Goal: Task Accomplishment & Management: Manage account settings

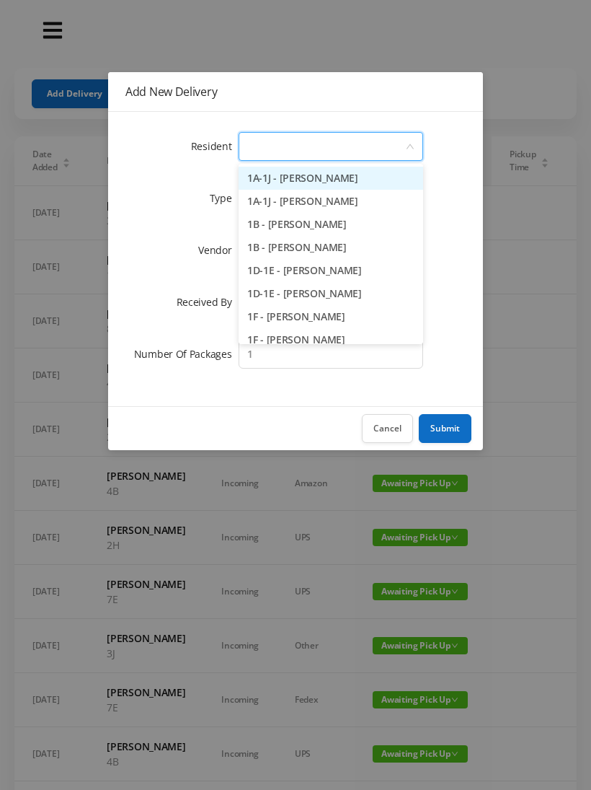
type input "2"
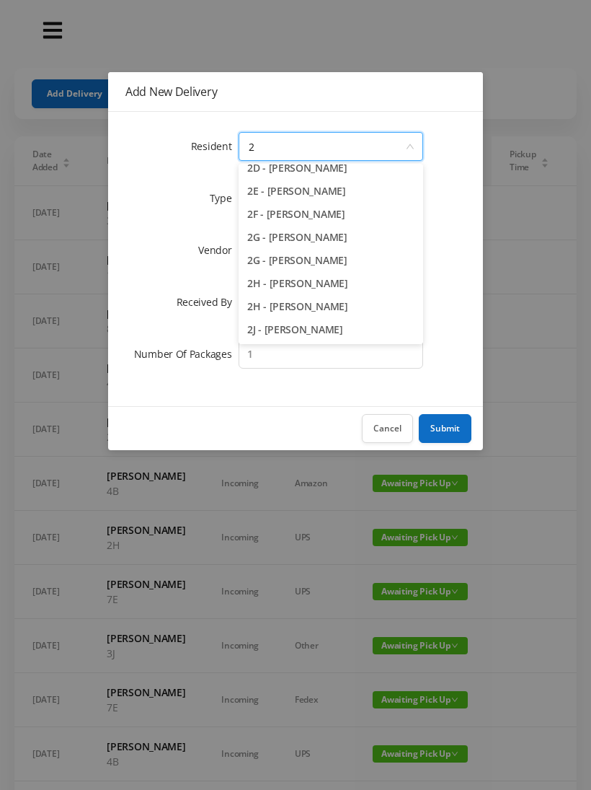
scroll to position [149, 0]
click at [332, 313] on li "2H - [PERSON_NAME]" at bounding box center [331, 306] width 185 height 23
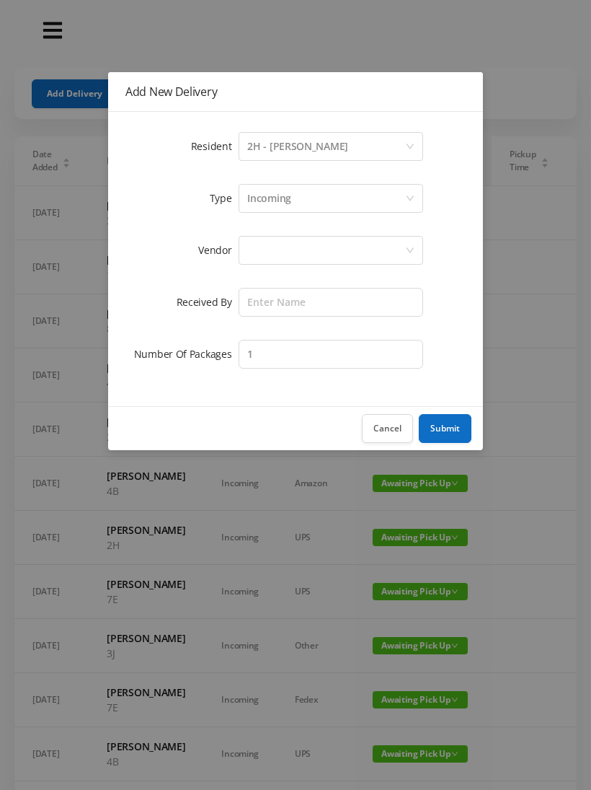
click at [283, 251] on div at bounding box center [326, 249] width 158 height 27
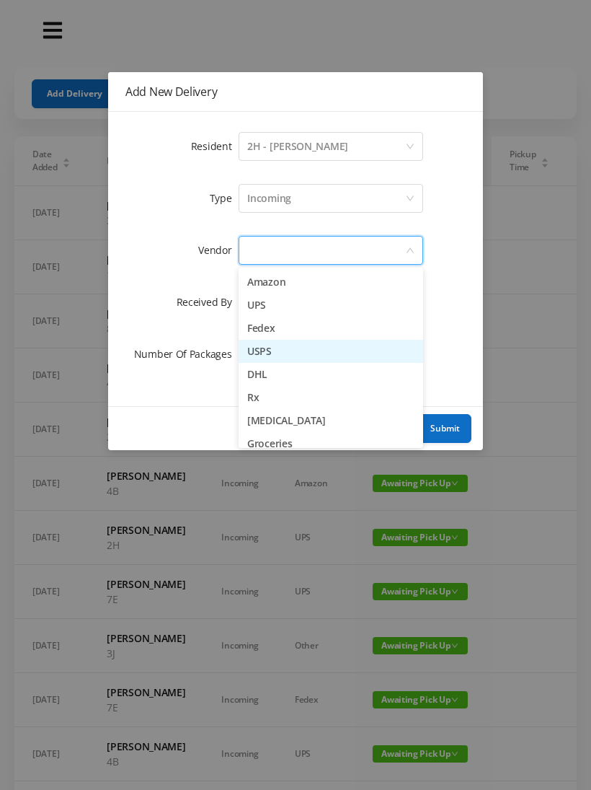
click at [300, 361] on li "USPS" at bounding box center [331, 351] width 185 height 23
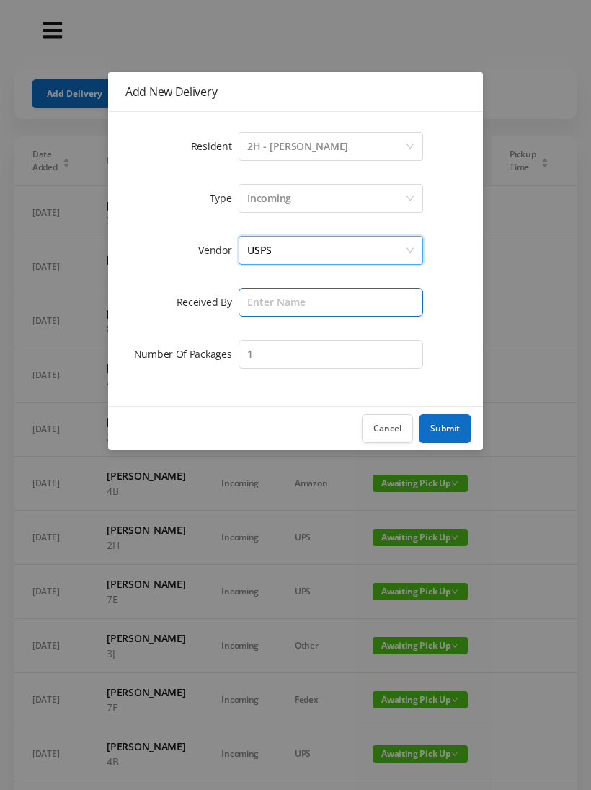
click at [270, 306] on input "text" at bounding box center [331, 302] width 185 height 29
type input "[PERSON_NAME]"
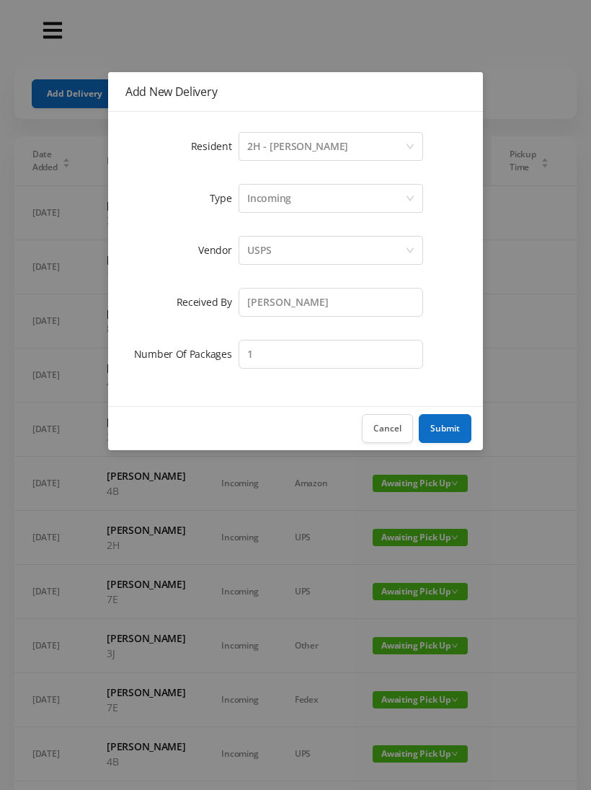
click at [454, 420] on button "Submit" at bounding box center [445, 428] width 53 height 29
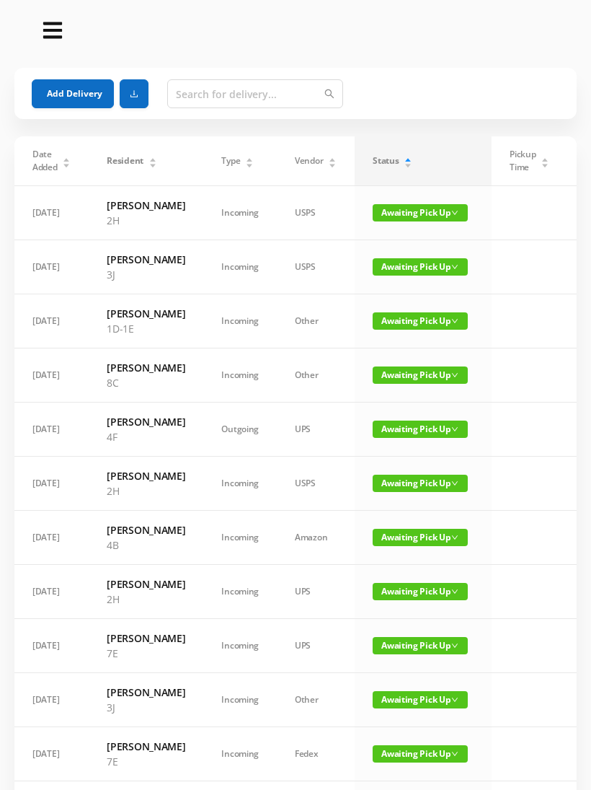
click at [71, 96] on button "Add Delivery" at bounding box center [73, 93] width 82 height 29
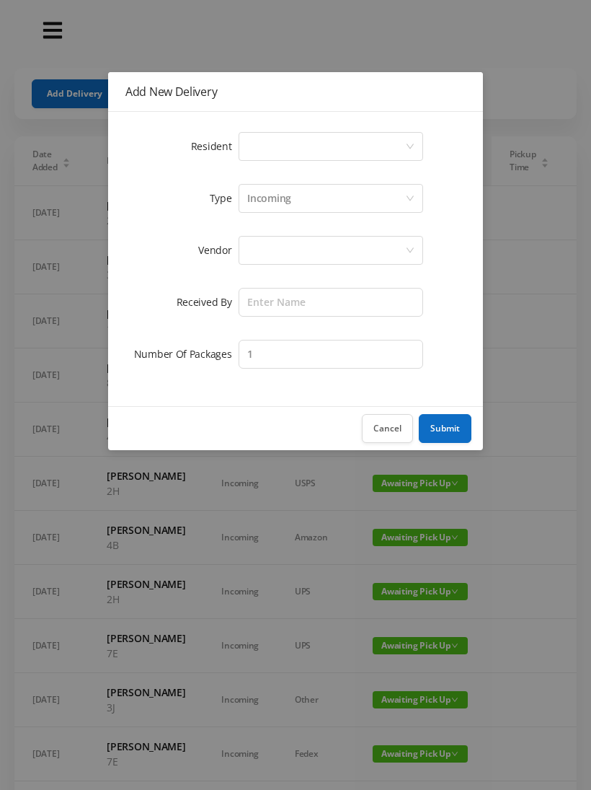
click at [261, 159] on div "Select a person" at bounding box center [326, 146] width 158 height 27
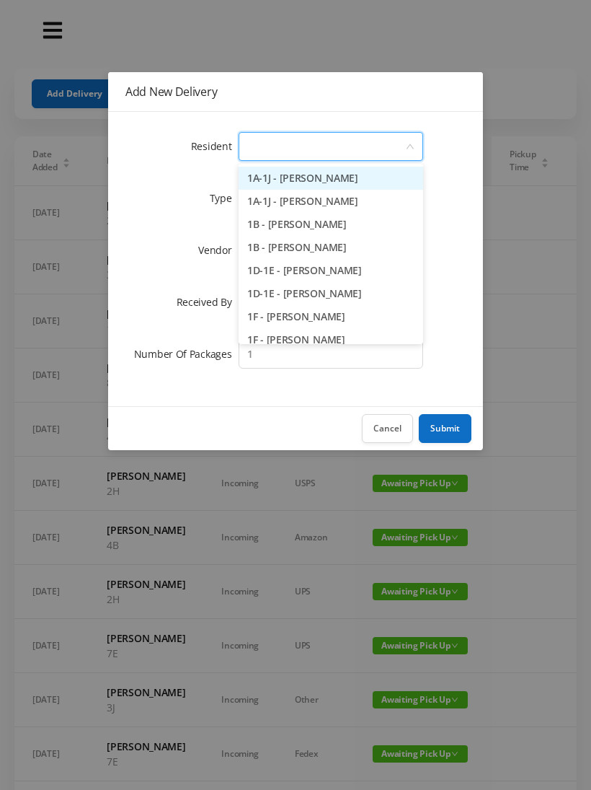
type input "8"
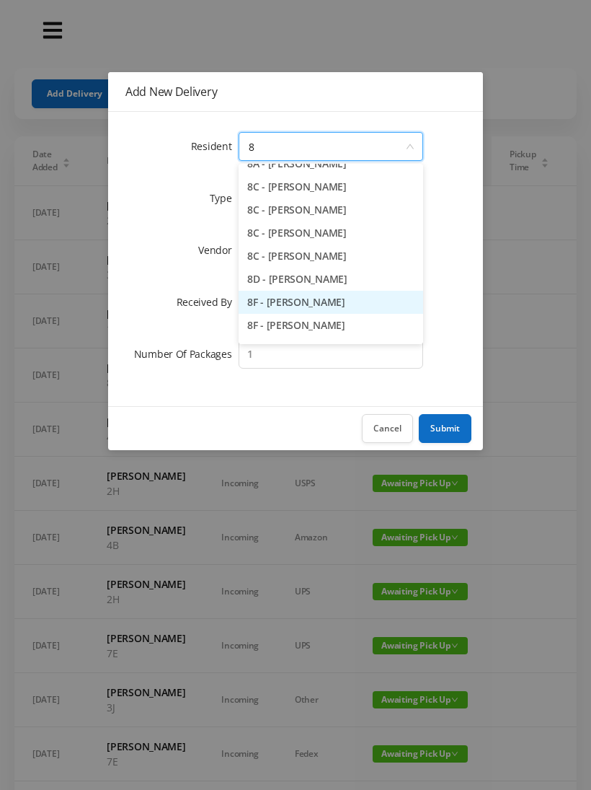
click at [318, 302] on li "8F - [PERSON_NAME]" at bounding box center [331, 302] width 185 height 23
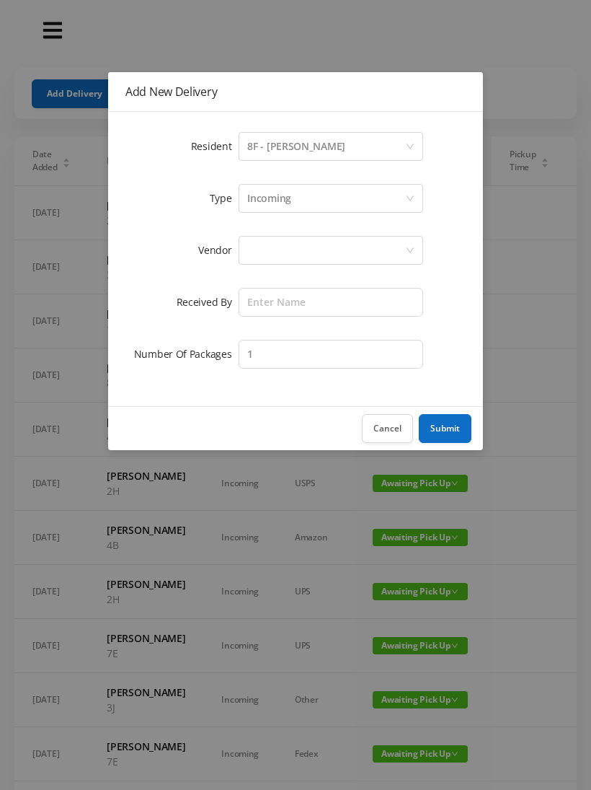
click at [263, 250] on div at bounding box center [326, 249] width 158 height 27
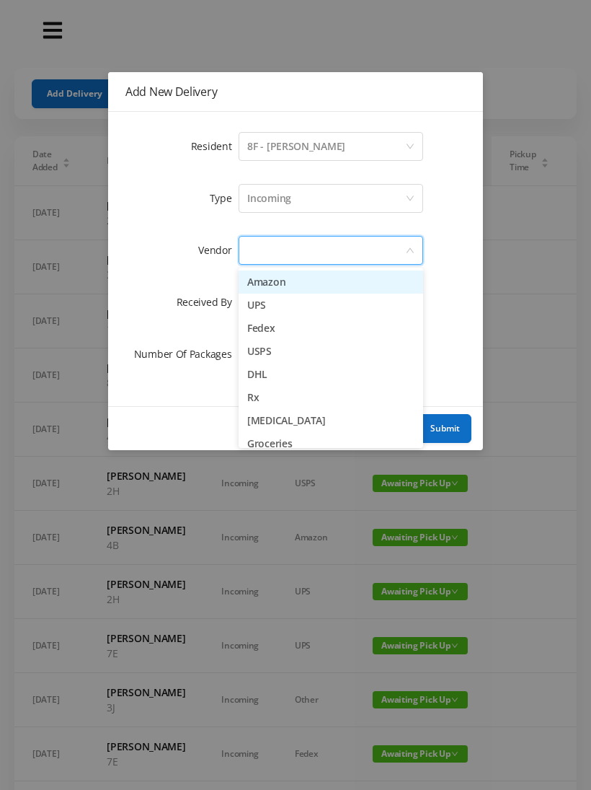
click at [280, 356] on li "USPS" at bounding box center [331, 351] width 185 height 23
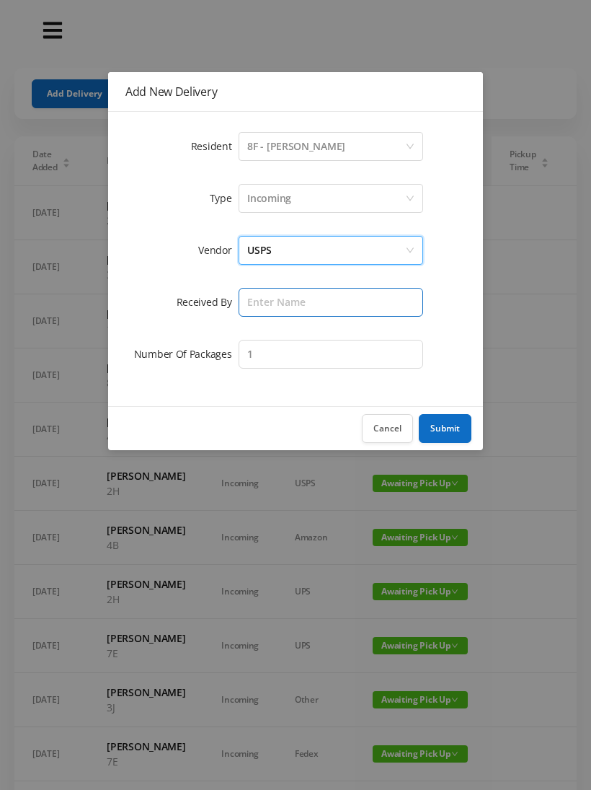
click at [260, 304] on input "text" at bounding box center [331, 302] width 185 height 29
type input "[PERSON_NAME]"
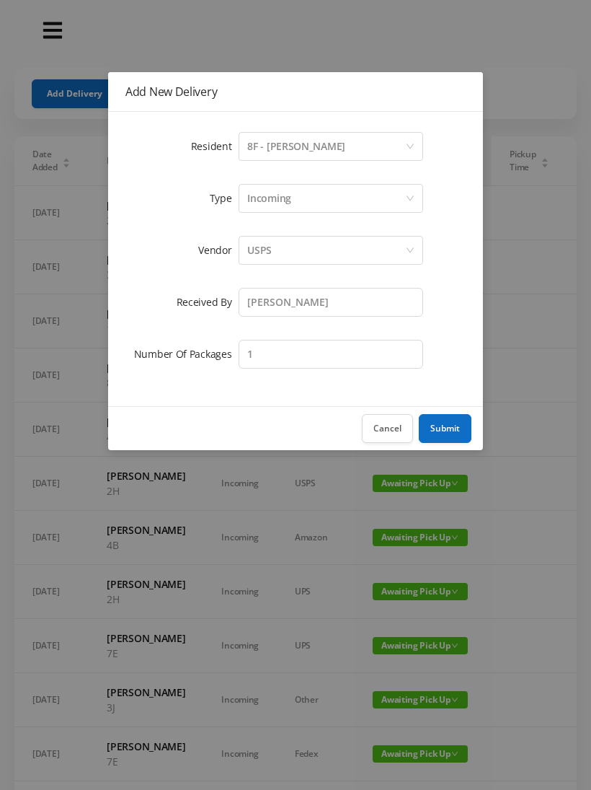
click at [460, 432] on button "Submit" at bounding box center [445, 428] width 53 height 29
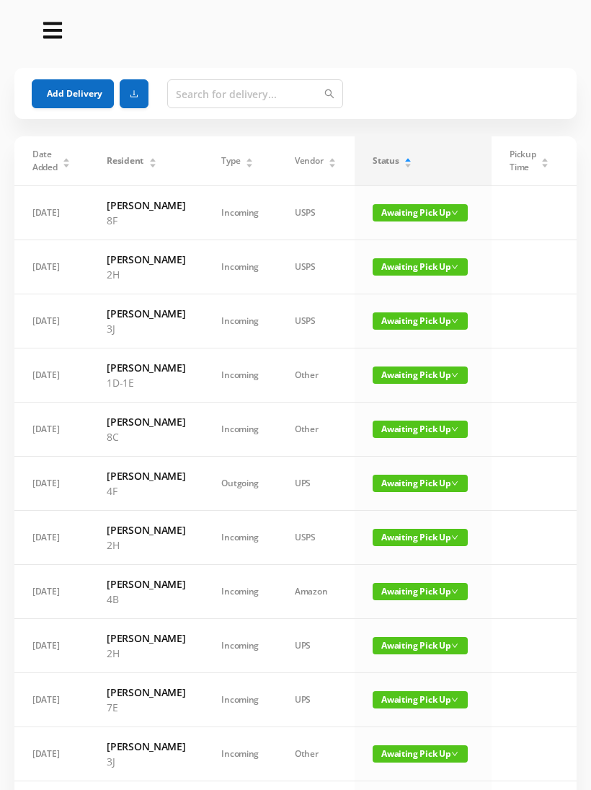
click at [76, 80] on button "Add Delivery" at bounding box center [73, 93] width 82 height 29
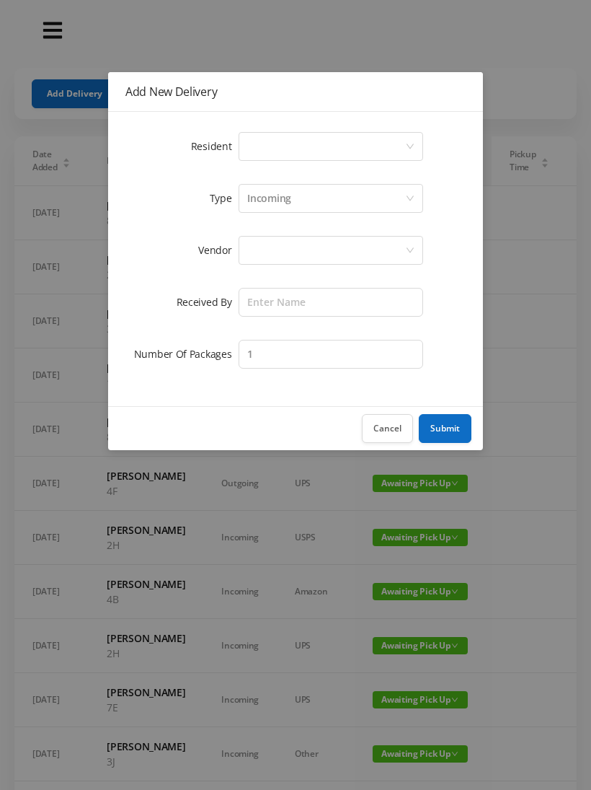
click at [267, 140] on div "Select a person" at bounding box center [326, 146] width 158 height 27
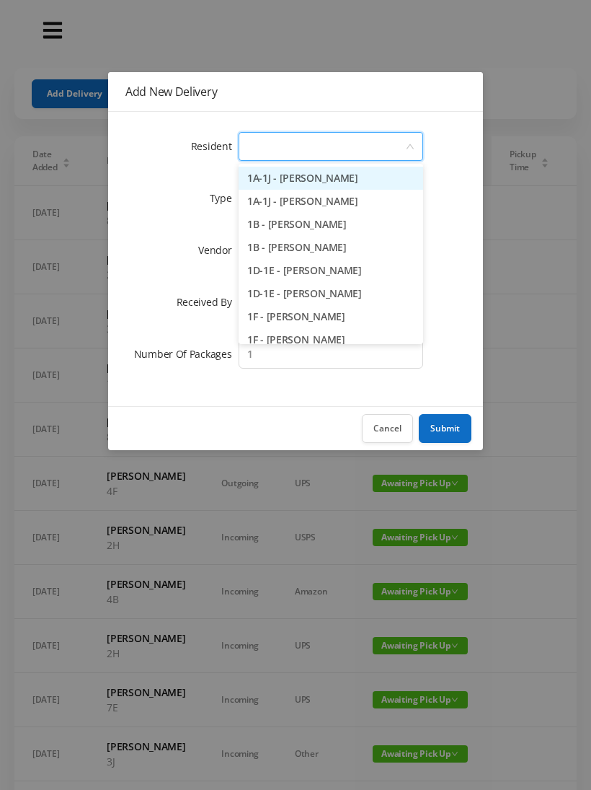
type input "7"
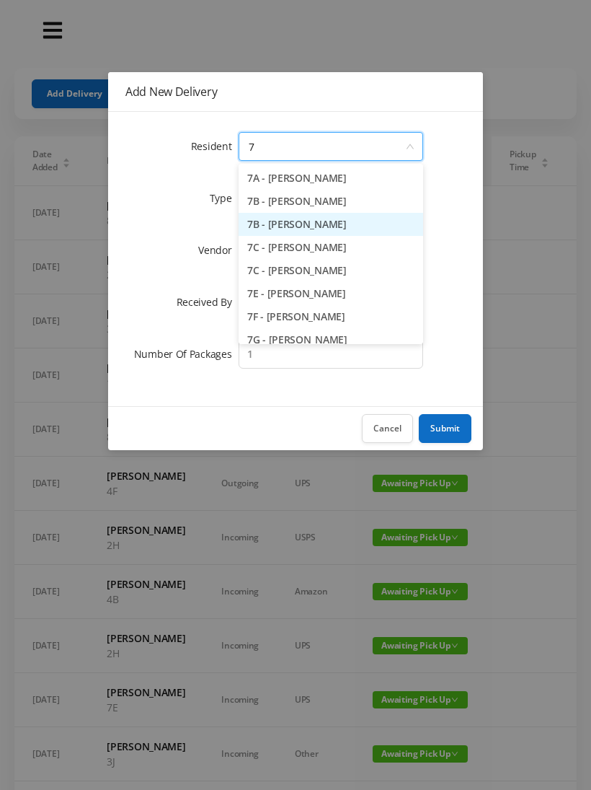
click at [308, 226] on li "7B - [PERSON_NAME]" at bounding box center [331, 224] width 185 height 23
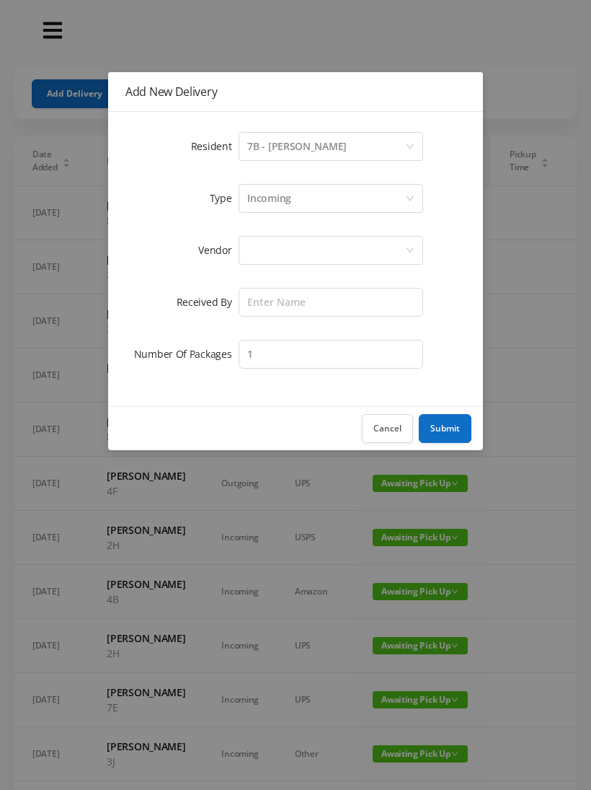
click at [310, 200] on div "Incoming" at bounding box center [326, 198] width 158 height 27
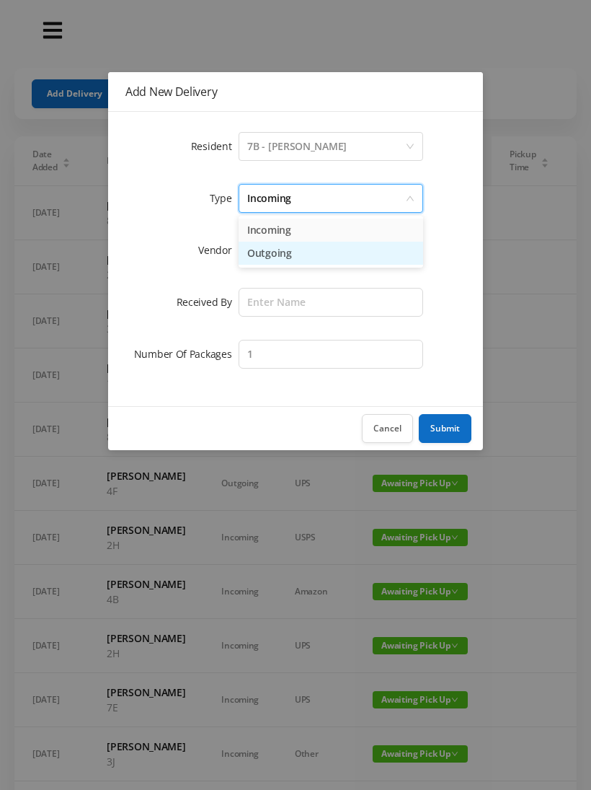
click at [296, 257] on li "Outgoing" at bounding box center [331, 253] width 185 height 23
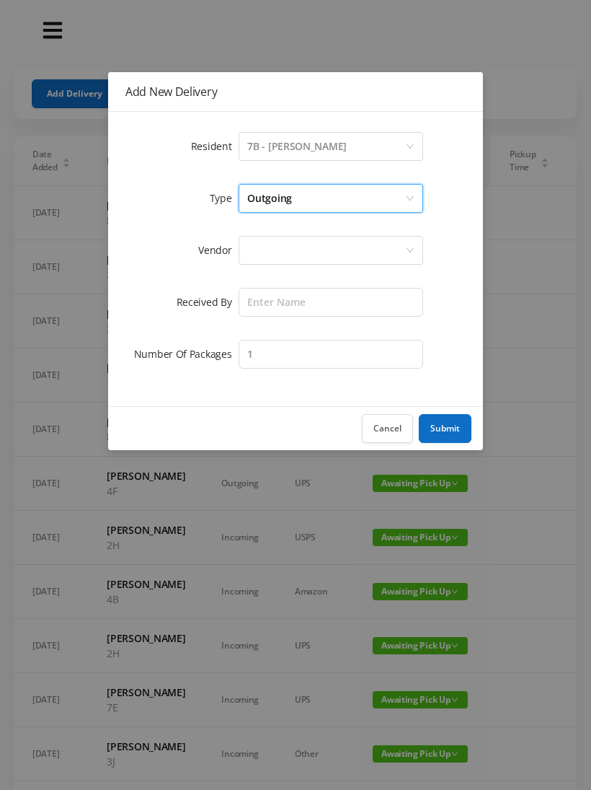
click at [261, 247] on div at bounding box center [326, 249] width 158 height 27
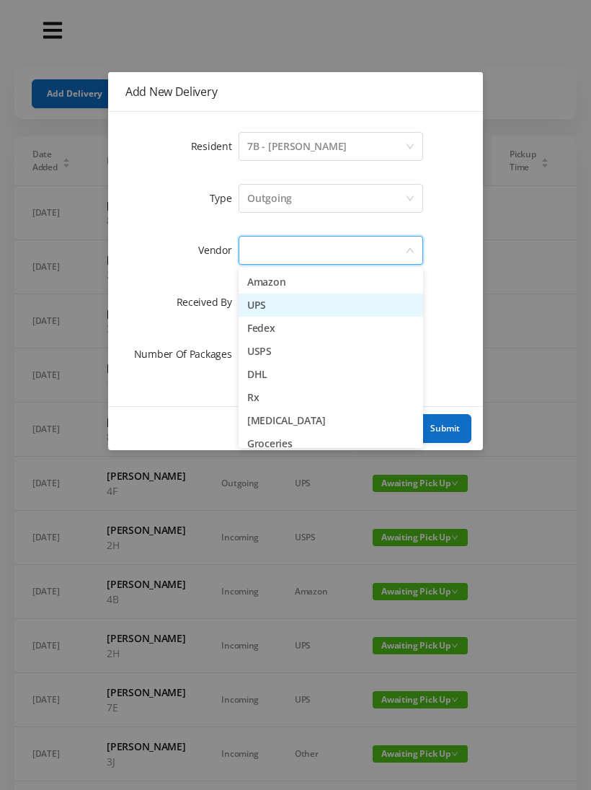
click at [307, 311] on li "UPS" at bounding box center [331, 304] width 185 height 23
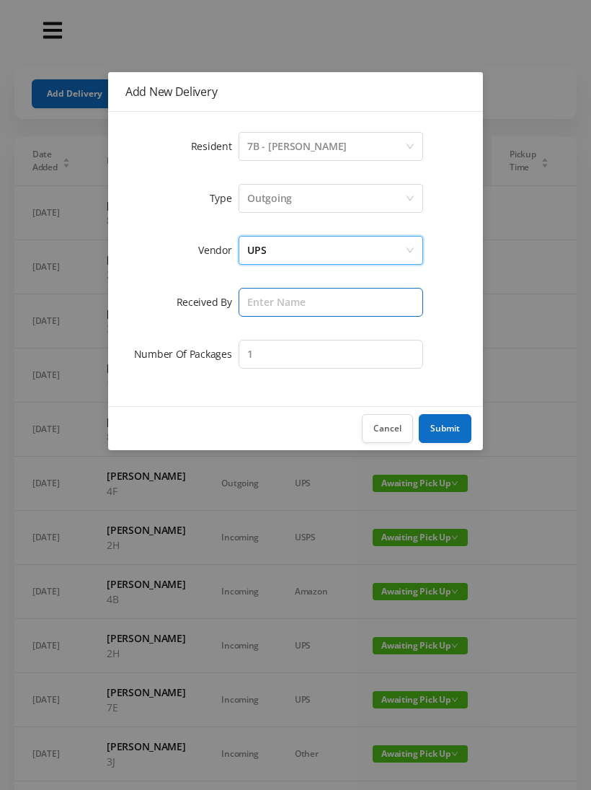
click at [271, 316] on input "text" at bounding box center [331, 302] width 185 height 29
type input "[PERSON_NAME]"
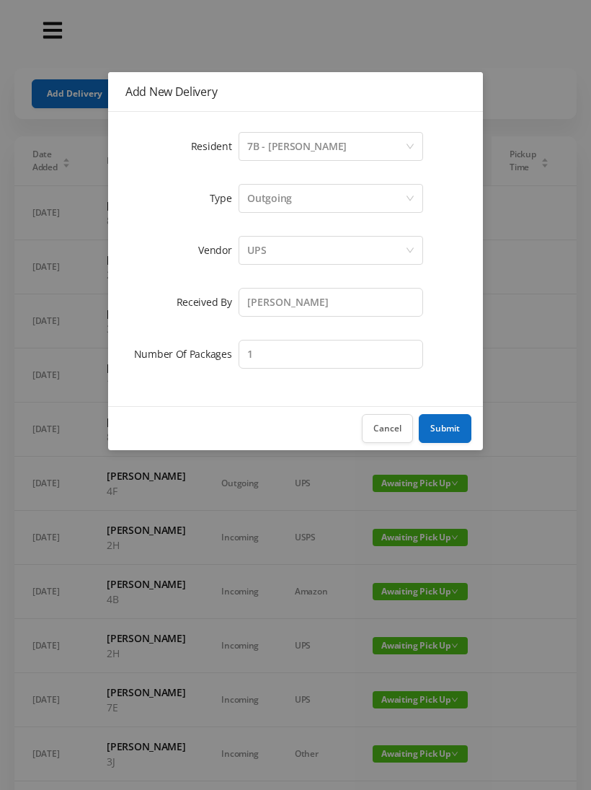
click at [456, 417] on button "Submit" at bounding box center [445, 428] width 53 height 29
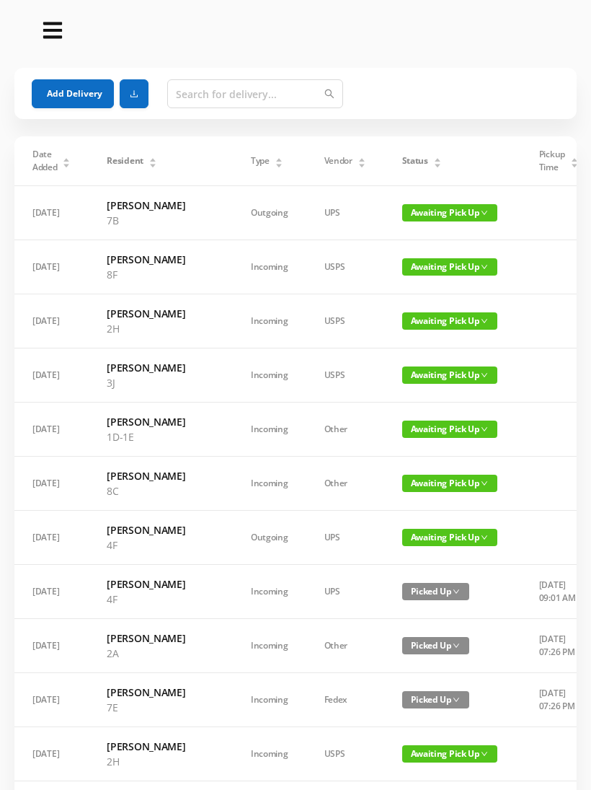
click at [61, 90] on button "Add Delivery" at bounding box center [73, 93] width 82 height 29
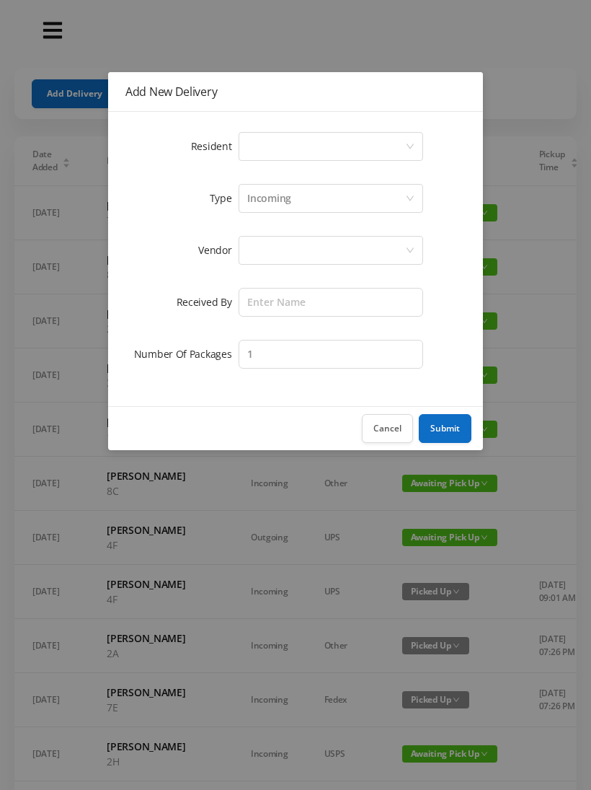
click at [406, 143] on icon "icon: down" at bounding box center [410, 146] width 9 height 9
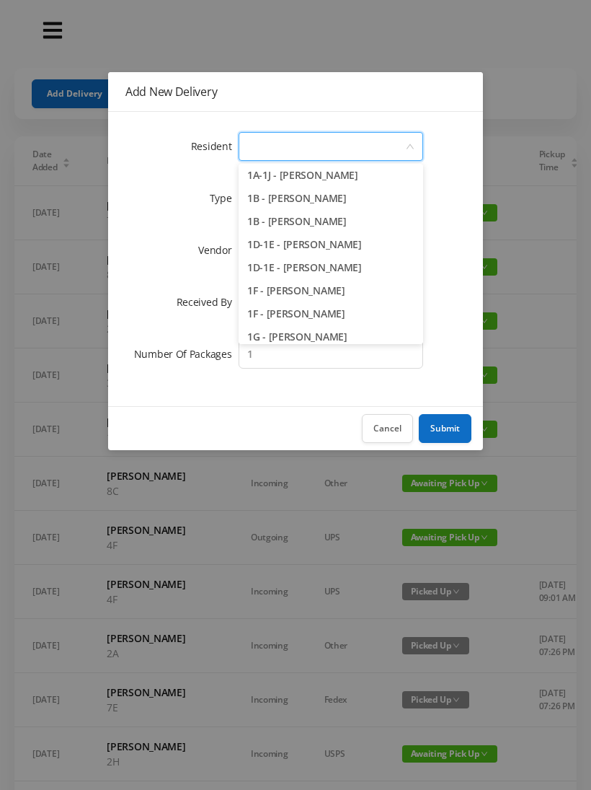
scroll to position [31, 0]
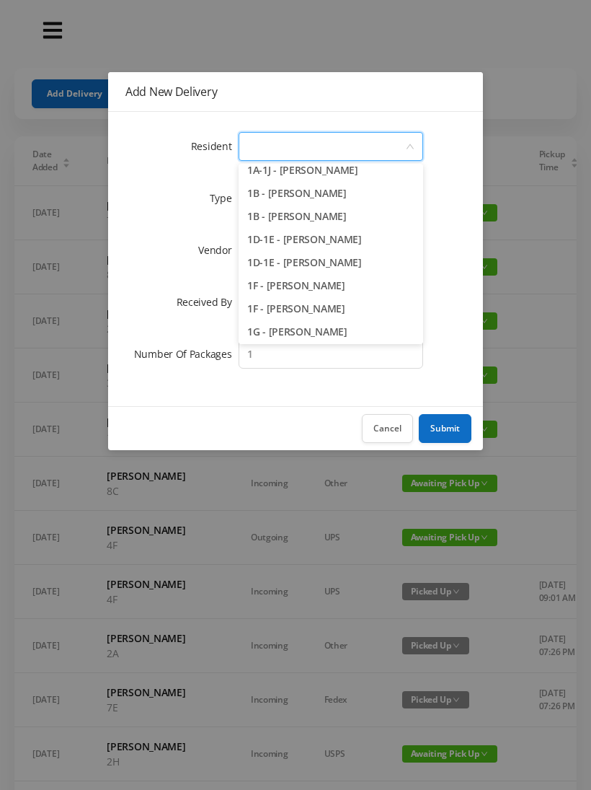
click at [330, 190] on li "1B - Gregory Dennis" at bounding box center [331, 193] width 185 height 23
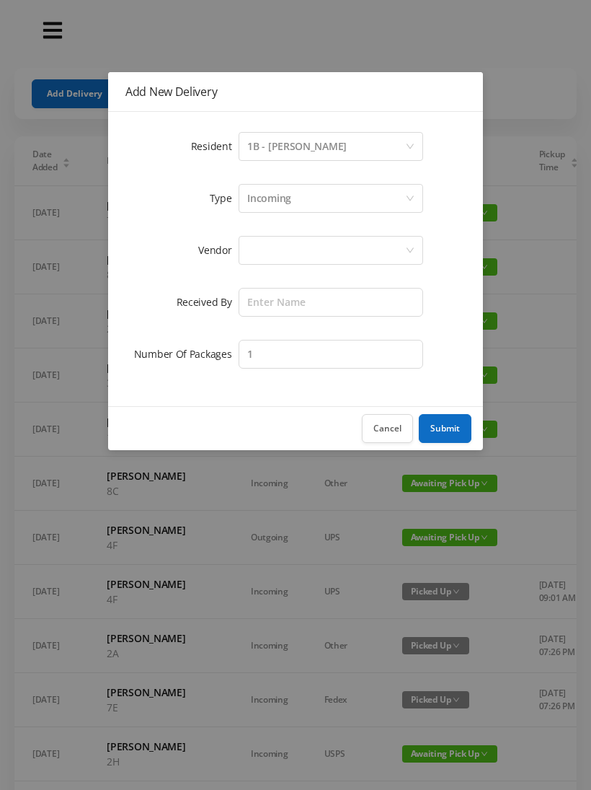
click at [332, 244] on div at bounding box center [326, 249] width 158 height 27
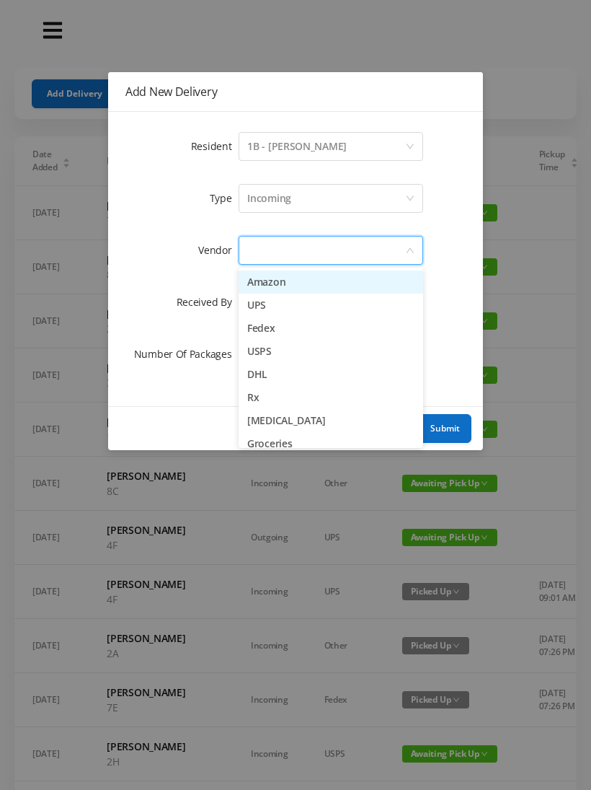
click at [296, 281] on li "Amazon" at bounding box center [331, 281] width 185 height 23
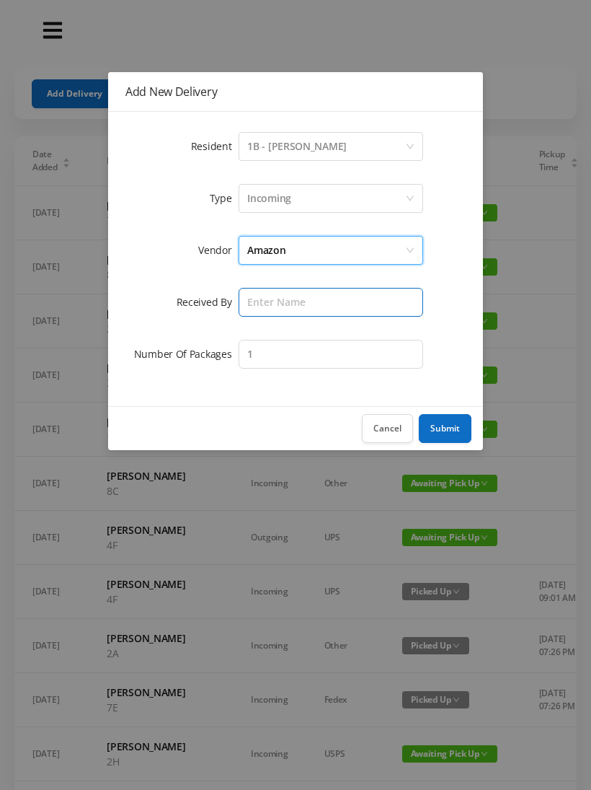
click at [304, 305] on input "text" at bounding box center [331, 302] width 185 height 29
type input "[PERSON_NAME]"
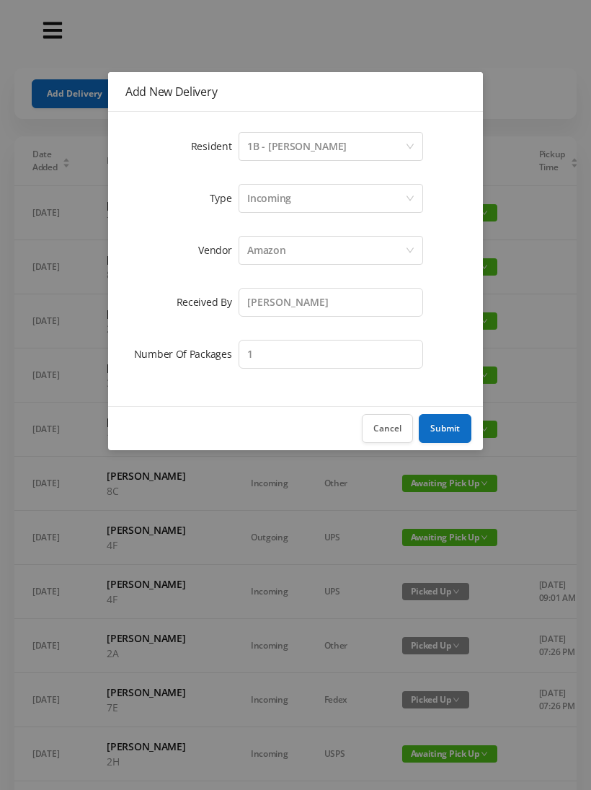
click at [451, 429] on button "Submit" at bounding box center [445, 428] width 53 height 29
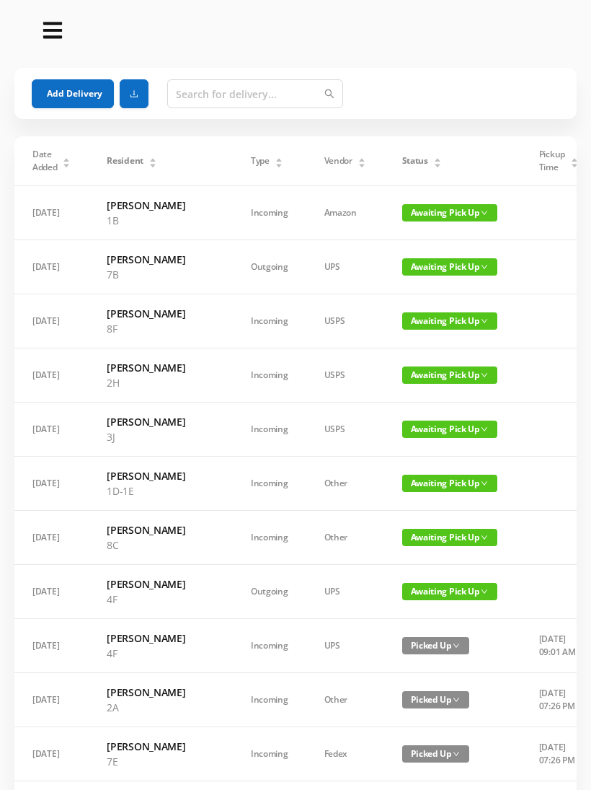
click at [402, 159] on div "Status" at bounding box center [422, 160] width 40 height 13
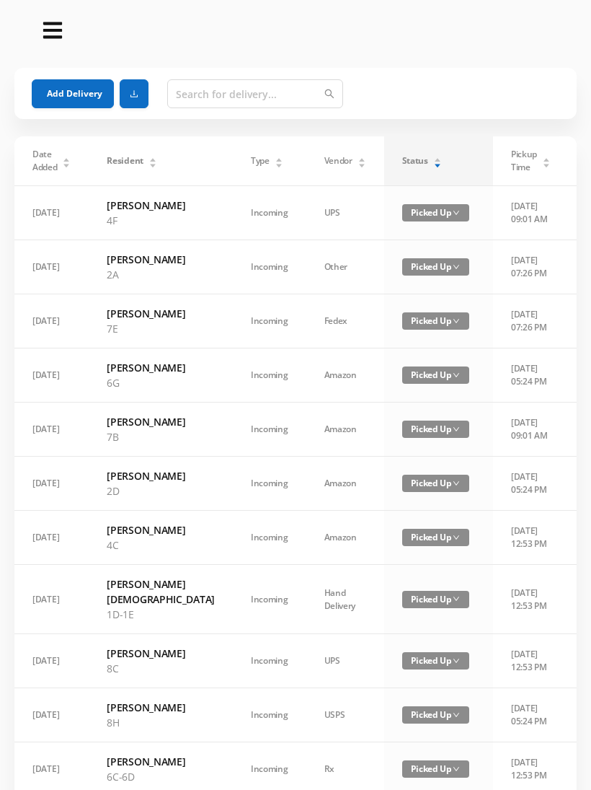
click at [417, 159] on div "Status" at bounding box center [422, 160] width 40 height 13
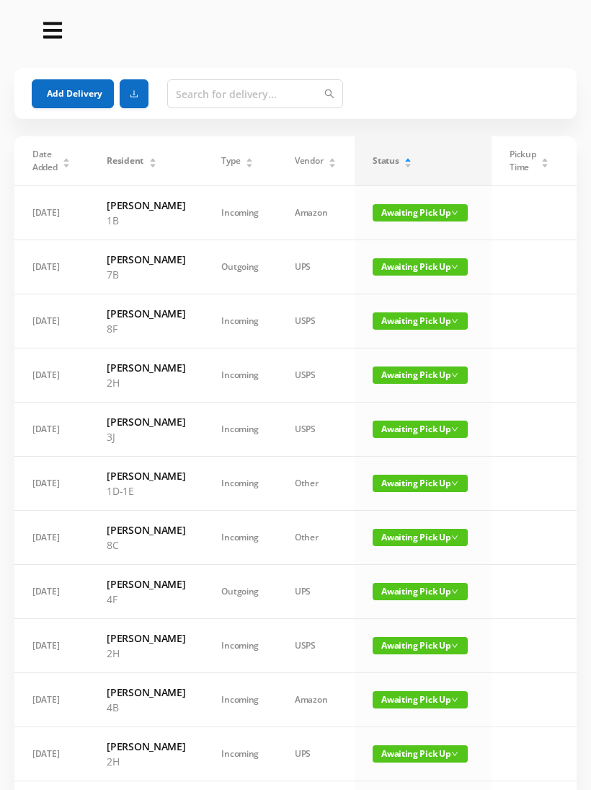
click at [425, 546] on span "Awaiting Pick Up" at bounding box center [420, 537] width 95 height 17
click at [410, 676] on link "Picked Up" at bounding box center [412, 671] width 94 height 23
click at [71, 89] on button "Add Delivery" at bounding box center [73, 93] width 82 height 29
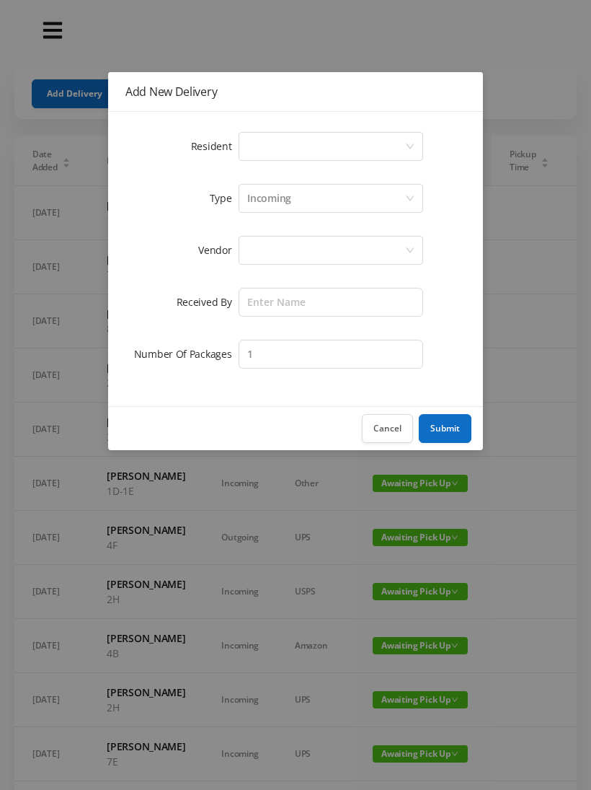
click at [402, 149] on div "Select a person" at bounding box center [326, 146] width 158 height 27
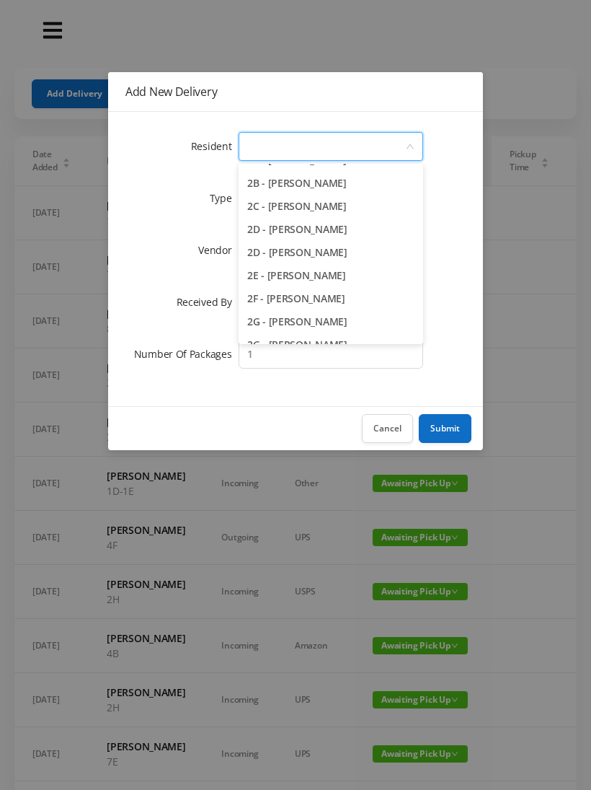
scroll to position [317, 0]
click at [345, 236] on li "2D - [PERSON_NAME]" at bounding box center [331, 229] width 185 height 23
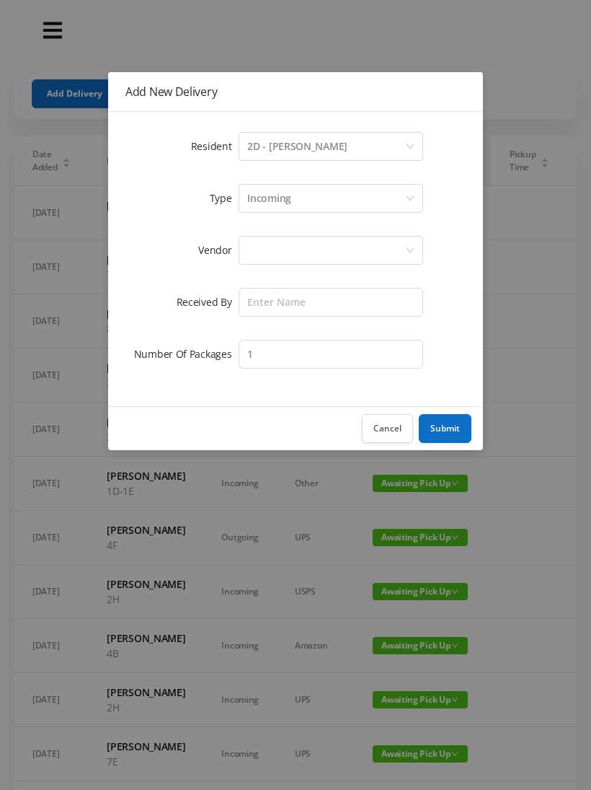
click at [358, 253] on div at bounding box center [326, 249] width 158 height 27
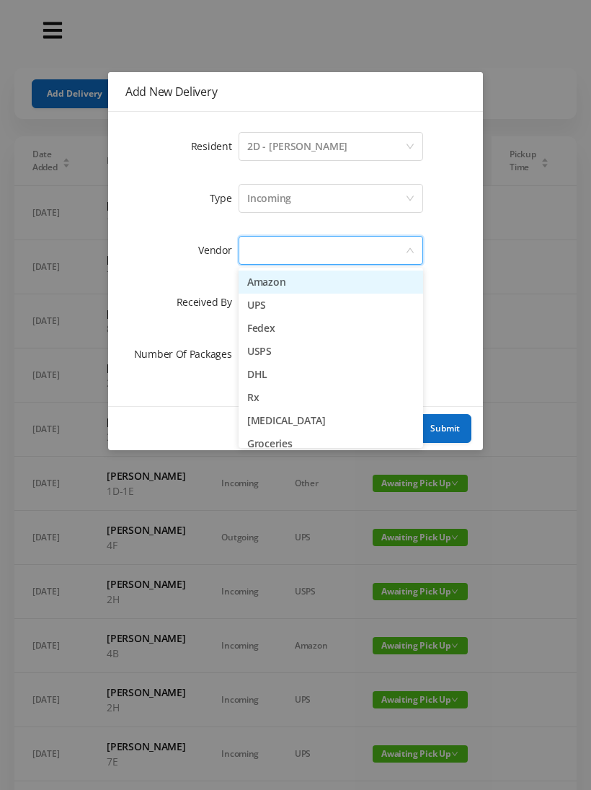
click at [286, 283] on li "Amazon" at bounding box center [331, 281] width 185 height 23
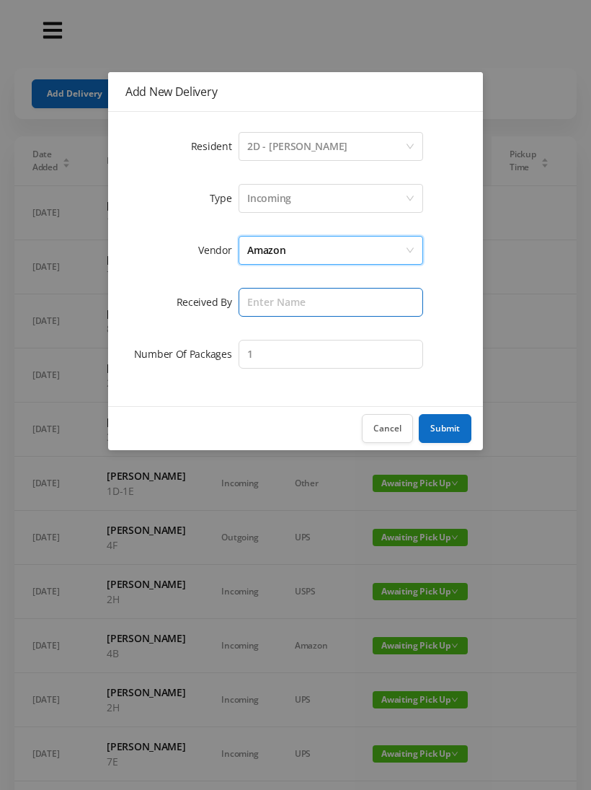
click at [327, 308] on input "text" at bounding box center [331, 302] width 185 height 29
type input "[PERSON_NAME]"
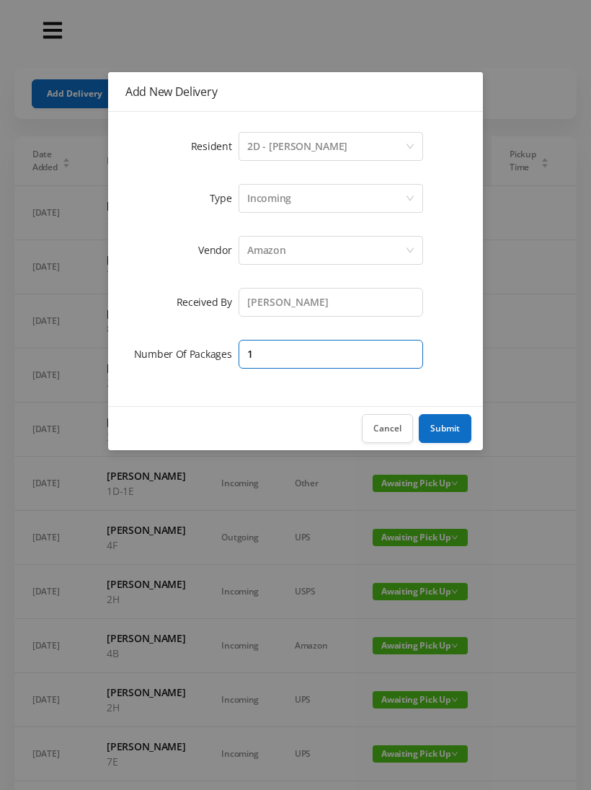
click at [342, 363] on input "1" at bounding box center [331, 354] width 185 height 29
type input "4"
click at [454, 434] on button "Submit" at bounding box center [445, 428] width 53 height 29
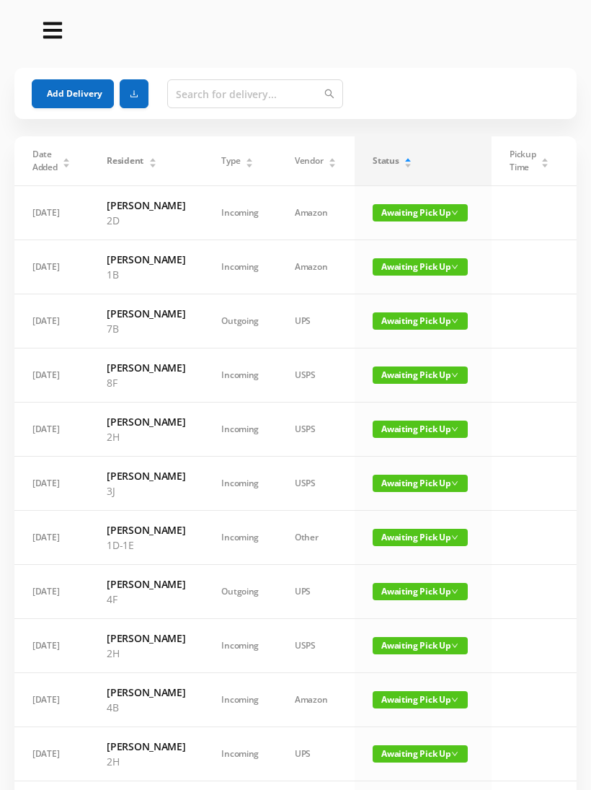
click at [68, 89] on button "Add Delivery" at bounding box center [73, 93] width 82 height 29
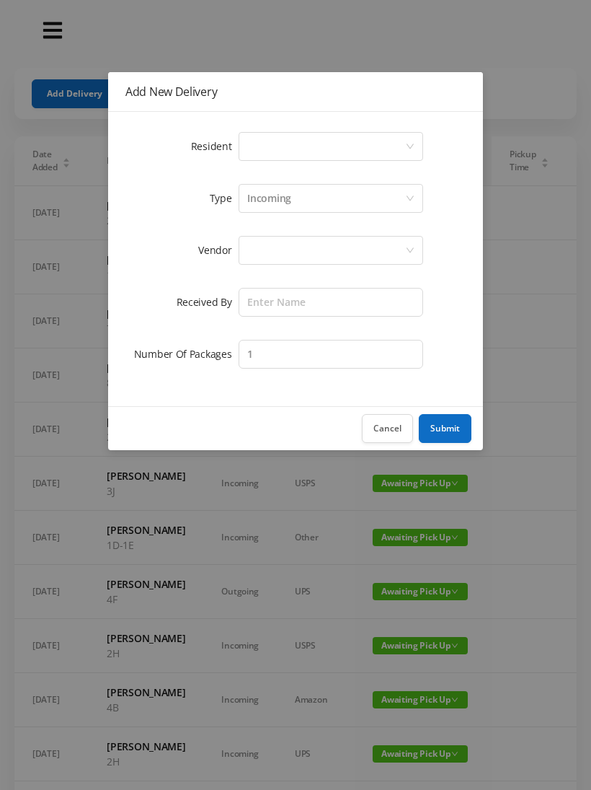
click at [407, 145] on icon "icon: down" at bounding box center [410, 146] width 9 height 9
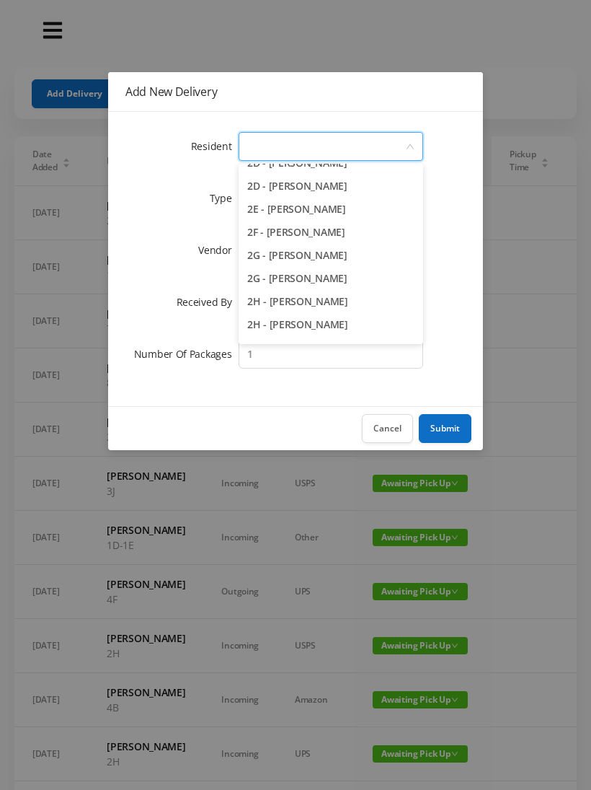
scroll to position [387, 0]
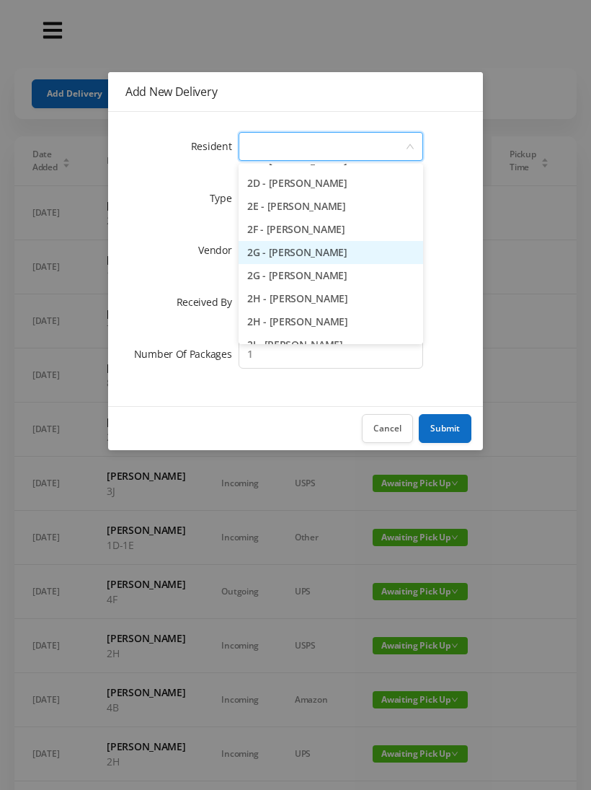
click at [324, 254] on li "2G - [PERSON_NAME]" at bounding box center [331, 252] width 185 height 23
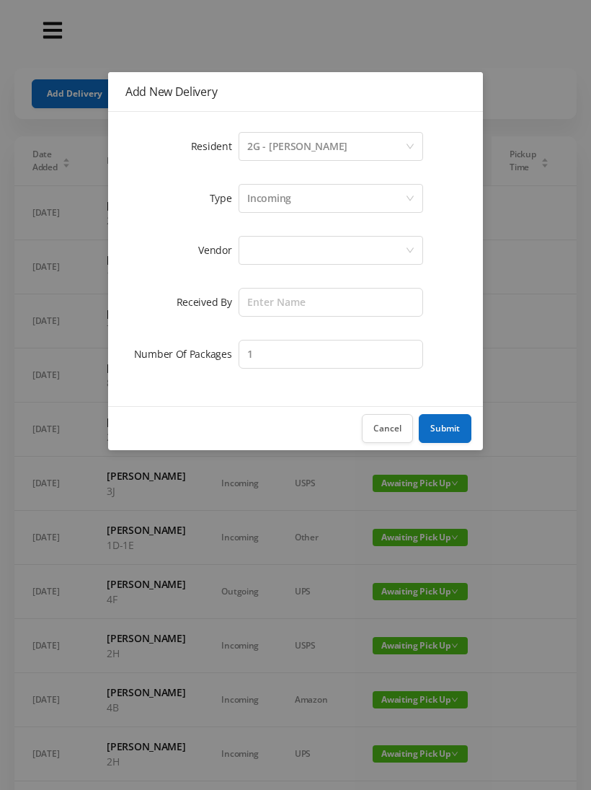
click at [361, 249] on div at bounding box center [326, 249] width 158 height 27
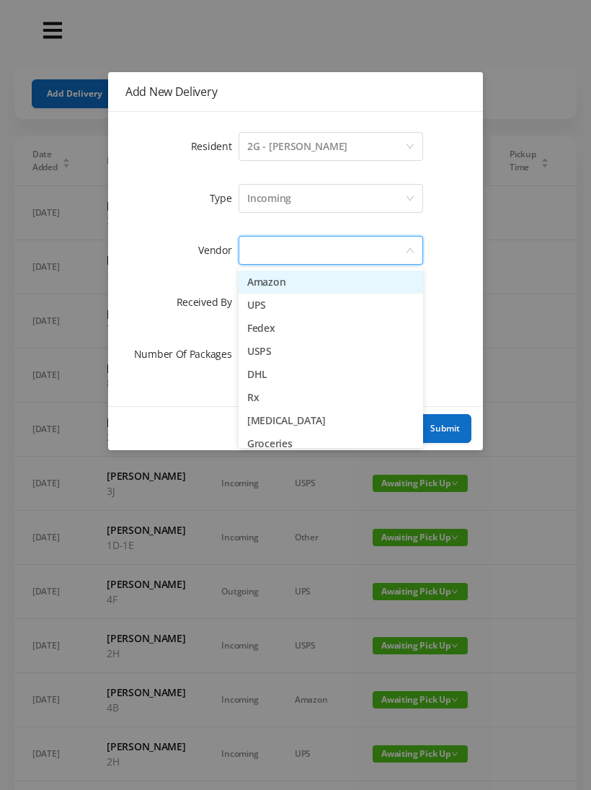
click at [286, 279] on li "Amazon" at bounding box center [331, 281] width 185 height 23
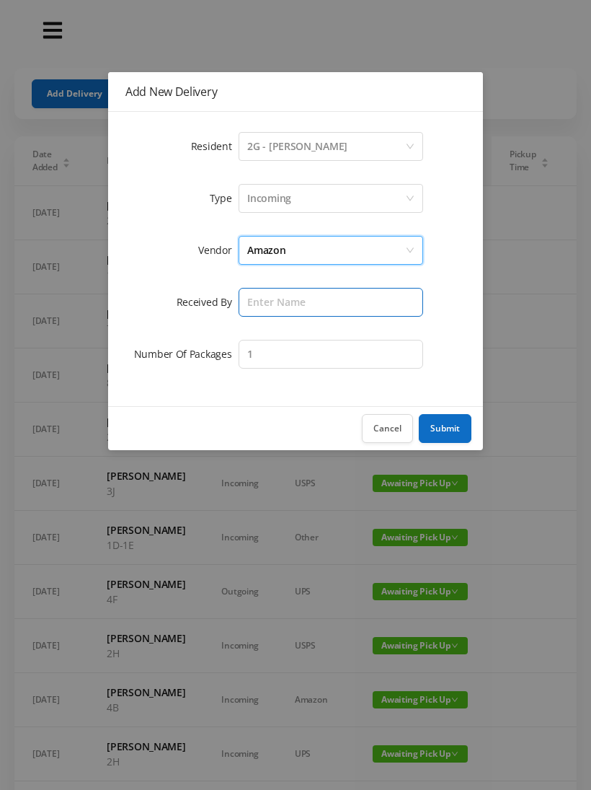
click at [311, 304] on input "text" at bounding box center [331, 302] width 185 height 29
type input "[PERSON_NAME]"
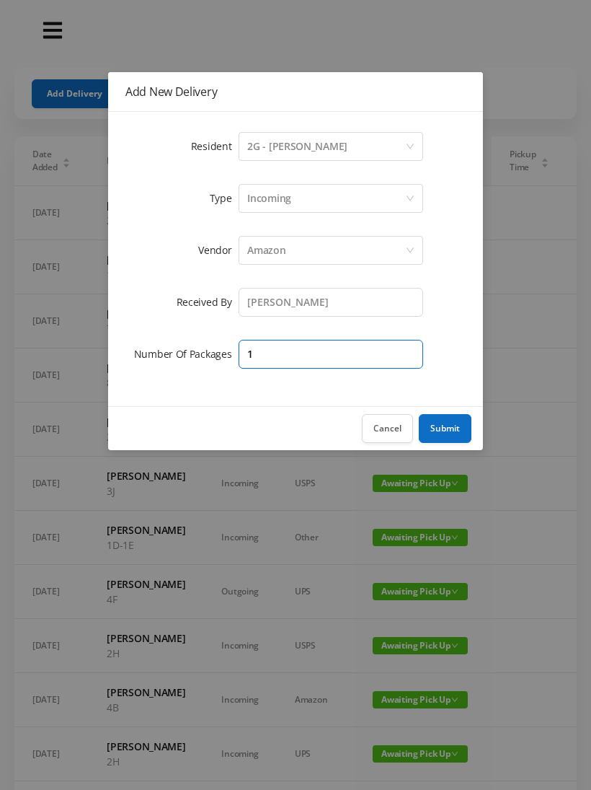
click at [324, 355] on input "1" at bounding box center [331, 354] width 185 height 29
type input "2"
click at [455, 430] on button "Submit" at bounding box center [445, 428] width 53 height 29
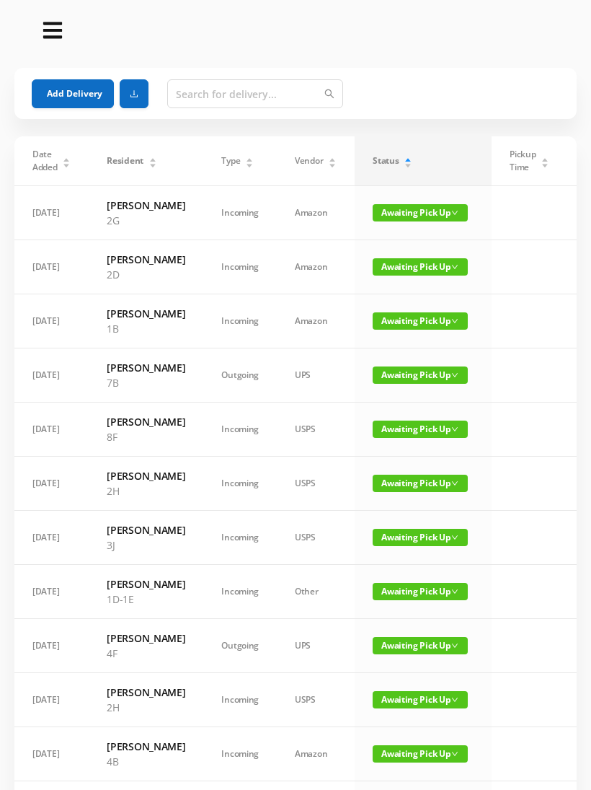
click at [62, 90] on button "Add Delivery" at bounding box center [73, 93] width 82 height 29
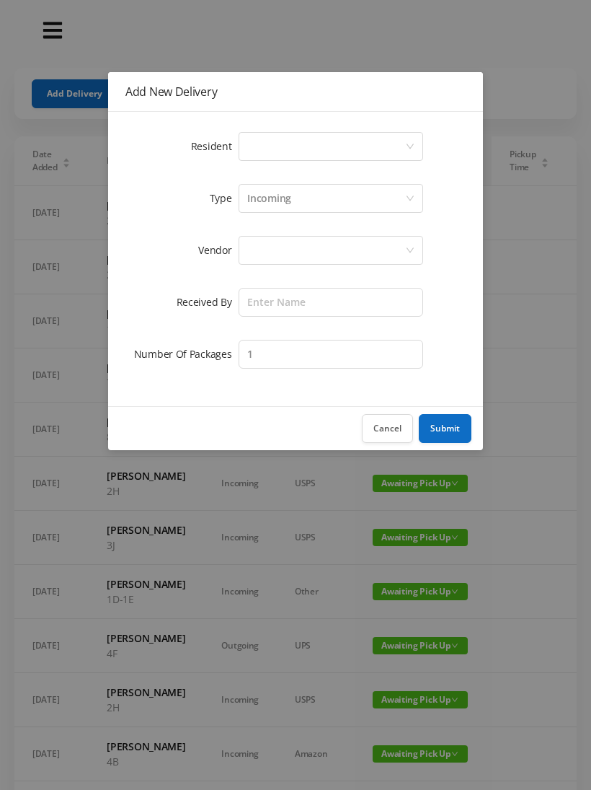
click at [402, 134] on div "Select a person" at bounding box center [326, 146] width 158 height 27
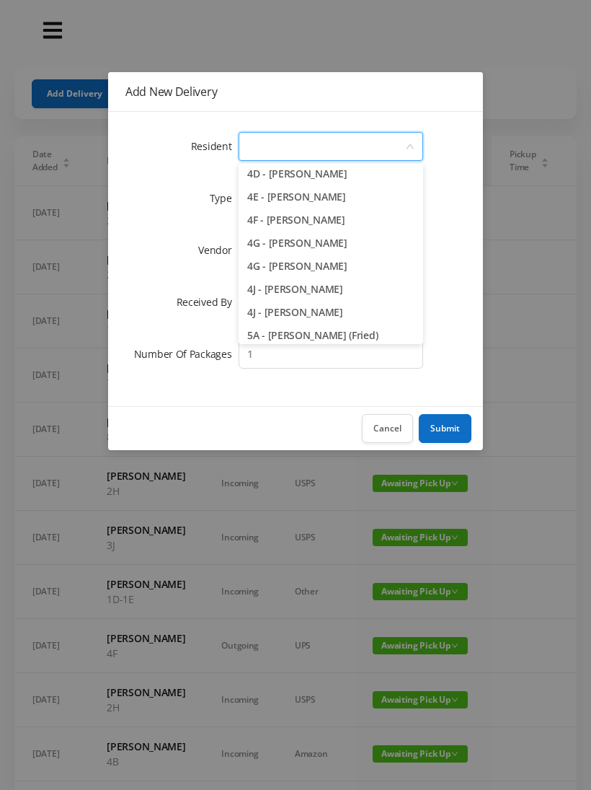
scroll to position [976, 0]
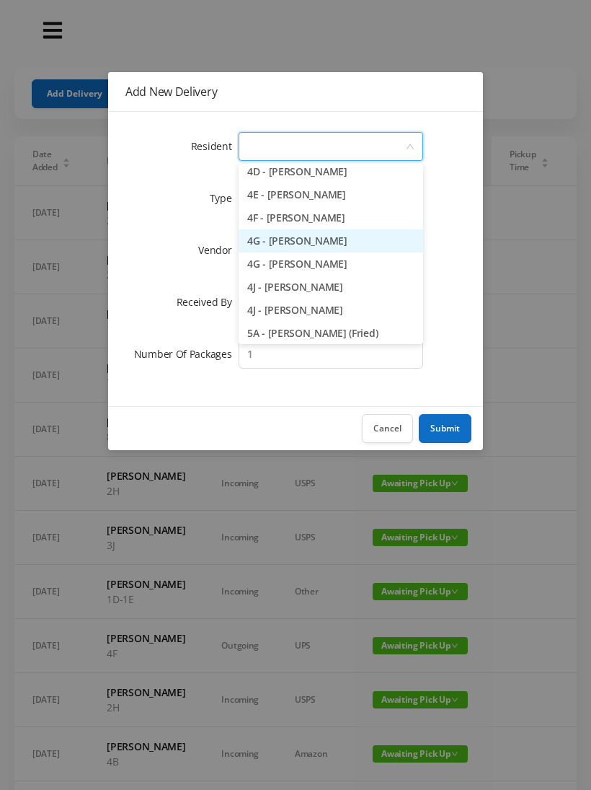
click at [302, 242] on li "4G - [PERSON_NAME]" at bounding box center [331, 240] width 185 height 23
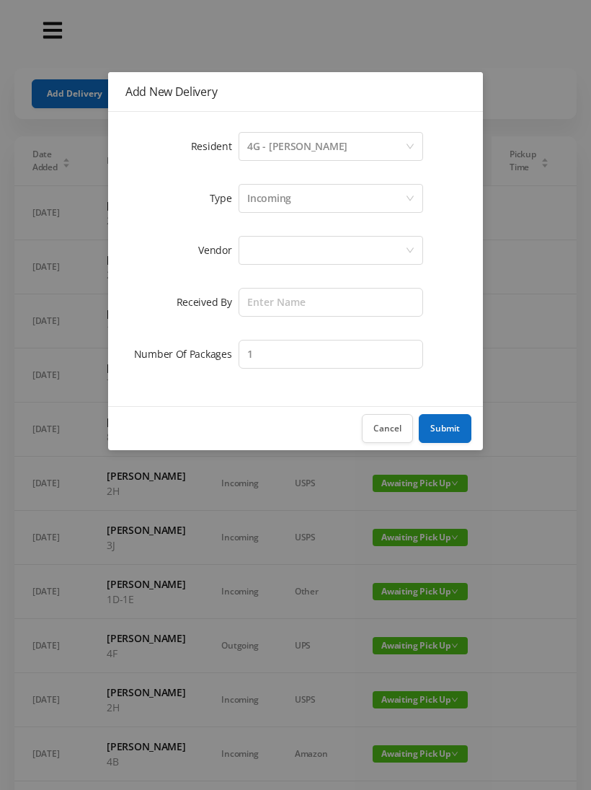
click at [316, 257] on div at bounding box center [326, 249] width 158 height 27
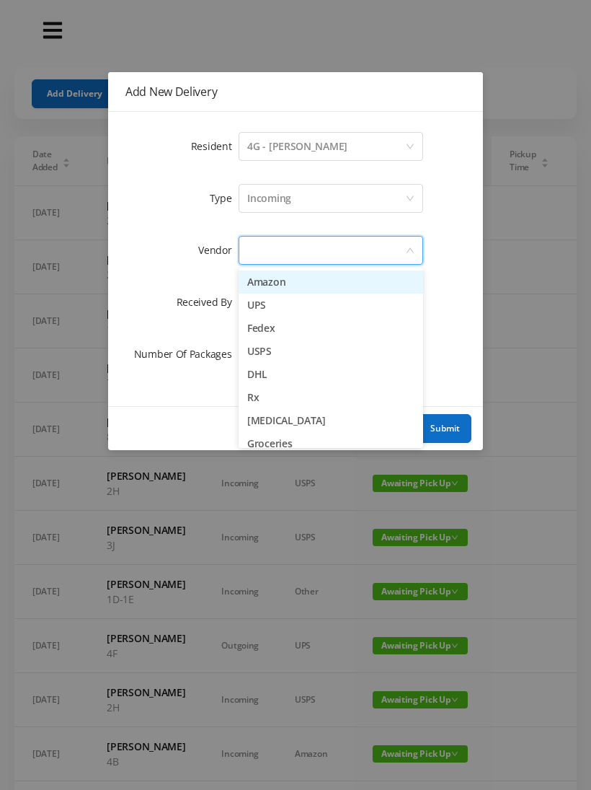
click at [291, 283] on li "Amazon" at bounding box center [331, 281] width 185 height 23
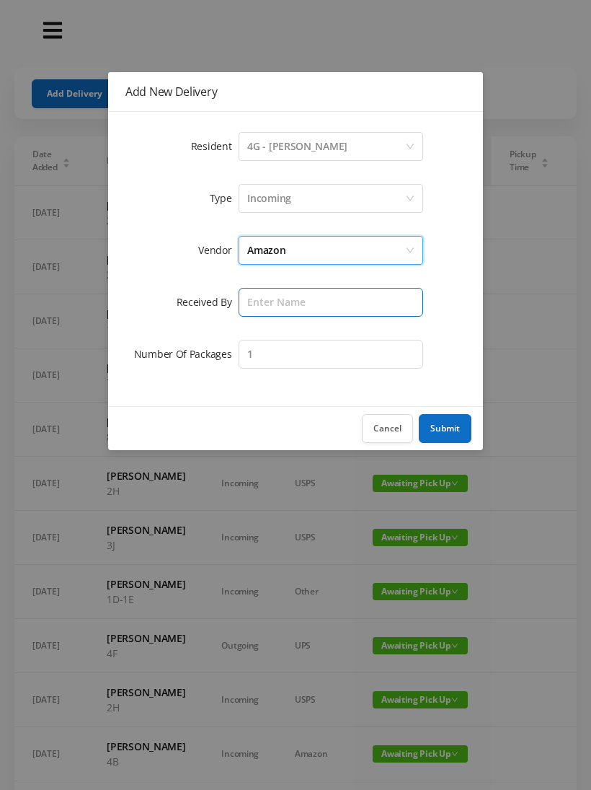
click at [317, 305] on input "text" at bounding box center [331, 302] width 185 height 29
type input "[PERSON_NAME]"
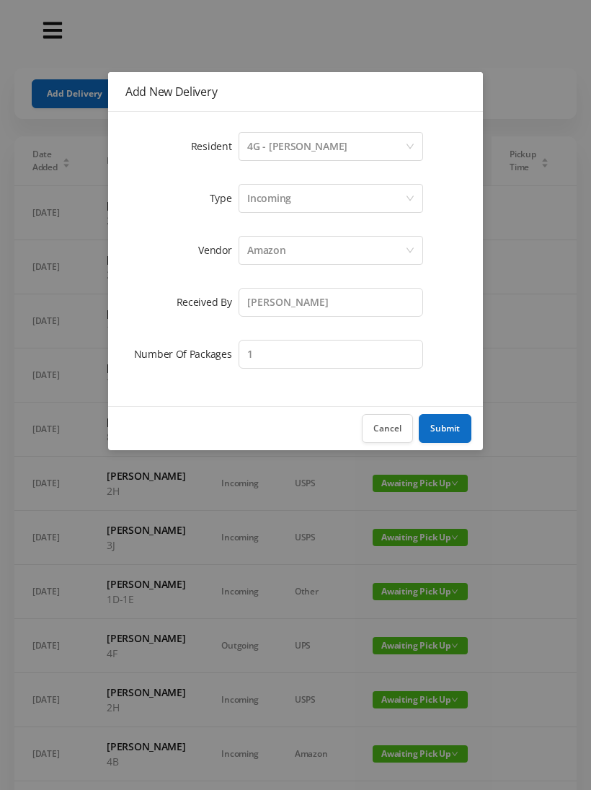
click at [440, 434] on button "Submit" at bounding box center [445, 428] width 53 height 29
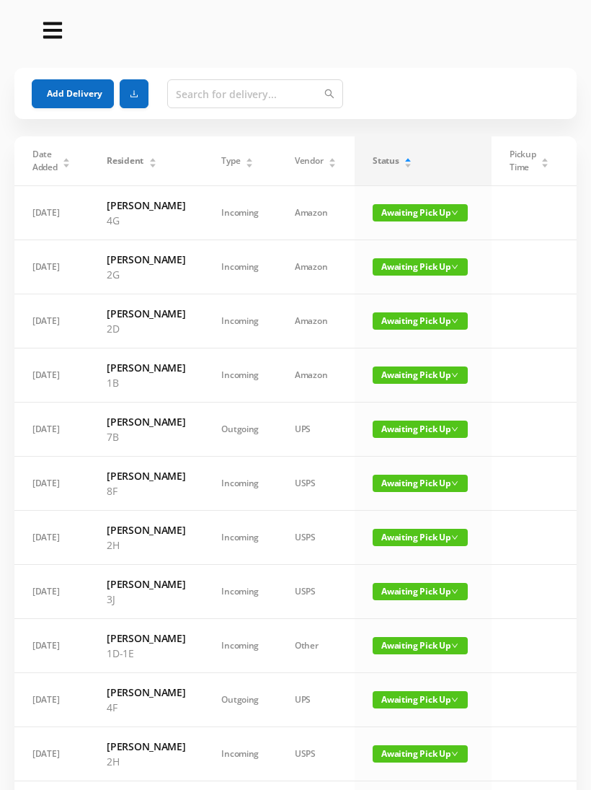
click at [57, 102] on button "Add Delivery" at bounding box center [73, 93] width 82 height 29
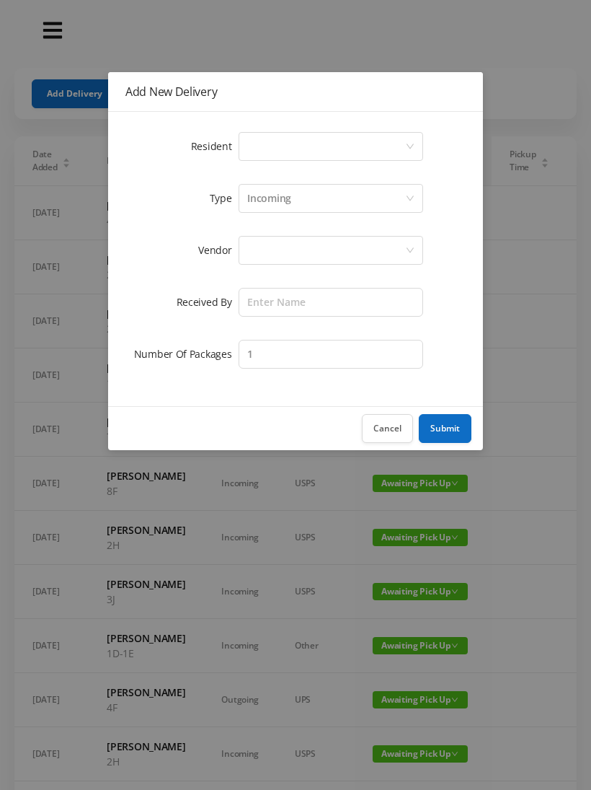
click at [407, 146] on icon "icon: down" at bounding box center [410, 146] width 9 height 9
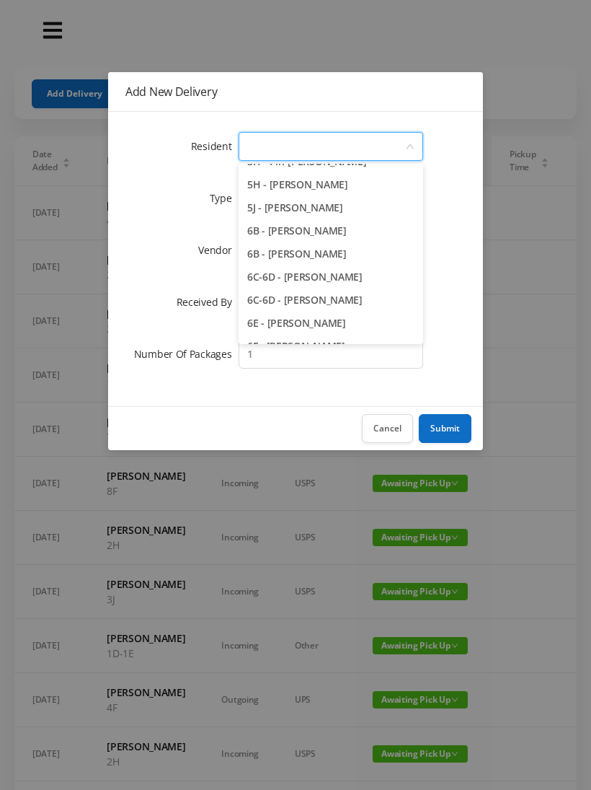
scroll to position [1408, 0]
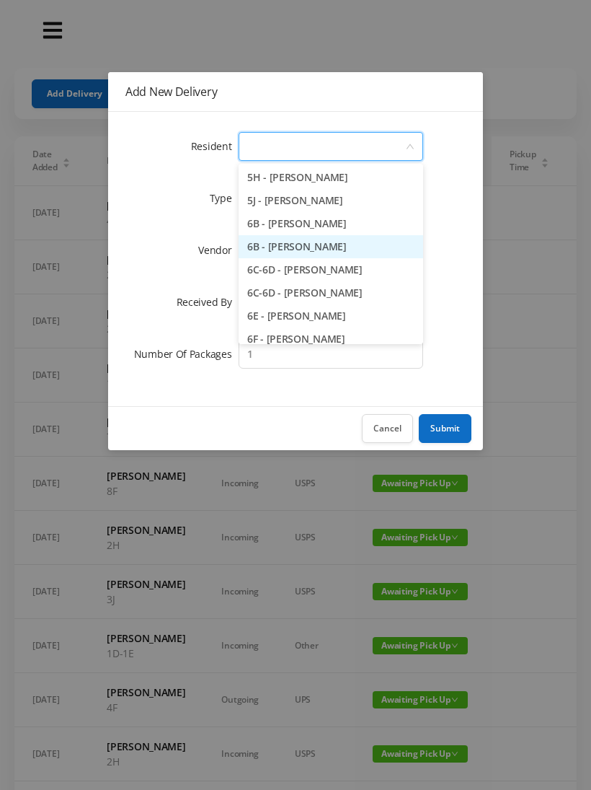
click at [317, 253] on li "6B - Casey Rtin" at bounding box center [331, 246] width 185 height 23
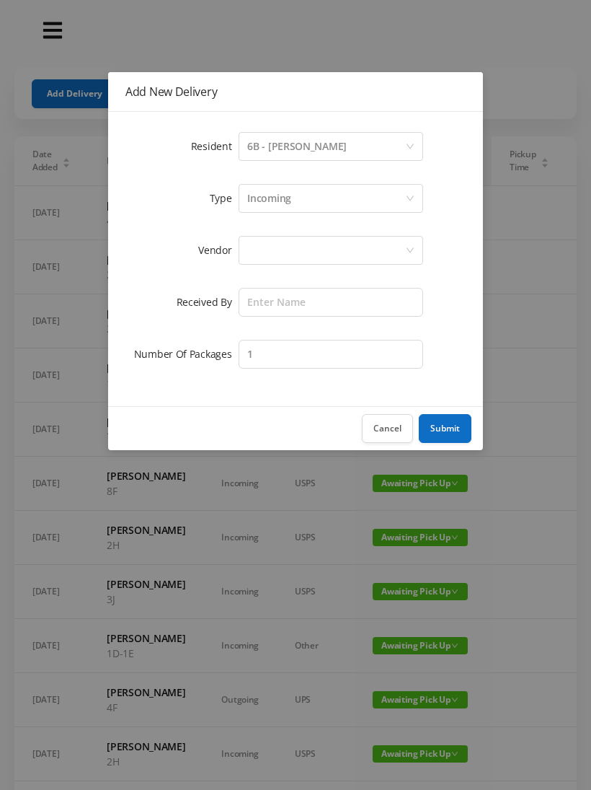
click at [355, 246] on div at bounding box center [326, 249] width 158 height 27
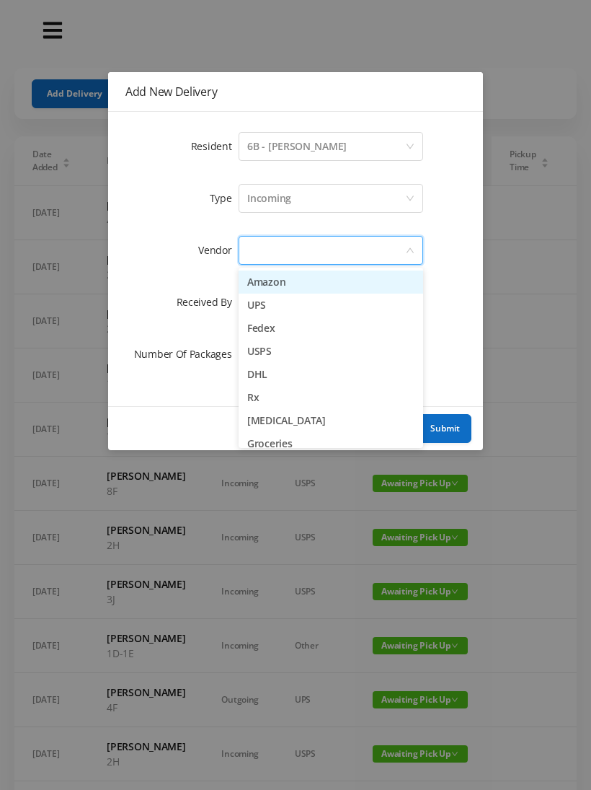
click at [291, 282] on li "Amazon" at bounding box center [331, 281] width 185 height 23
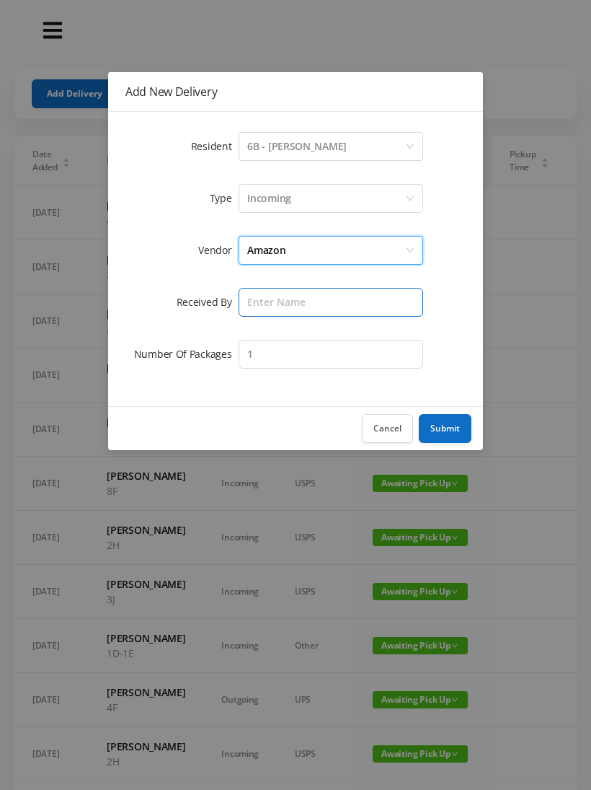
click at [318, 302] on input "text" at bounding box center [331, 302] width 185 height 29
type input "Victor"
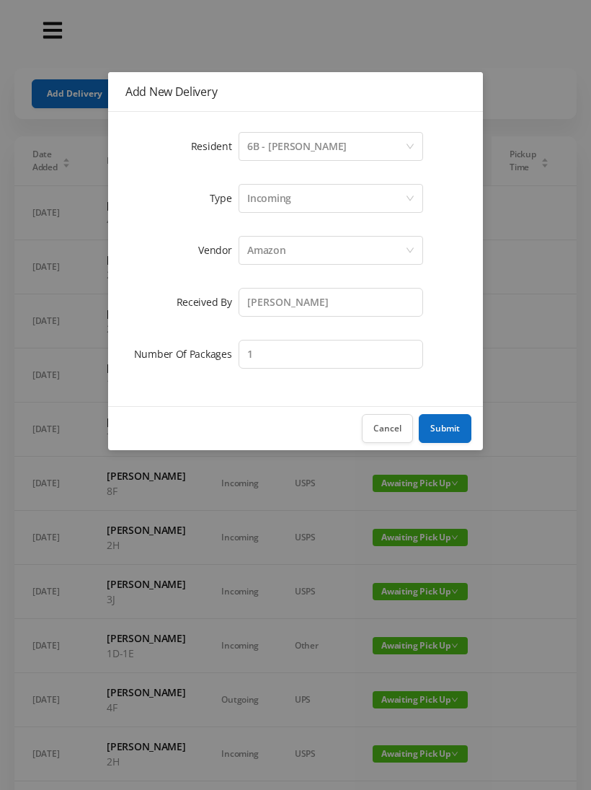
click at [431, 430] on button "Submit" at bounding box center [445, 428] width 53 height 29
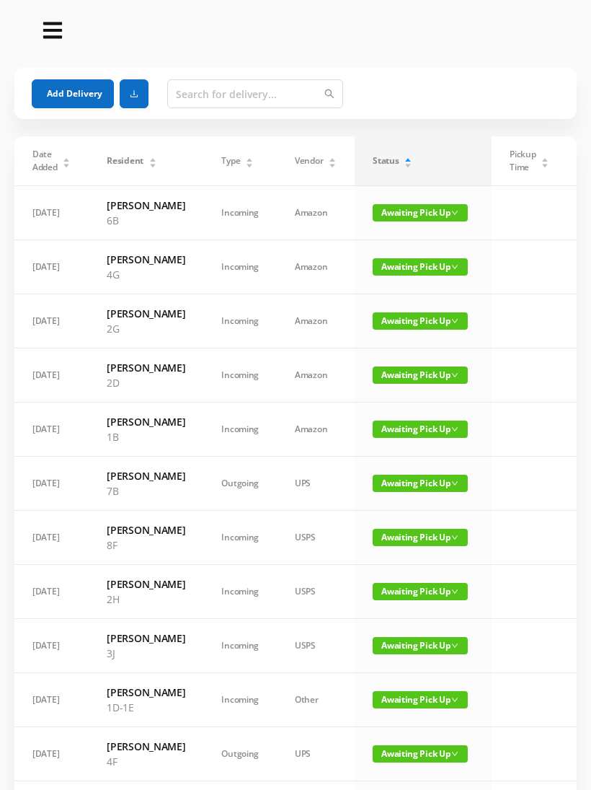
click at [59, 107] on button "Add Delivery" at bounding box center [73, 93] width 82 height 29
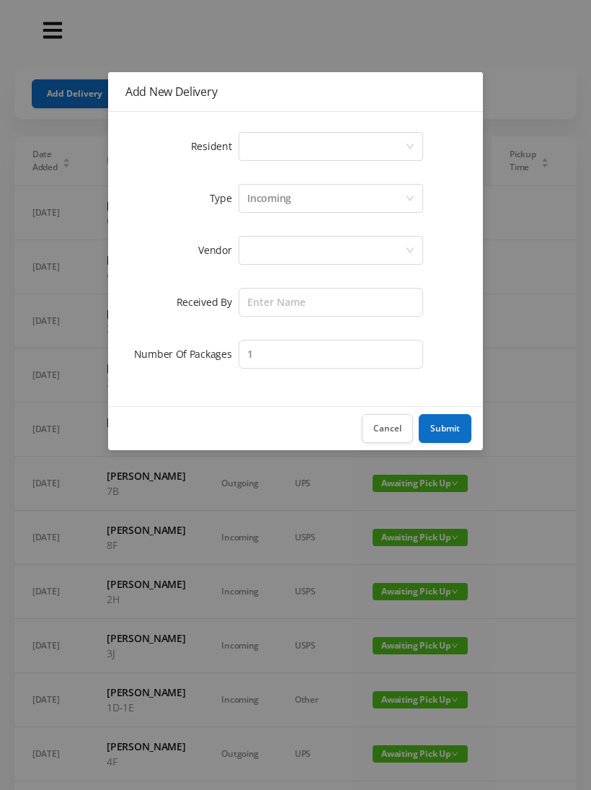
click at [404, 136] on div "Select a person" at bounding box center [326, 146] width 158 height 27
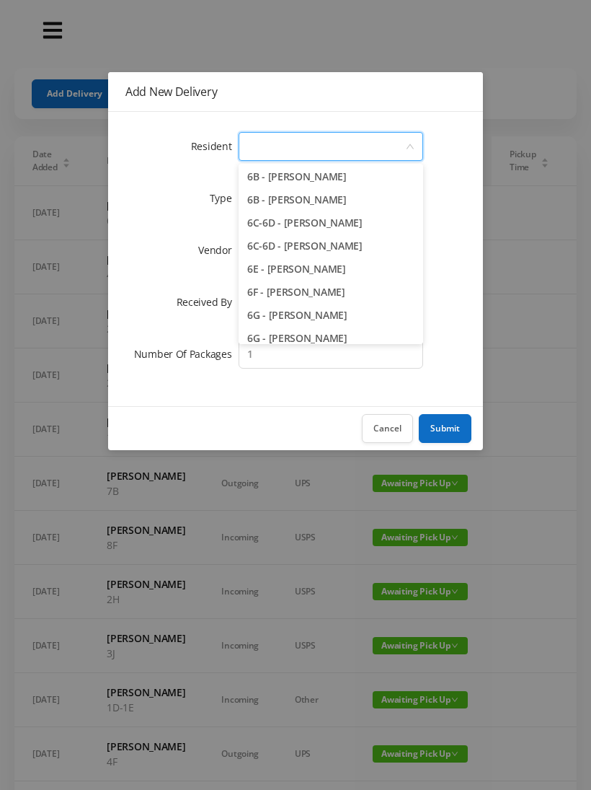
scroll to position [1454, 0]
click at [345, 247] on li "6C-6D - Neil Rosenhouse" at bounding box center [331, 247] width 185 height 23
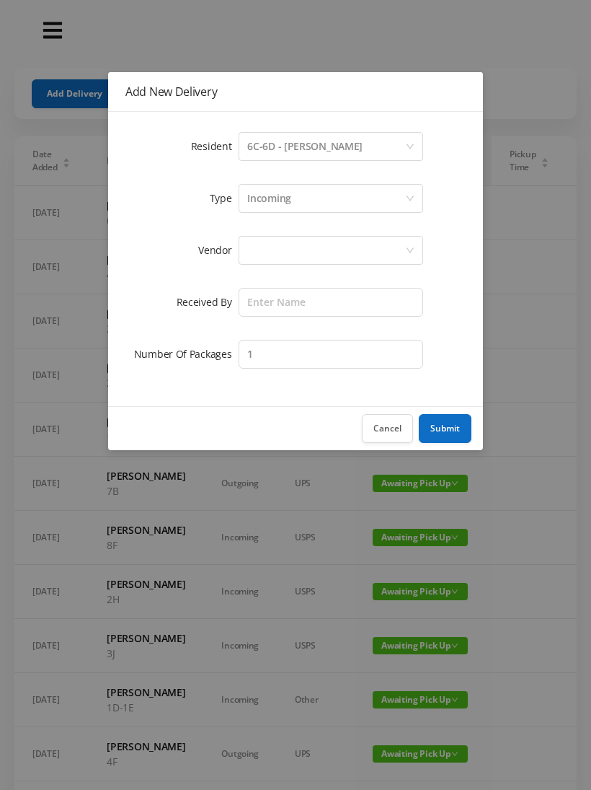
click at [381, 251] on div at bounding box center [326, 249] width 158 height 27
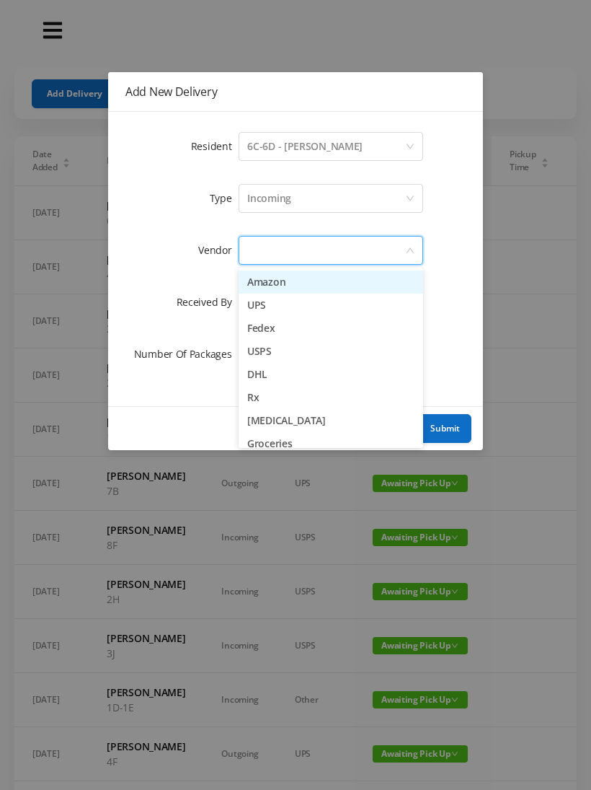
click at [324, 280] on li "Amazon" at bounding box center [331, 281] width 185 height 23
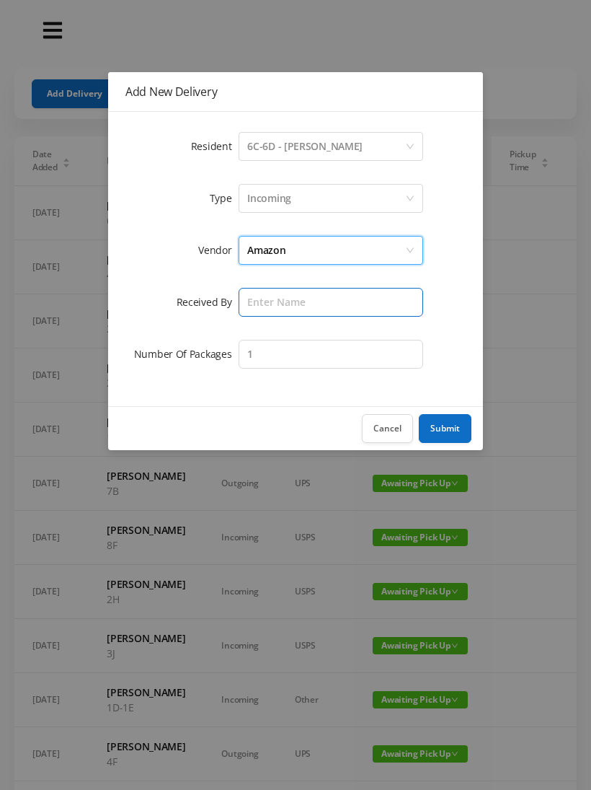
click at [365, 301] on input "text" at bounding box center [331, 302] width 185 height 29
type input "Victor"
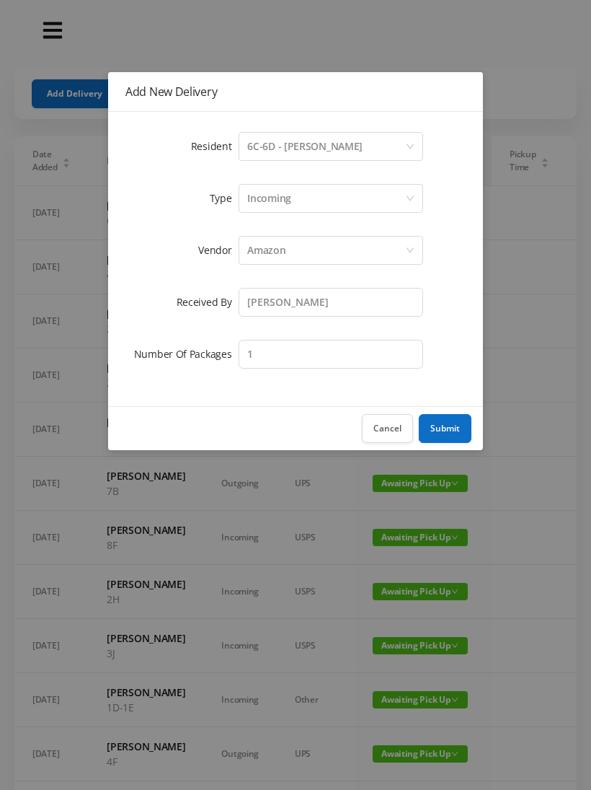
click at [447, 425] on button "Submit" at bounding box center [445, 428] width 53 height 29
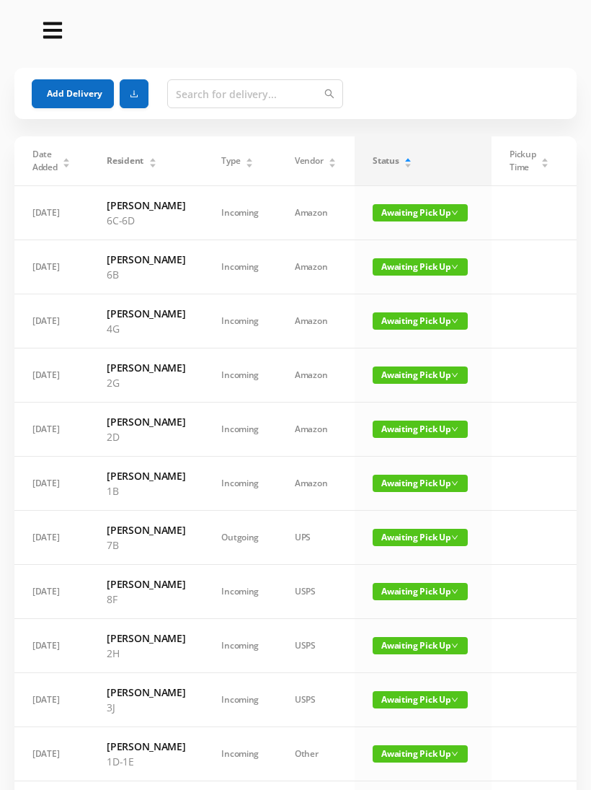
click at [64, 102] on button "Add Delivery" at bounding box center [73, 93] width 82 height 29
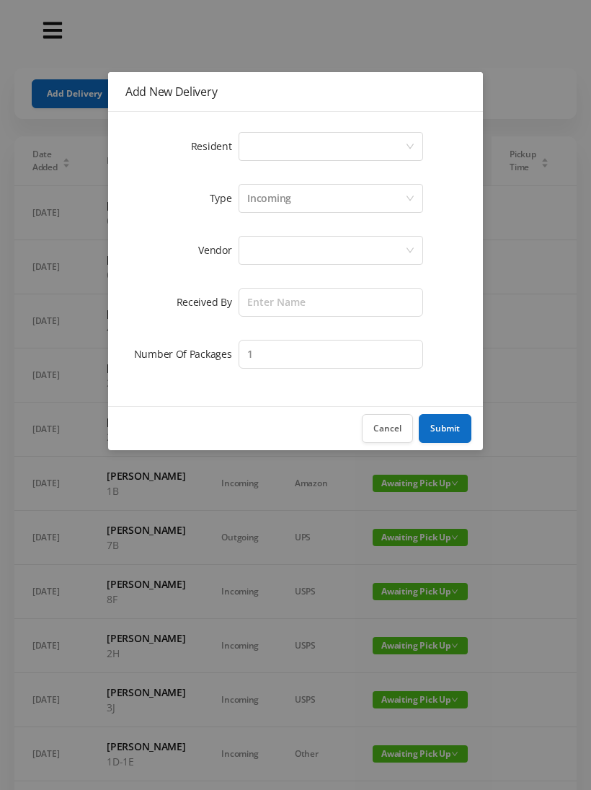
click at [385, 153] on div "Select a person" at bounding box center [326, 146] width 158 height 27
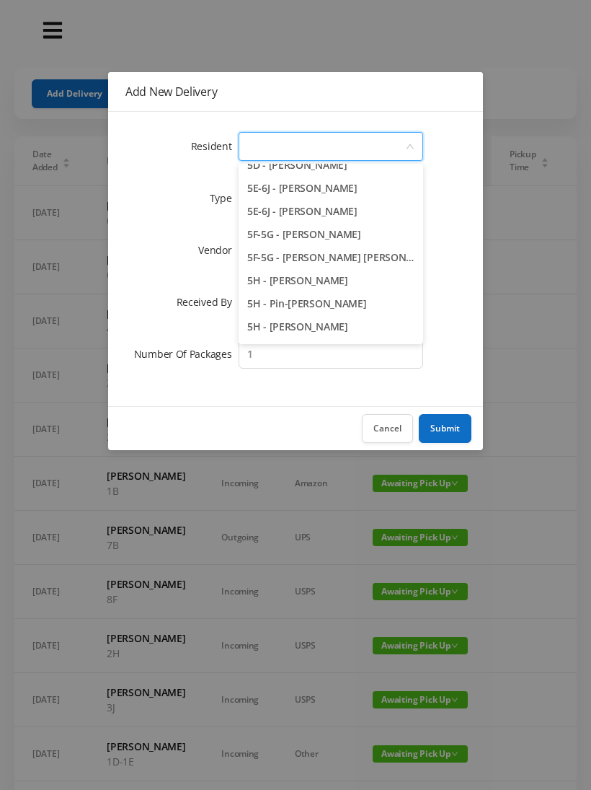
scroll to position [1248, 0]
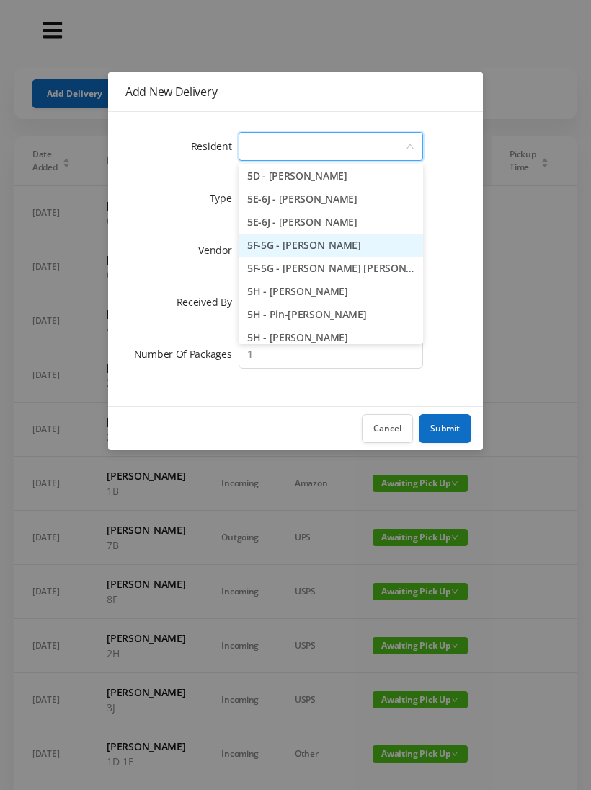
click at [329, 242] on li "5F-5G - Rosie Brook" at bounding box center [331, 245] width 185 height 23
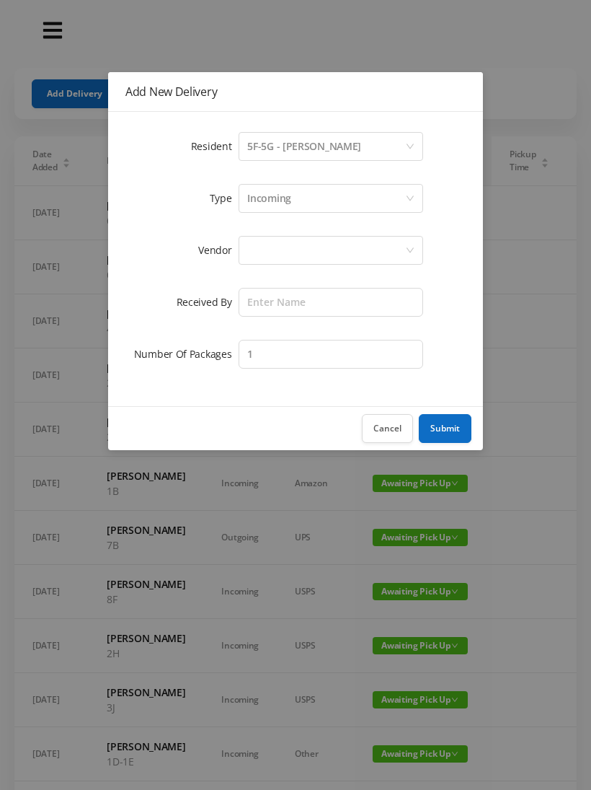
click at [328, 254] on div at bounding box center [326, 249] width 158 height 27
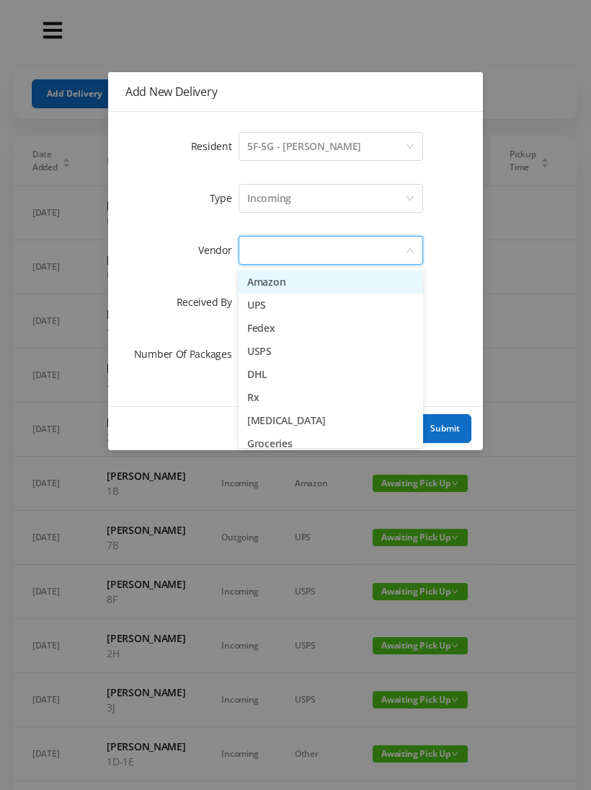
click at [304, 286] on li "Amazon" at bounding box center [331, 281] width 185 height 23
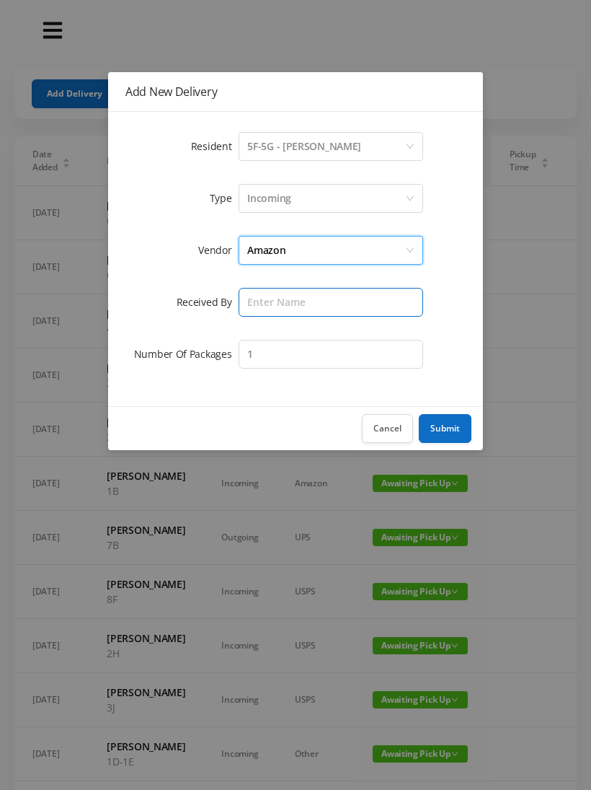
click at [319, 301] on input "text" at bounding box center [331, 302] width 185 height 29
type input "Victor"
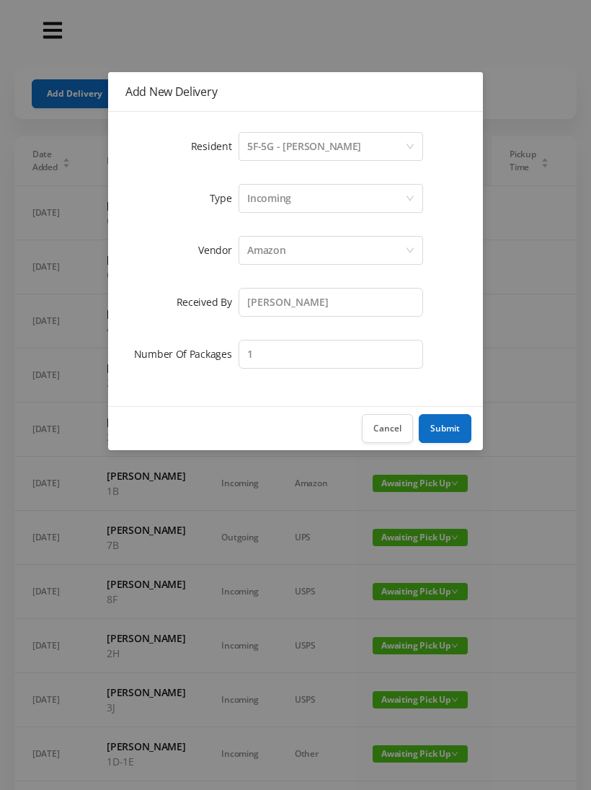
click at [443, 425] on button "Submit" at bounding box center [445, 428] width 53 height 29
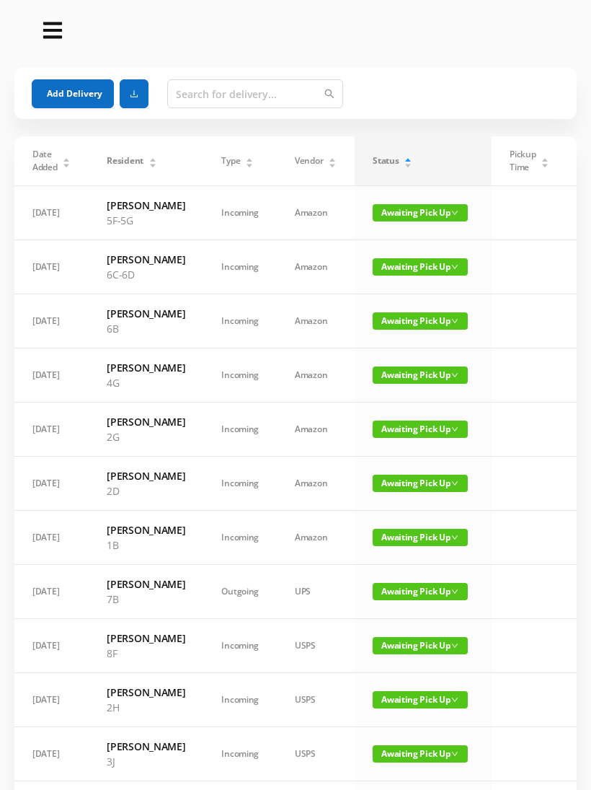
click at [67, 94] on button "Add Delivery" at bounding box center [73, 93] width 82 height 29
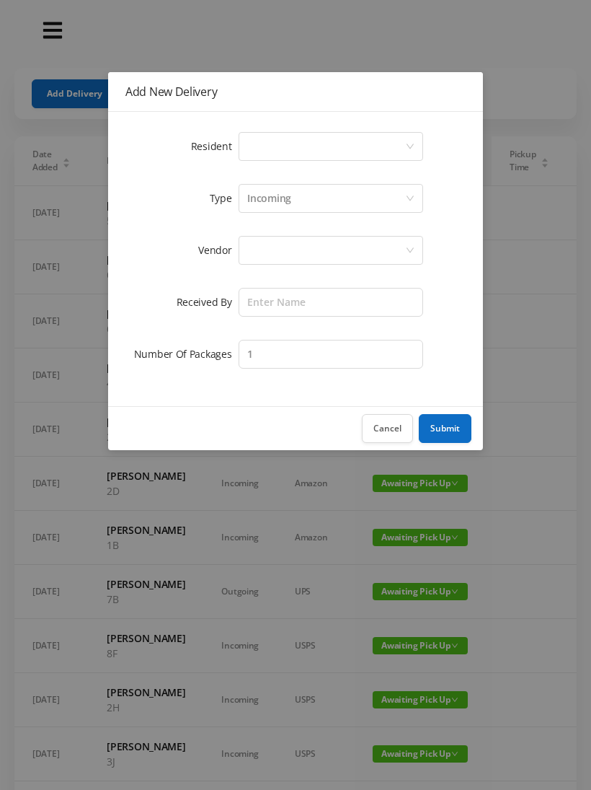
click at [402, 136] on div "Select a person" at bounding box center [326, 146] width 158 height 27
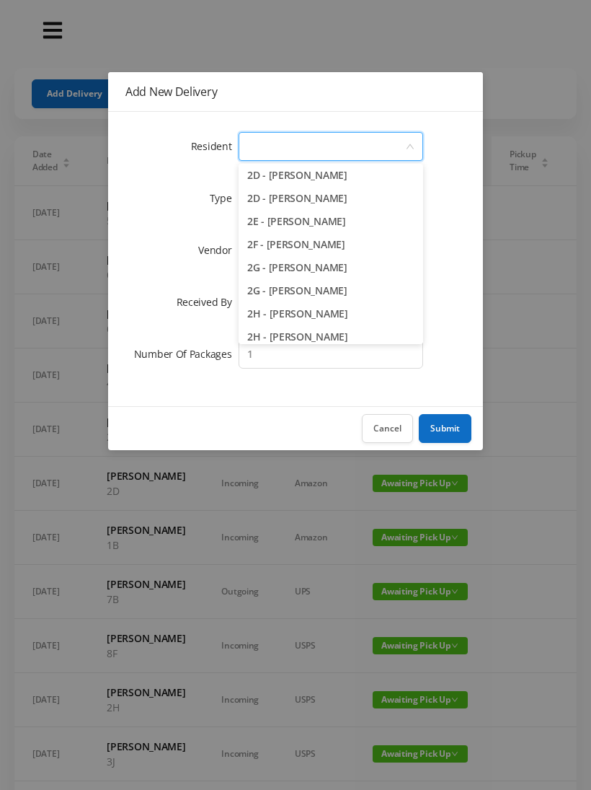
scroll to position [381, 0]
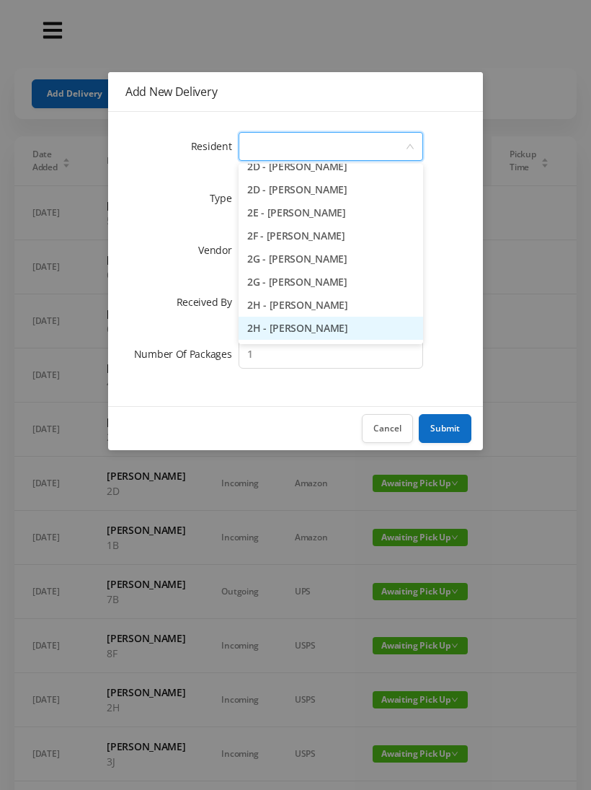
click at [340, 327] on li "2H - Lorraine Singleton" at bounding box center [331, 328] width 185 height 23
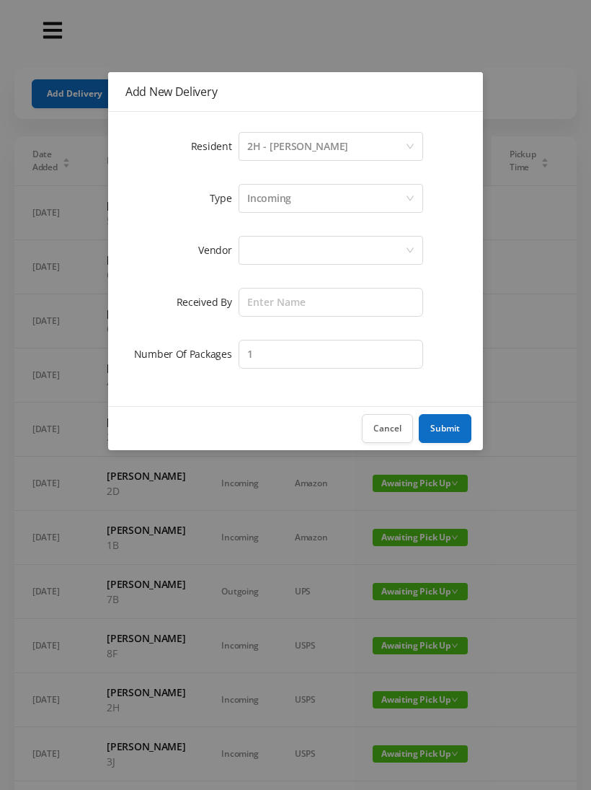
click at [378, 257] on div at bounding box center [326, 249] width 158 height 27
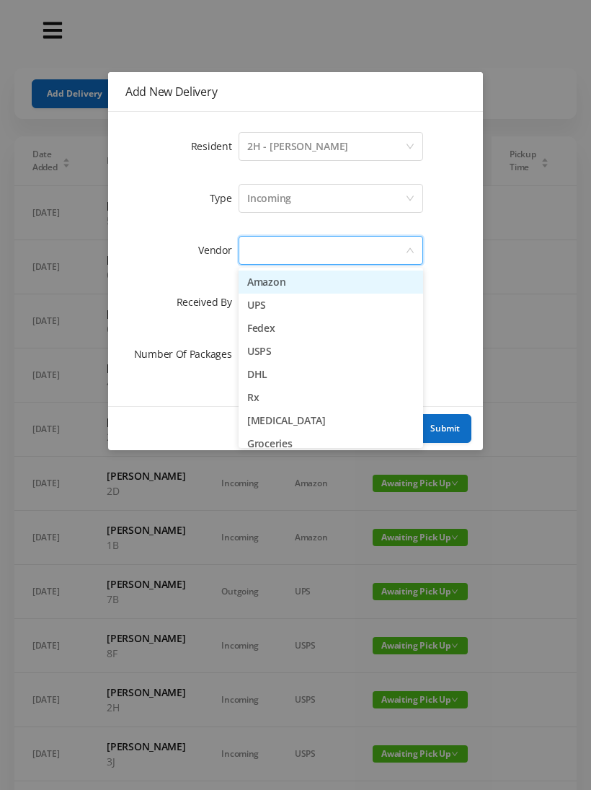
click at [337, 284] on li "Amazon" at bounding box center [331, 281] width 185 height 23
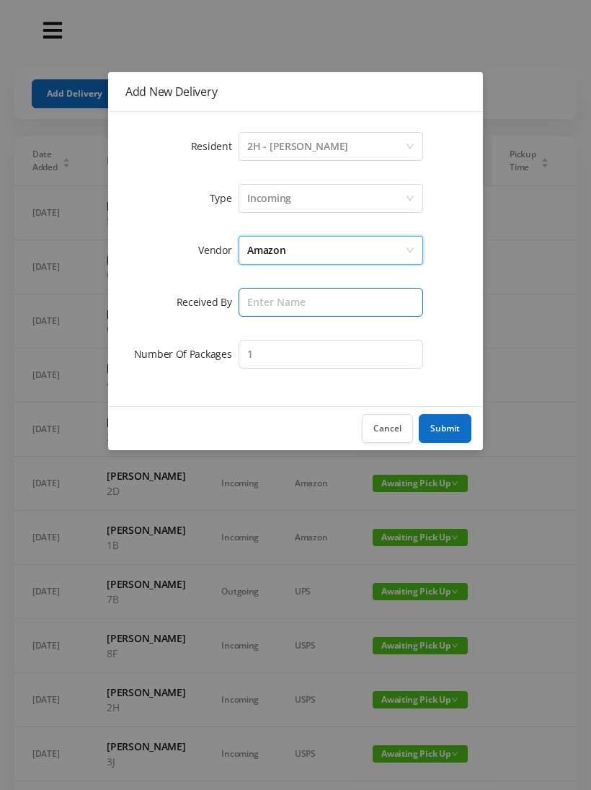
click at [362, 298] on input "text" at bounding box center [331, 302] width 185 height 29
type input "Victor"
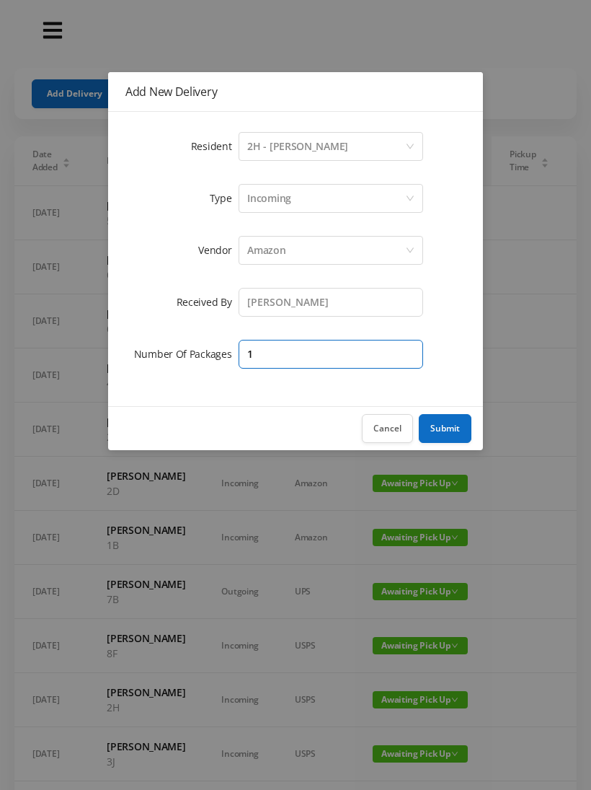
click at [399, 363] on input "1" at bounding box center [331, 354] width 185 height 29
type input "I"
type input "2"
click at [458, 430] on button "Submit" at bounding box center [445, 428] width 53 height 29
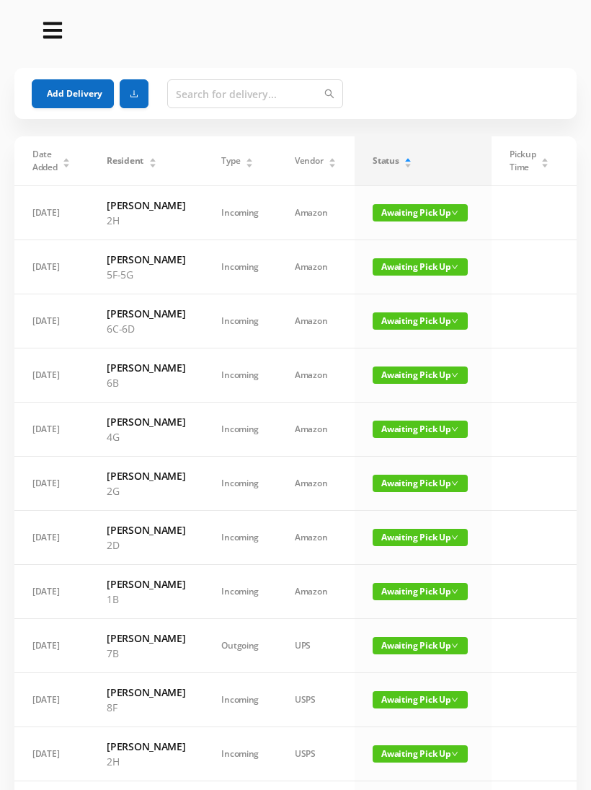
click at [68, 101] on button "Add Delivery" at bounding box center [73, 93] width 82 height 29
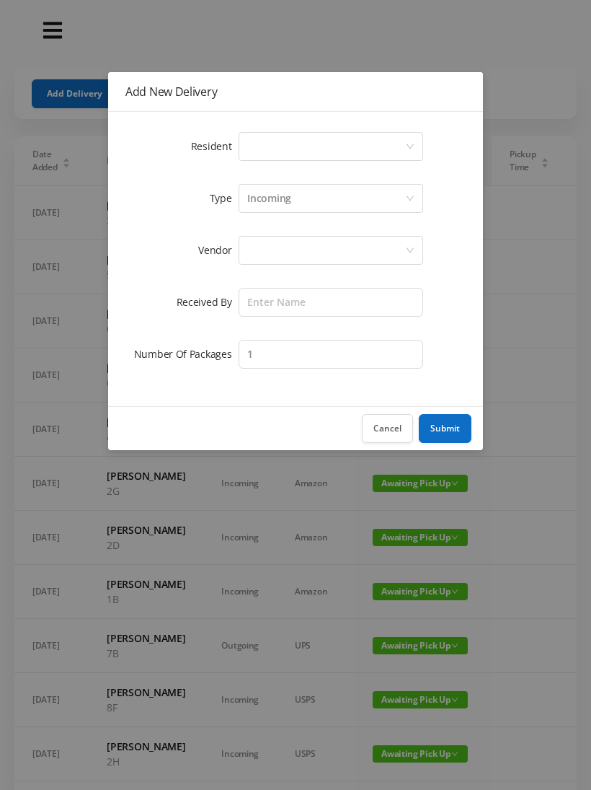
click at [402, 148] on div "Select a person" at bounding box center [326, 146] width 158 height 27
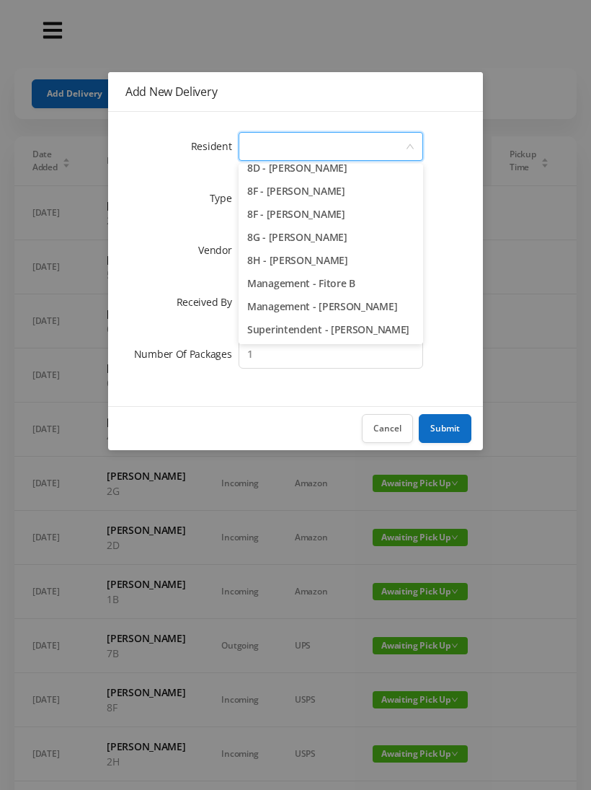
scroll to position [2041, 0]
click at [328, 236] on li "8G - Emily Tetzlaff" at bounding box center [331, 237] width 185 height 23
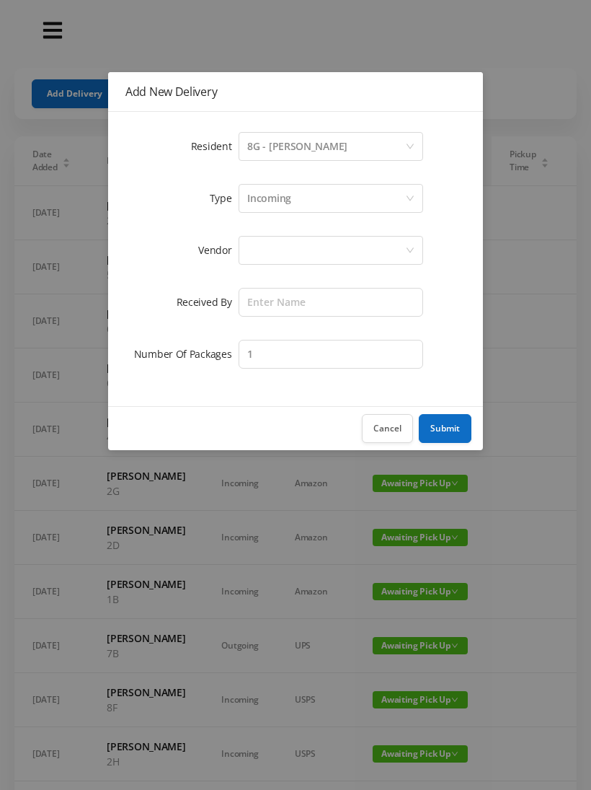
click at [386, 247] on div at bounding box center [326, 249] width 158 height 27
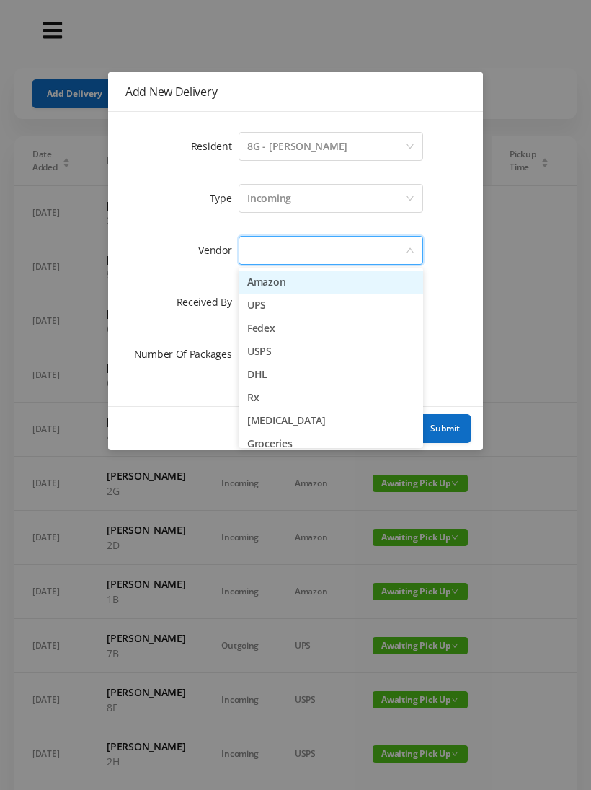
click at [337, 280] on li "Amazon" at bounding box center [331, 281] width 185 height 23
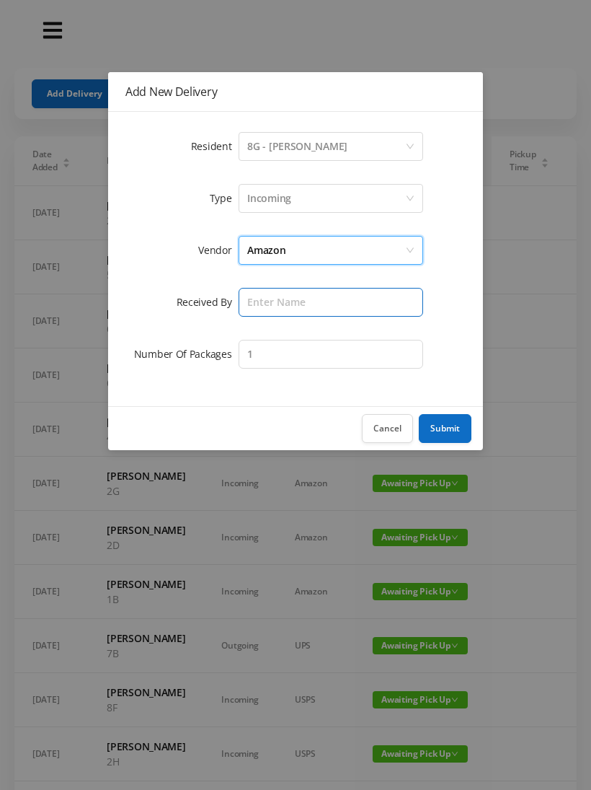
click at [367, 304] on input "text" at bounding box center [331, 302] width 185 height 29
type input "Victor"
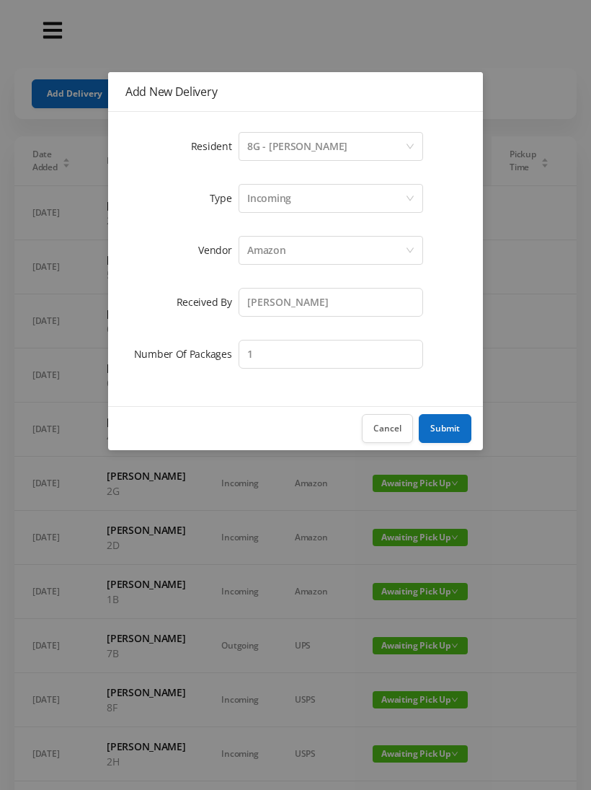
click at [441, 423] on button "Submit" at bounding box center [445, 428] width 53 height 29
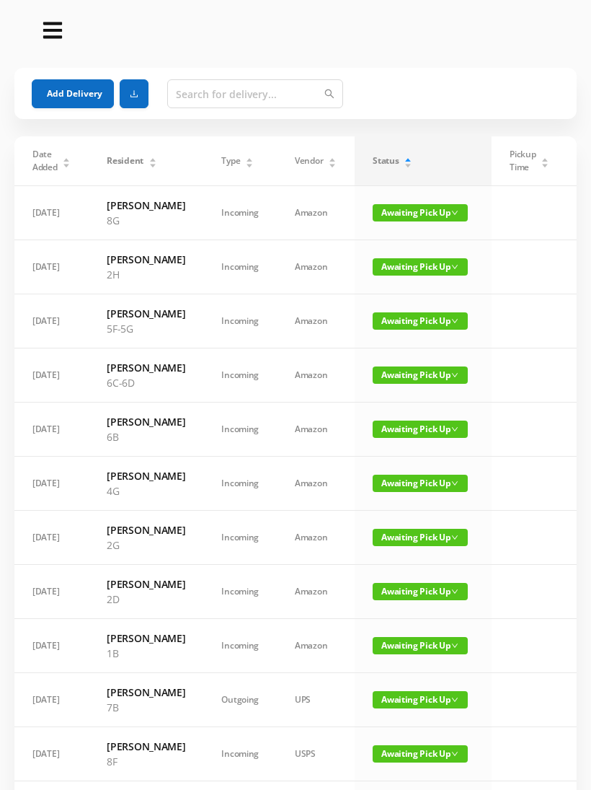
click at [420, 654] on span "Awaiting Pick Up" at bounding box center [420, 645] width 95 height 17
click at [406, 754] on link "Picked Up" at bounding box center [408, 764] width 94 height 23
click at [411, 384] on span "Awaiting Pick Up" at bounding box center [420, 374] width 95 height 17
click at [401, 458] on link "Picked Up" at bounding box center [408, 463] width 94 height 23
click at [73, 96] on button "Add Delivery" at bounding box center [73, 93] width 82 height 29
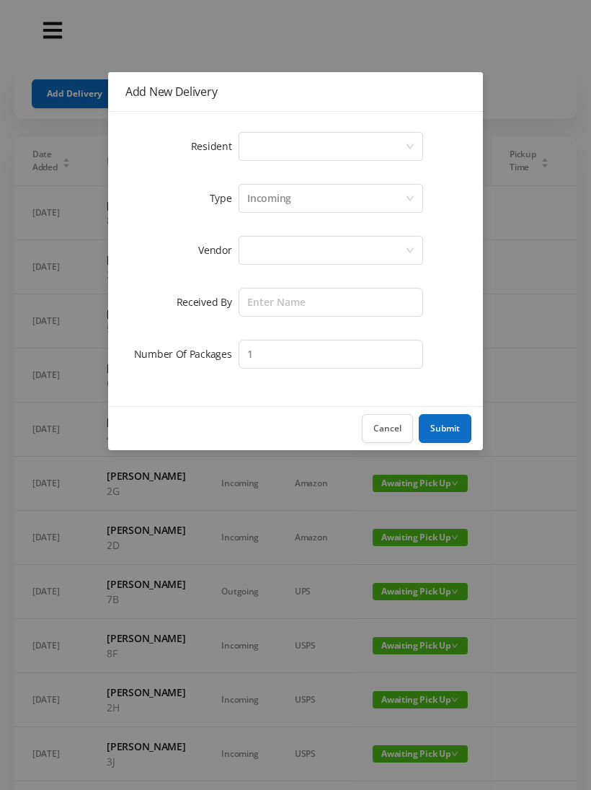
click at [407, 145] on icon "icon: down" at bounding box center [410, 146] width 9 height 9
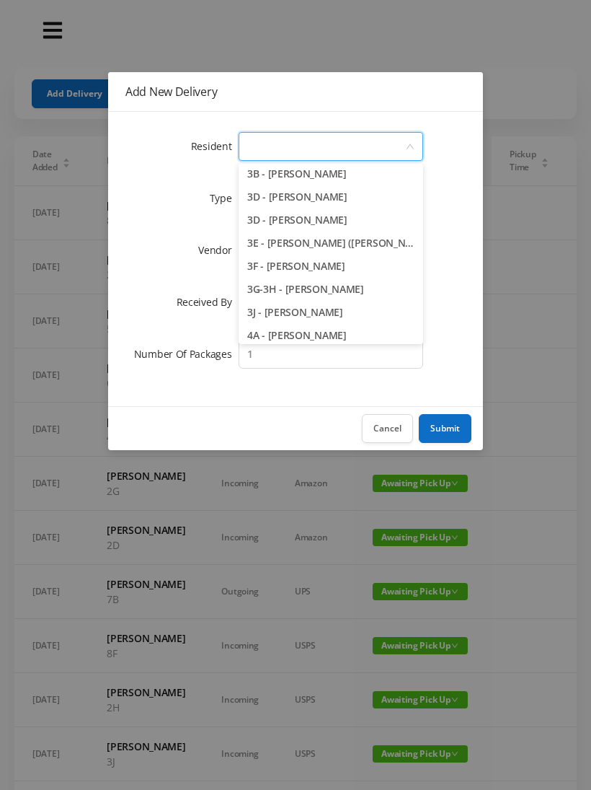
scroll to position [628, 0]
click at [324, 317] on li "3J - Peggy Alperin" at bounding box center [331, 311] width 185 height 23
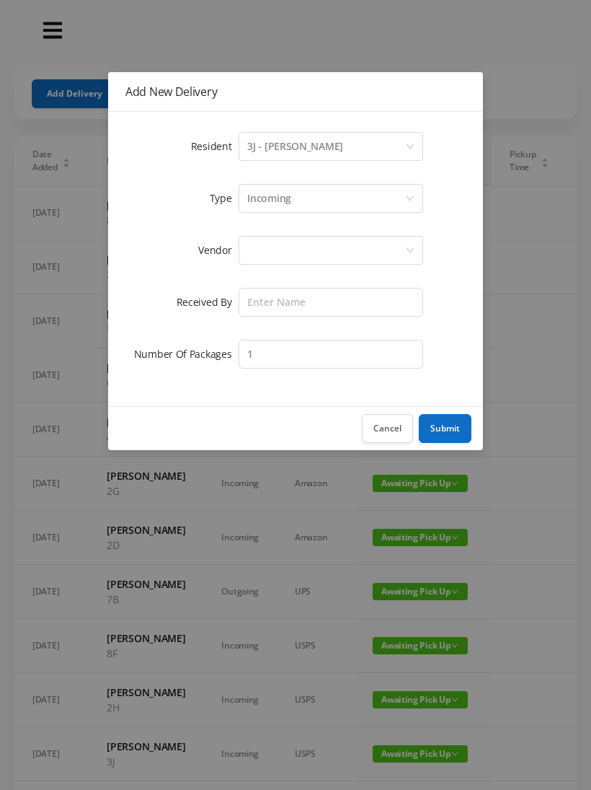
click at [393, 244] on div at bounding box center [326, 249] width 158 height 27
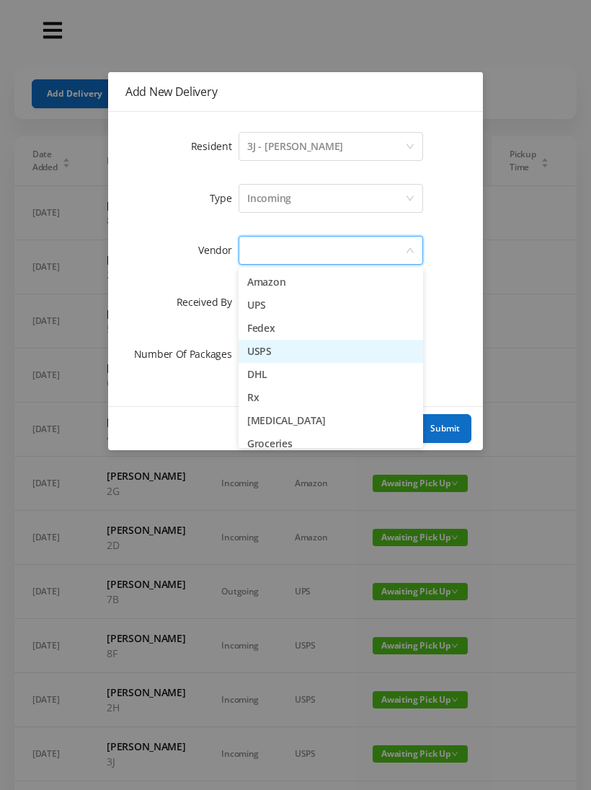
click at [273, 353] on li "USPS" at bounding box center [331, 351] width 185 height 23
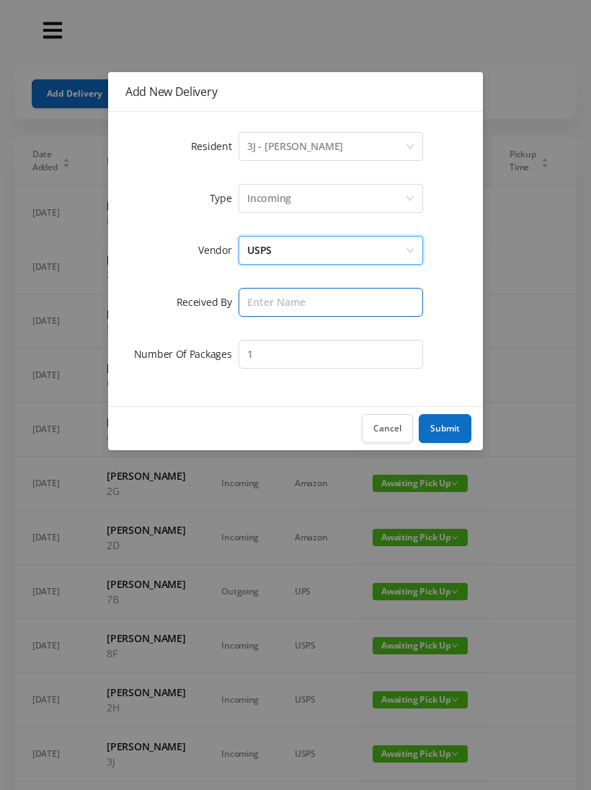
click at [373, 296] on input "text" at bounding box center [331, 302] width 185 height 29
type input "Victor"
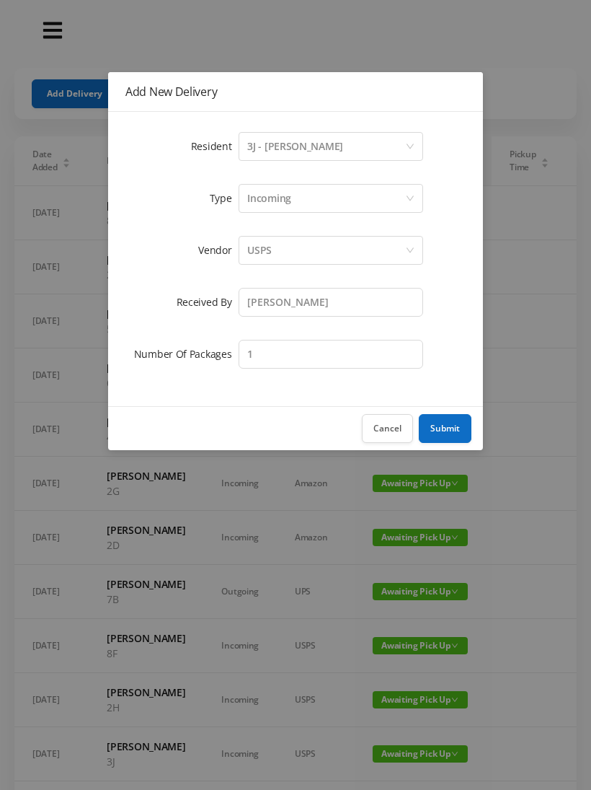
click at [443, 418] on button "Submit" at bounding box center [445, 428] width 53 height 29
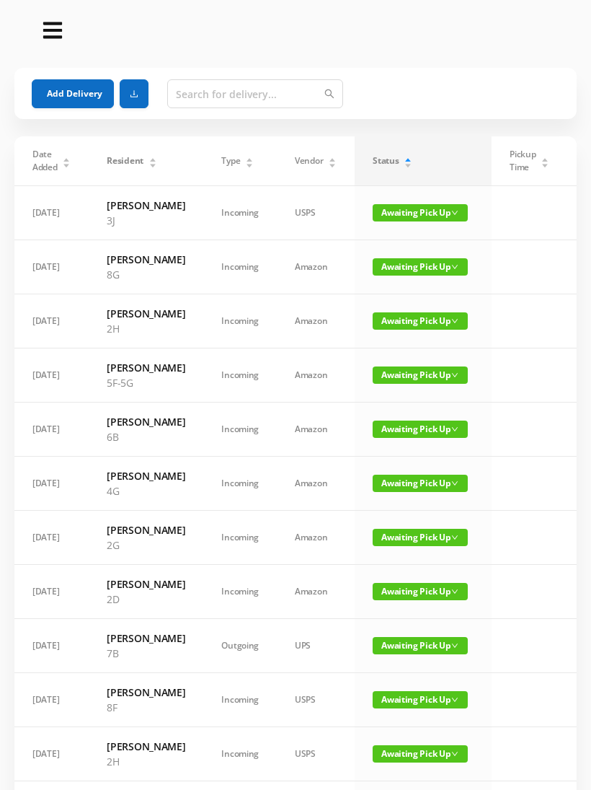
click at [71, 97] on button "Add Delivery" at bounding box center [73, 93] width 82 height 29
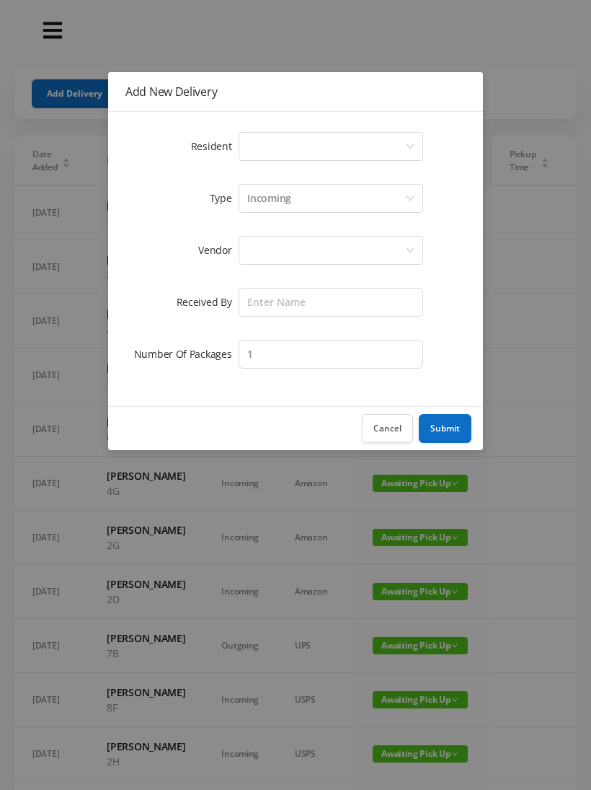
click at [404, 139] on div "Select a person" at bounding box center [326, 146] width 158 height 27
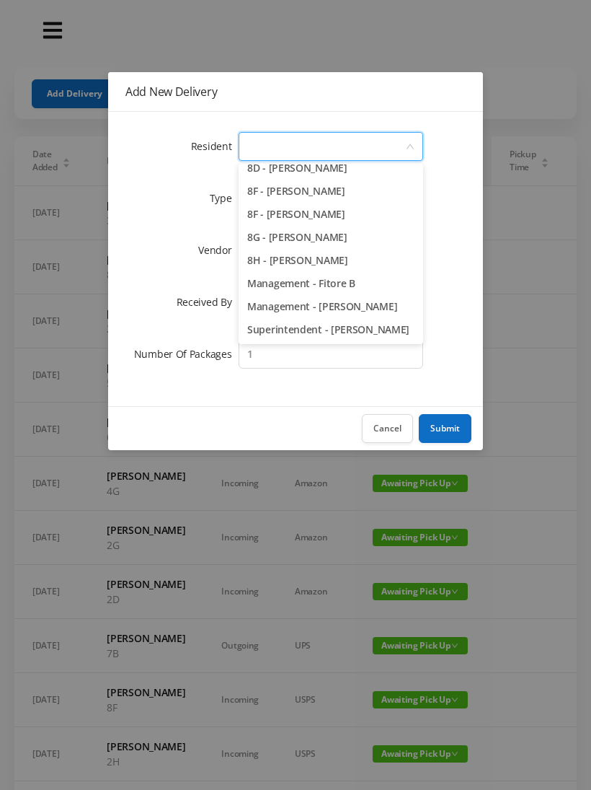
scroll to position [2041, 0]
click at [335, 255] on li "8H - Gloria Johnson" at bounding box center [331, 260] width 185 height 23
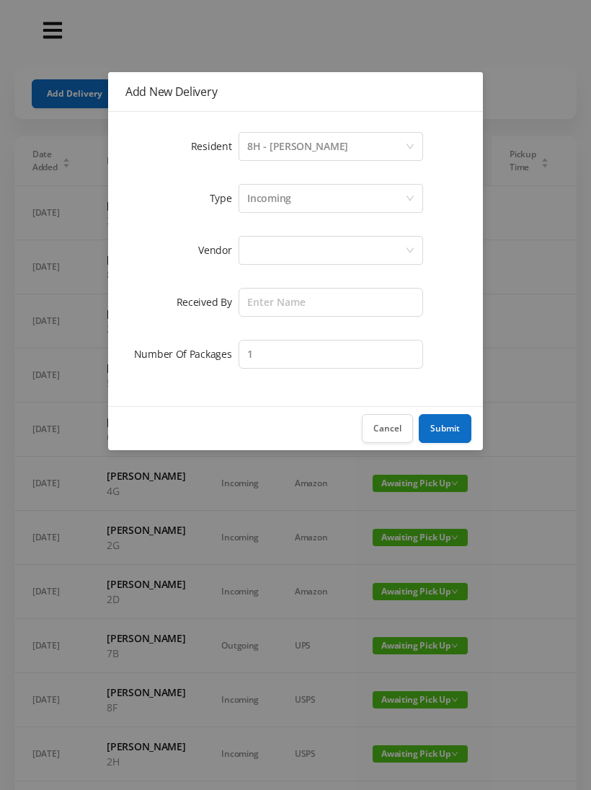
click at [370, 249] on div at bounding box center [326, 249] width 158 height 27
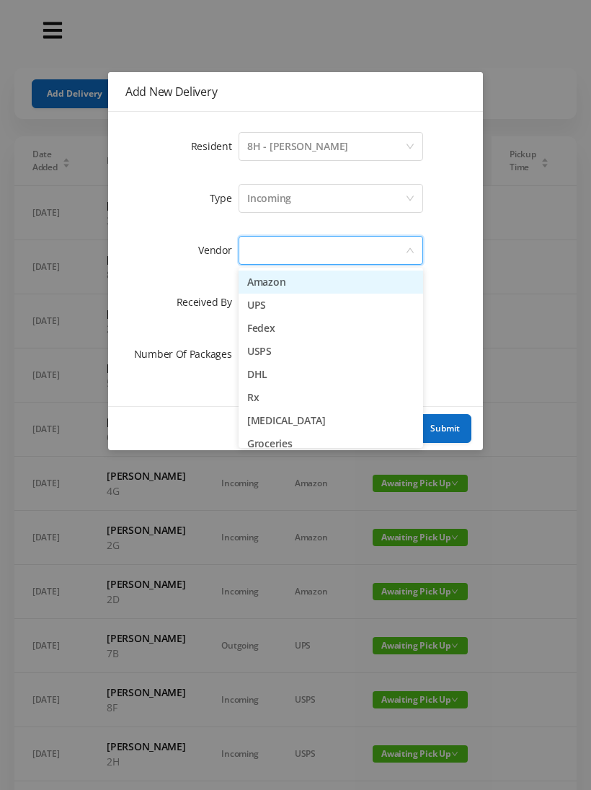
click at [270, 311] on li "UPS" at bounding box center [331, 304] width 185 height 23
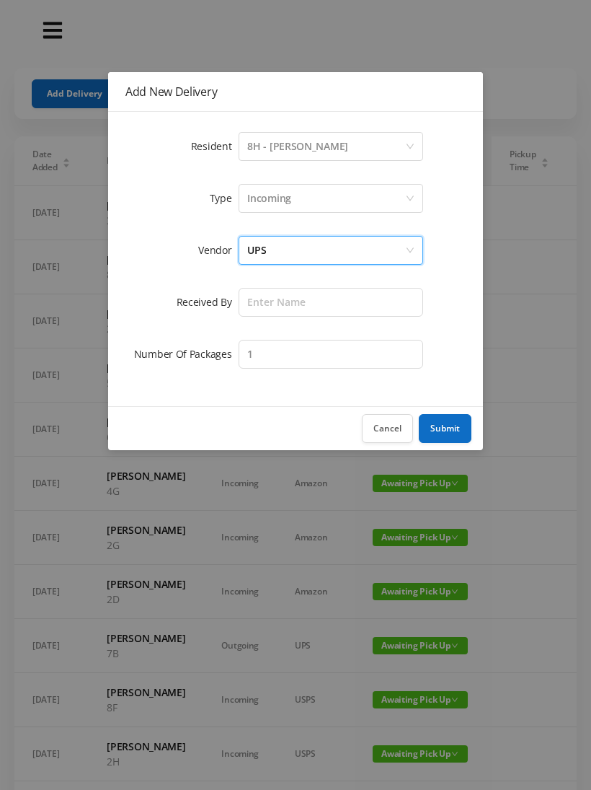
click at [323, 252] on div "UPS" at bounding box center [326, 249] width 158 height 27
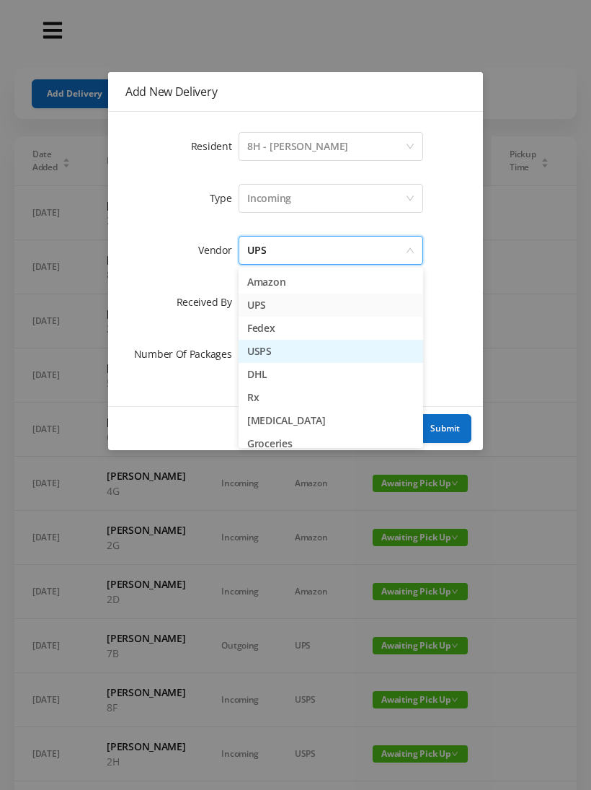
click at [276, 355] on li "USPS" at bounding box center [331, 351] width 185 height 23
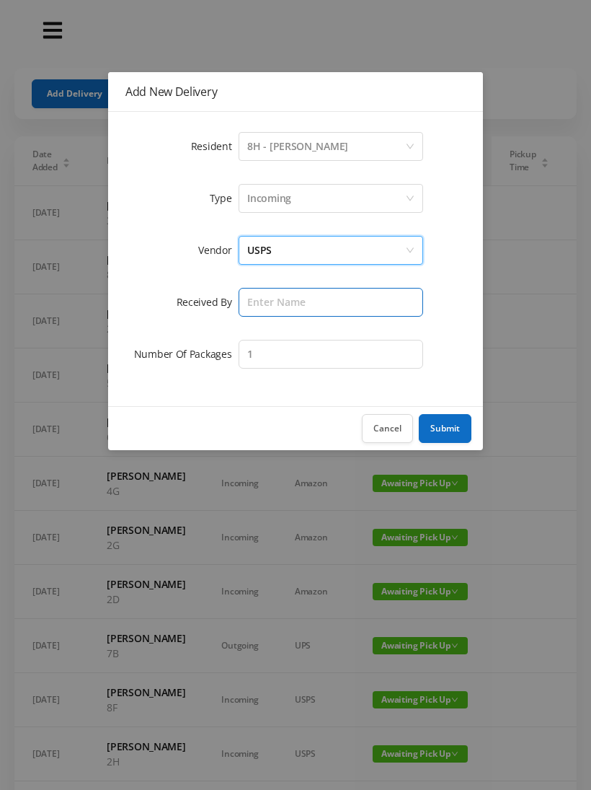
click at [335, 300] on input "text" at bounding box center [331, 302] width 185 height 29
type input "Victor"
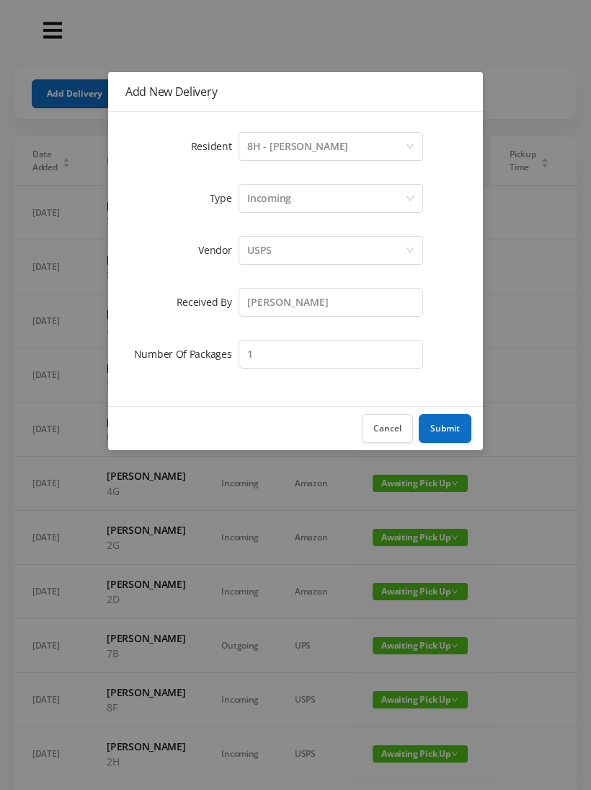
click at [438, 428] on button "Submit" at bounding box center [445, 428] width 53 height 29
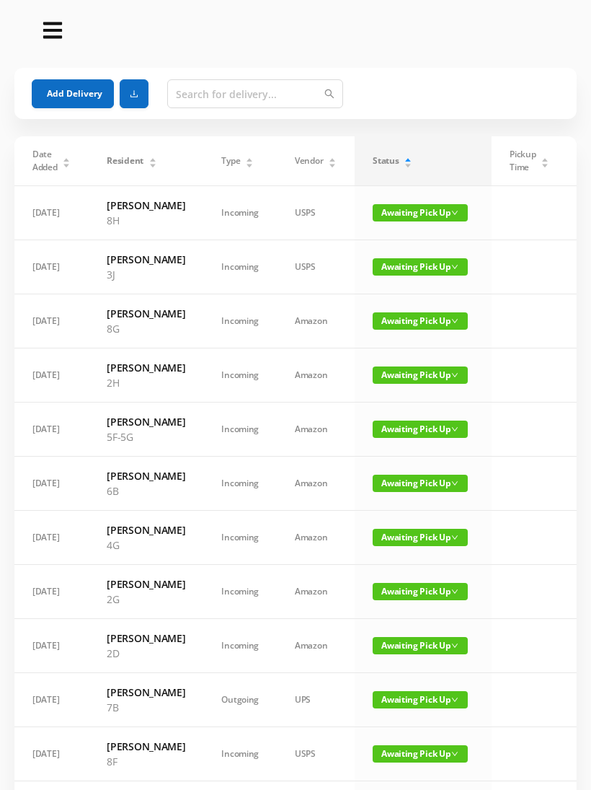
click at [63, 96] on button "Add Delivery" at bounding box center [73, 93] width 82 height 29
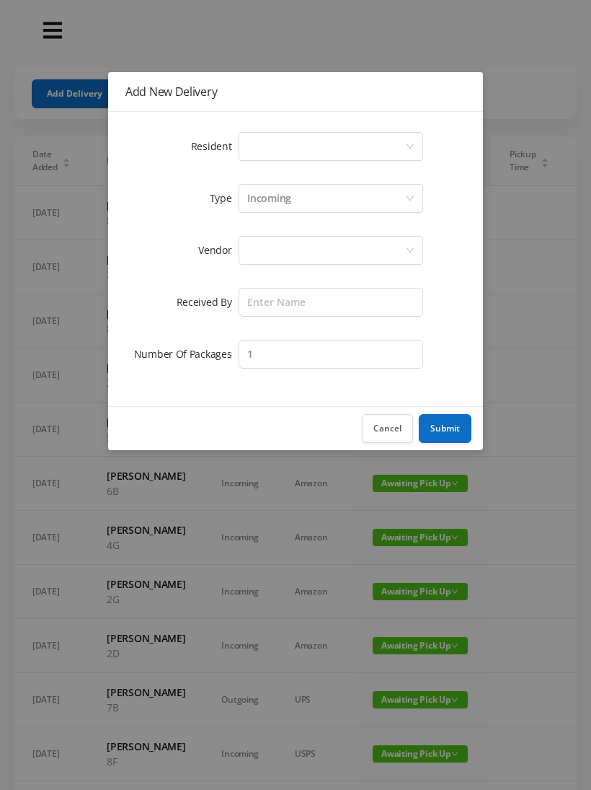
click at [406, 134] on div "Select a person" at bounding box center [331, 146] width 185 height 29
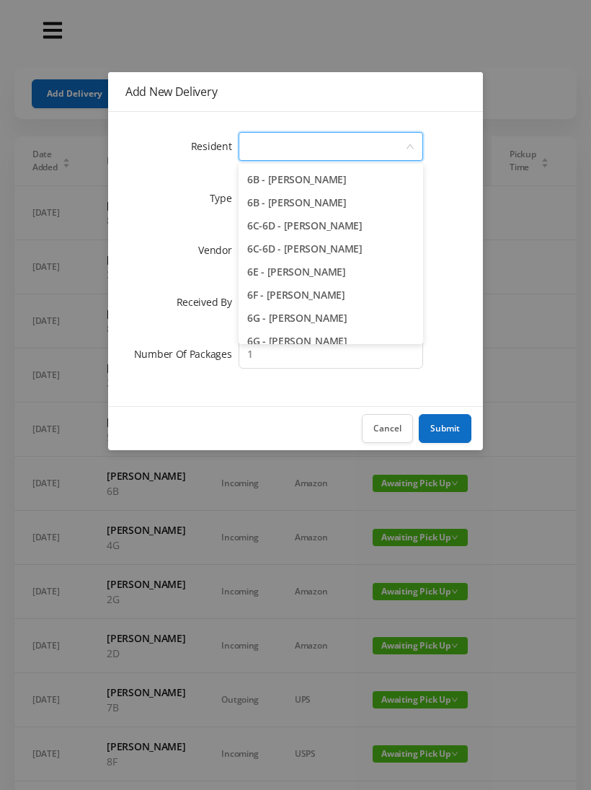
scroll to position [1453, 0]
click at [305, 205] on li "6B - Casey Rtin" at bounding box center [331, 201] width 185 height 23
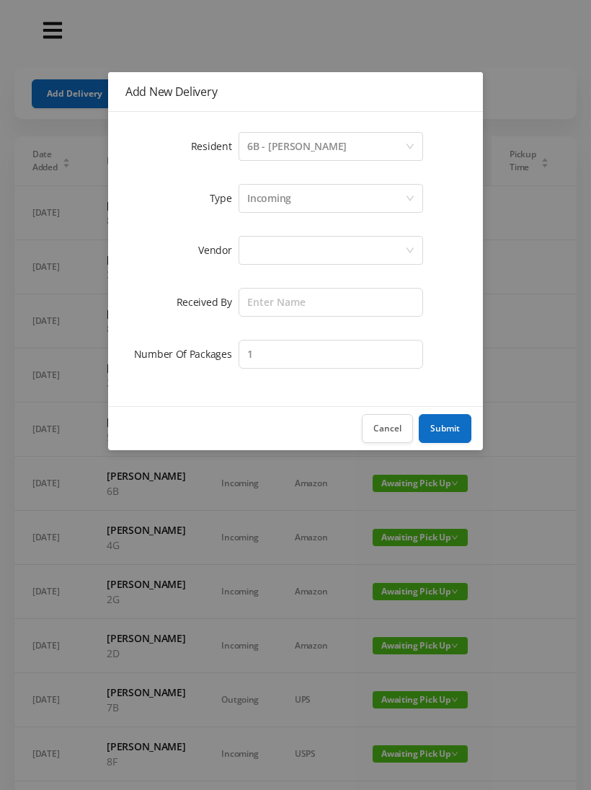
click at [377, 252] on div at bounding box center [326, 249] width 158 height 27
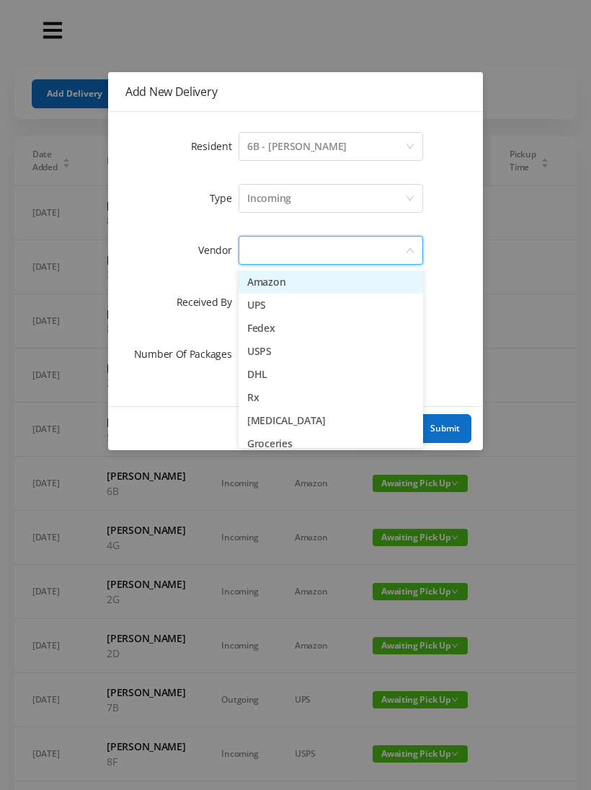
click at [275, 306] on li "UPS" at bounding box center [331, 304] width 185 height 23
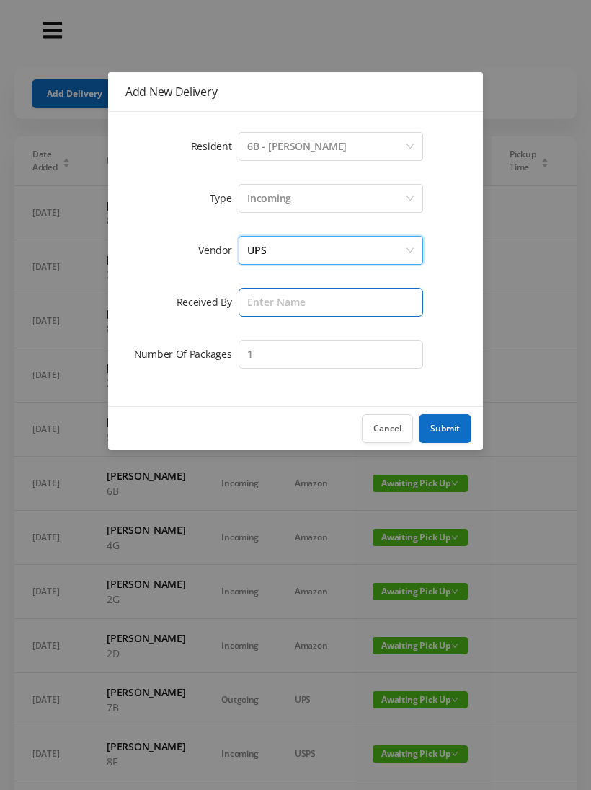
click at [318, 305] on input "text" at bounding box center [331, 302] width 185 height 29
type input "Victor"
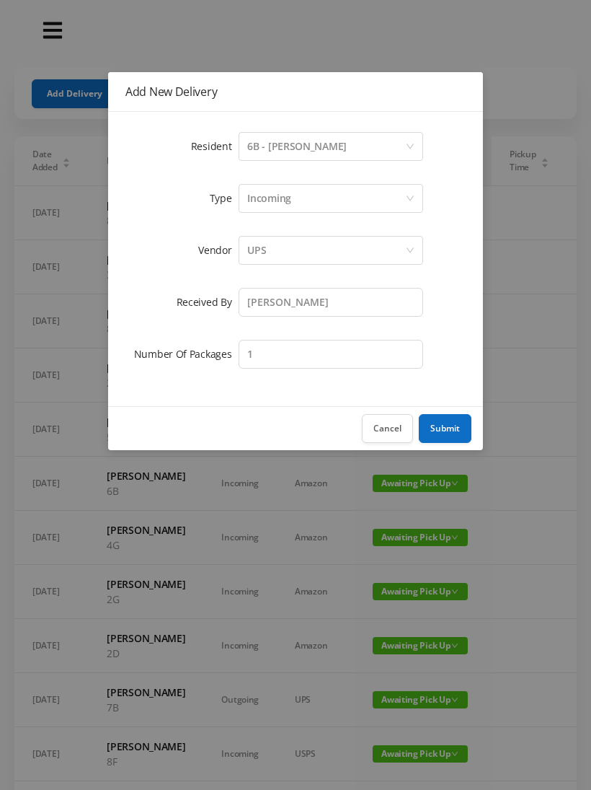
click at [438, 430] on button "Submit" at bounding box center [445, 428] width 53 height 29
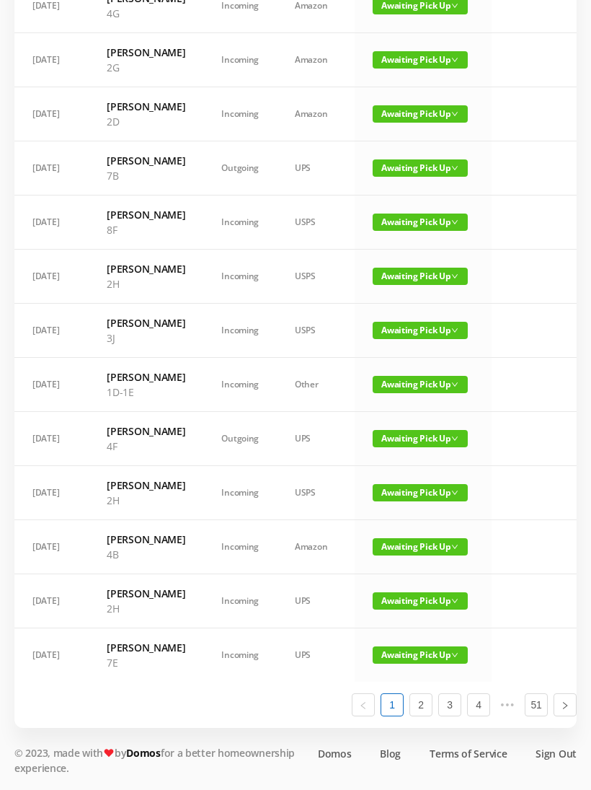
scroll to position [772, 0]
click at [416, 159] on span "Awaiting Pick Up" at bounding box center [420, 167] width 95 height 17
click at [392, 291] on link "Picked Up" at bounding box center [408, 302] width 94 height 23
click at [416, 376] on span "Awaiting Pick Up" at bounding box center [420, 384] width 95 height 17
click at [396, 552] on link "Picked Up" at bounding box center [408, 563] width 94 height 23
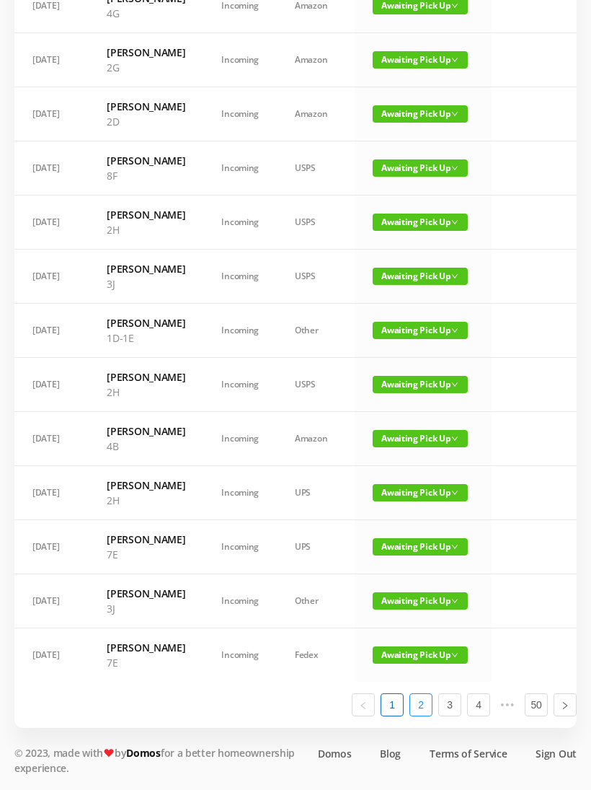
click at [417, 715] on link "2" at bounding box center [421, 705] width 22 height 22
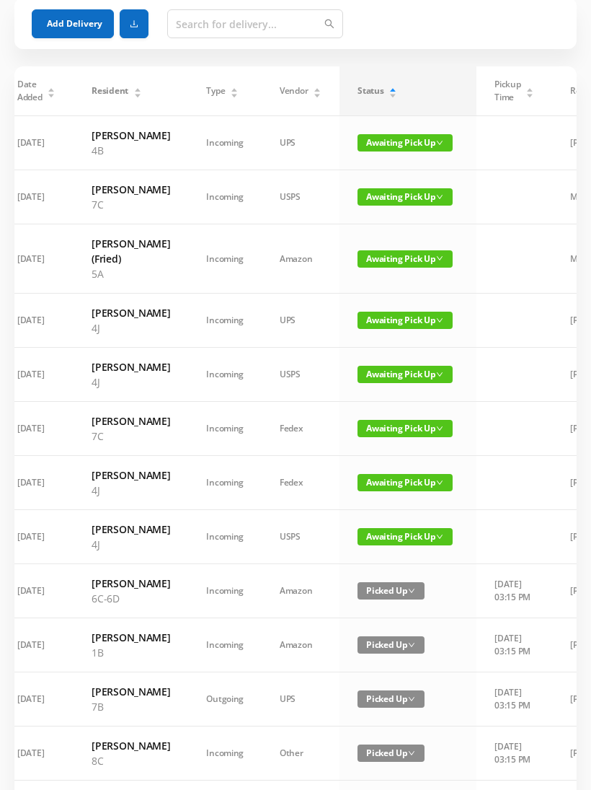
scroll to position [0, 17]
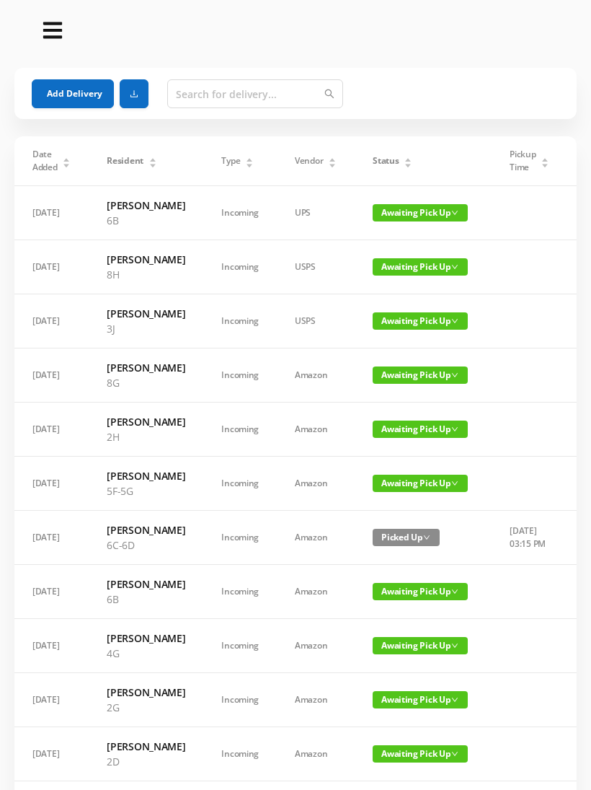
click at [382, 162] on span "Status" at bounding box center [386, 160] width 26 height 13
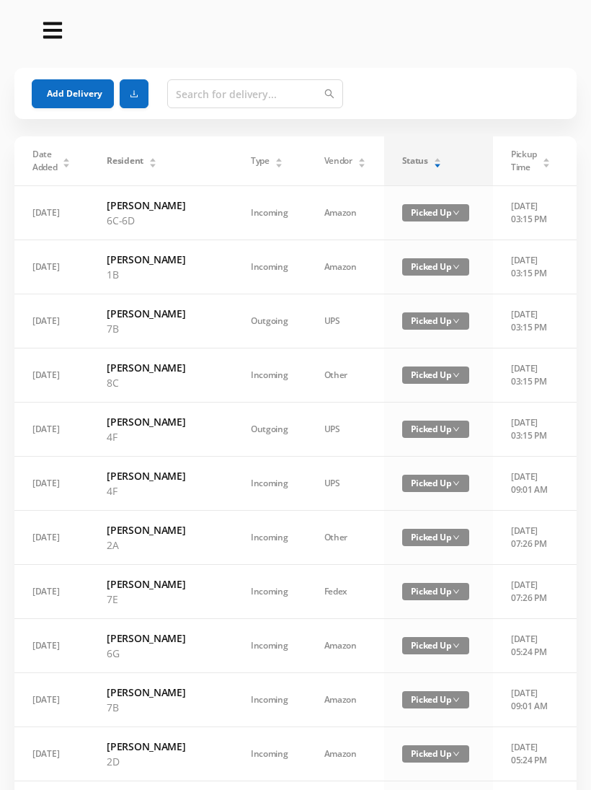
click at [402, 165] on div "Status" at bounding box center [422, 160] width 40 height 13
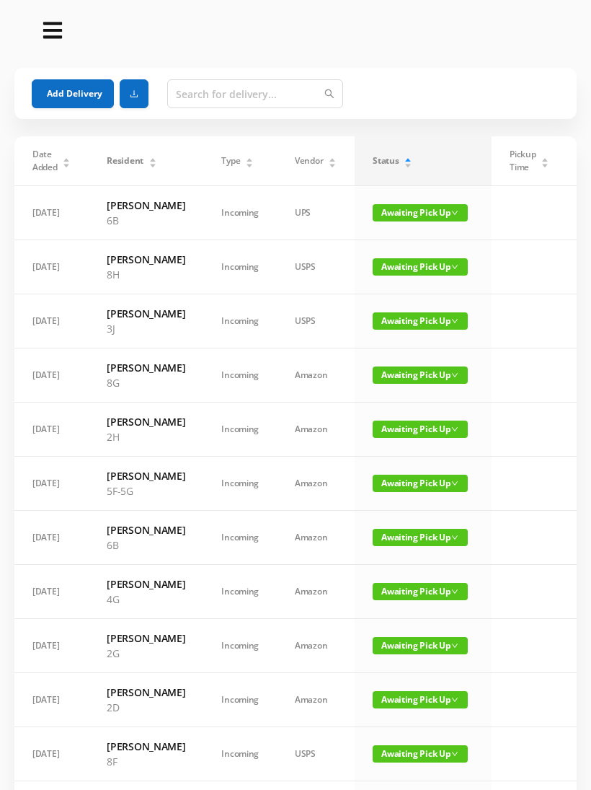
click at [71, 98] on button "Add Delivery" at bounding box center [73, 93] width 82 height 29
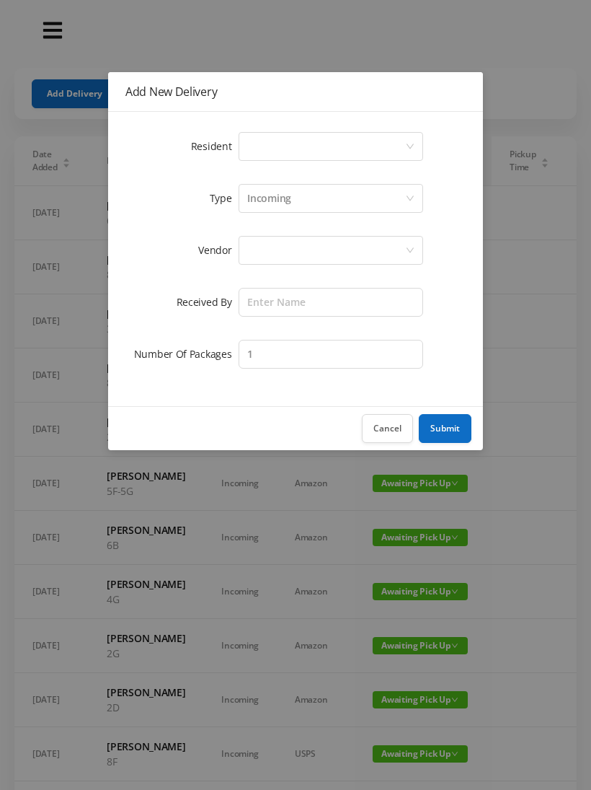
click at [403, 148] on div "Select a person" at bounding box center [326, 146] width 158 height 27
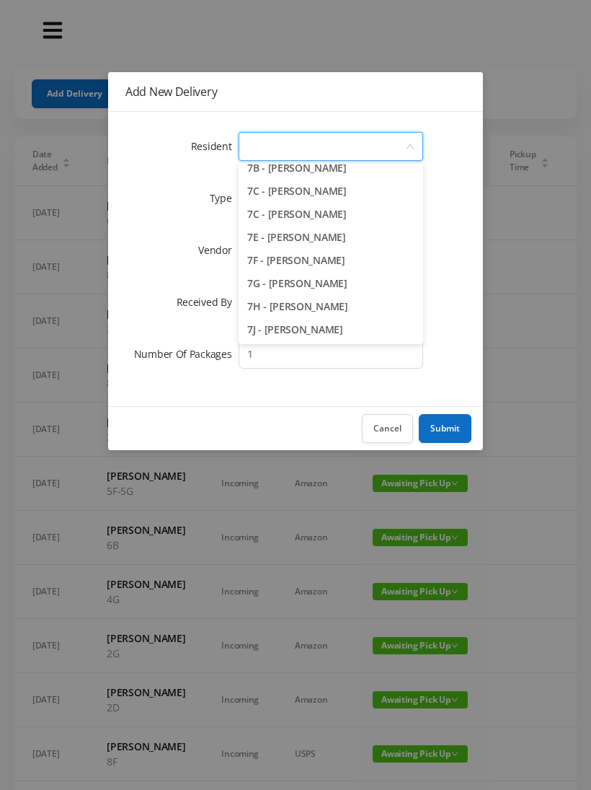
scroll to position [1718, 0]
click at [330, 310] on li "7H - Thomas Rinaldi" at bounding box center [331, 305] width 185 height 23
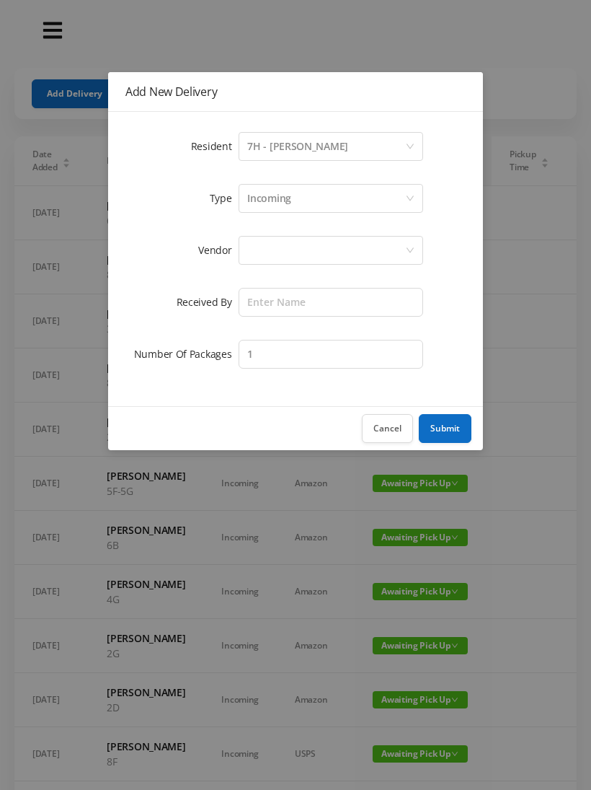
click at [376, 251] on div at bounding box center [326, 249] width 158 height 27
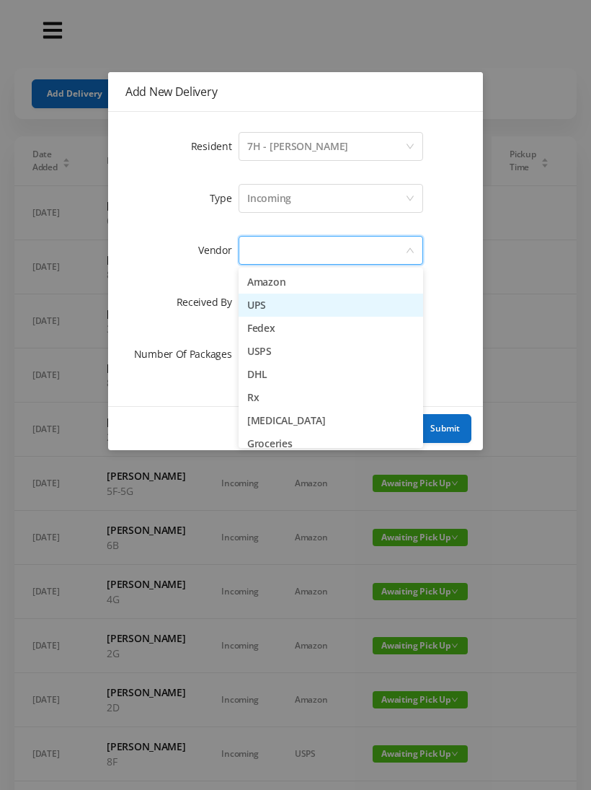
click at [342, 312] on li "UPS" at bounding box center [331, 304] width 185 height 23
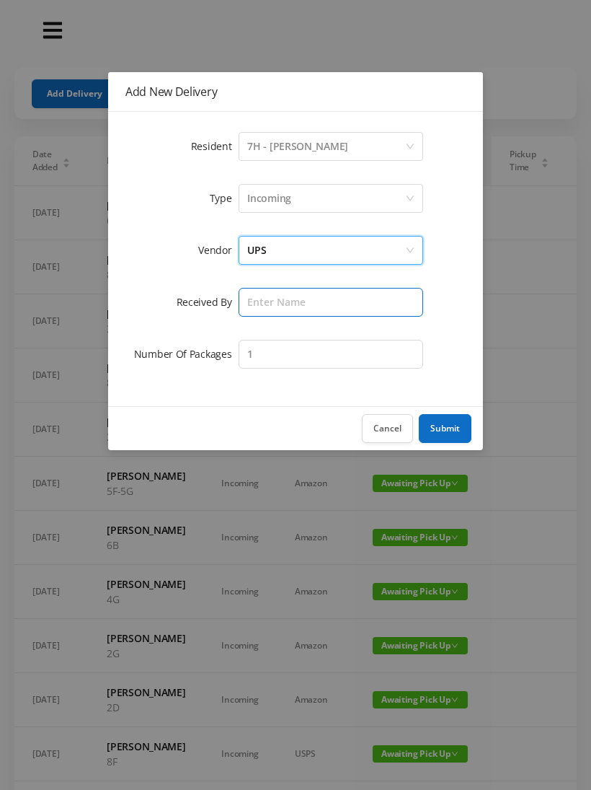
click at [380, 301] on input "text" at bounding box center [331, 302] width 185 height 29
type input "Victor"
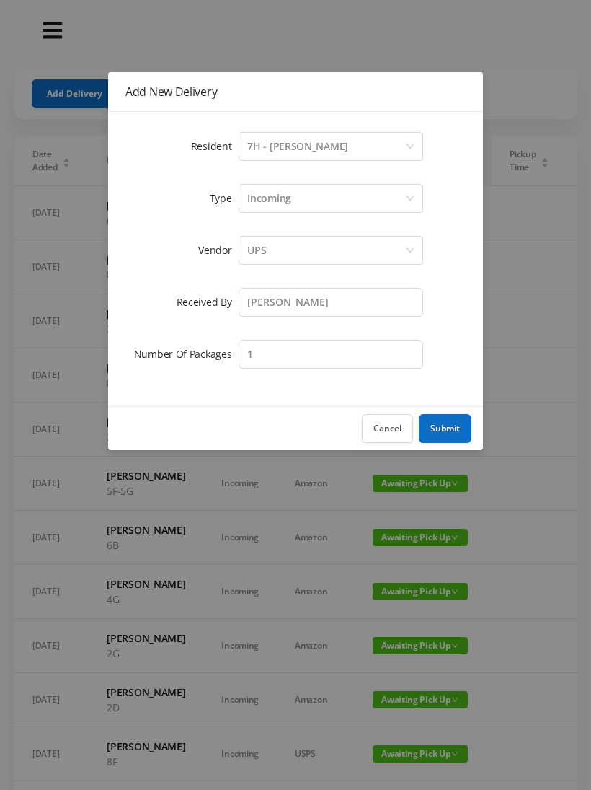
click at [443, 427] on button "Submit" at bounding box center [445, 428] width 53 height 29
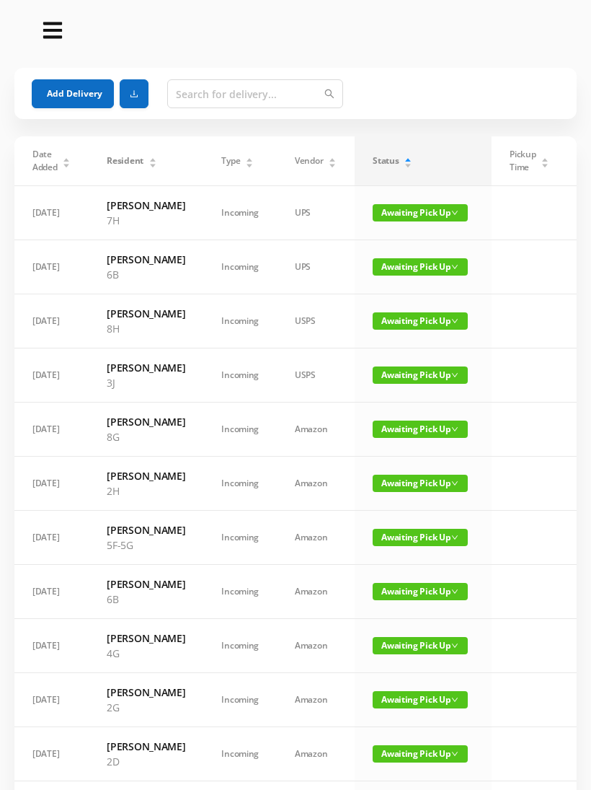
click at [61, 84] on button "Add Delivery" at bounding box center [73, 93] width 82 height 29
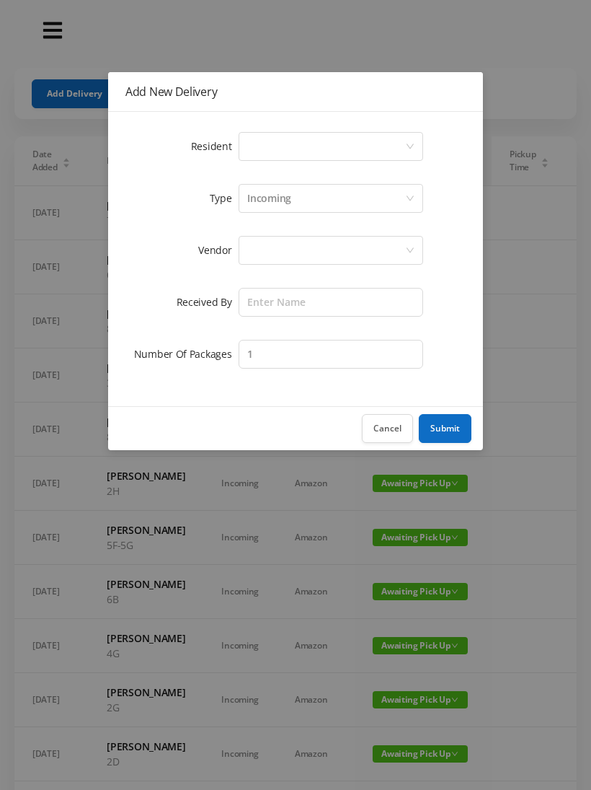
click at [393, 146] on div "Select a person" at bounding box center [326, 146] width 158 height 27
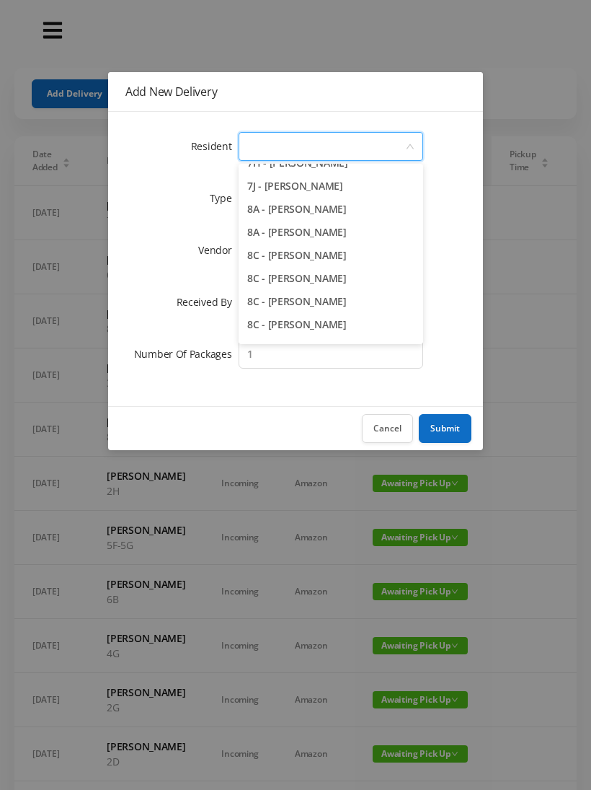
scroll to position [1862, 0]
click at [345, 326] on li "8C - Karolina Lukasiewicz" at bounding box center [331, 323] width 185 height 23
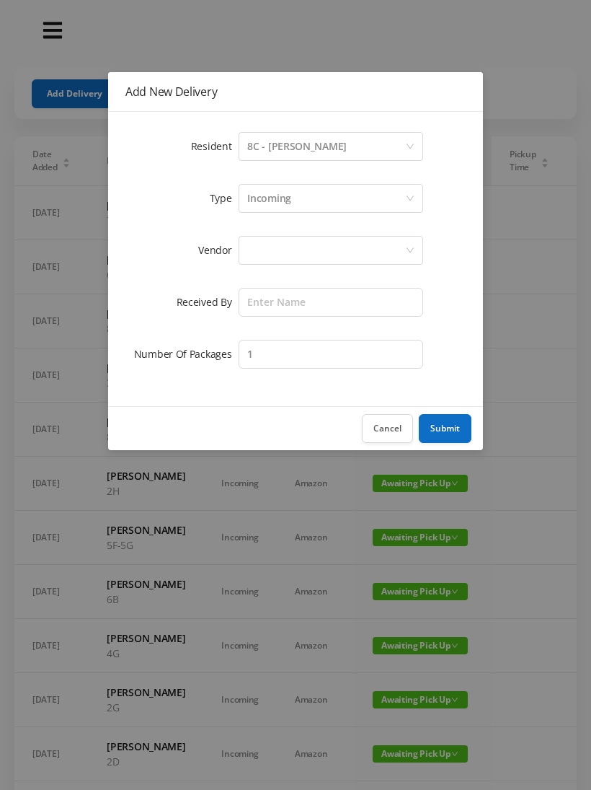
click at [374, 253] on div at bounding box center [326, 249] width 158 height 27
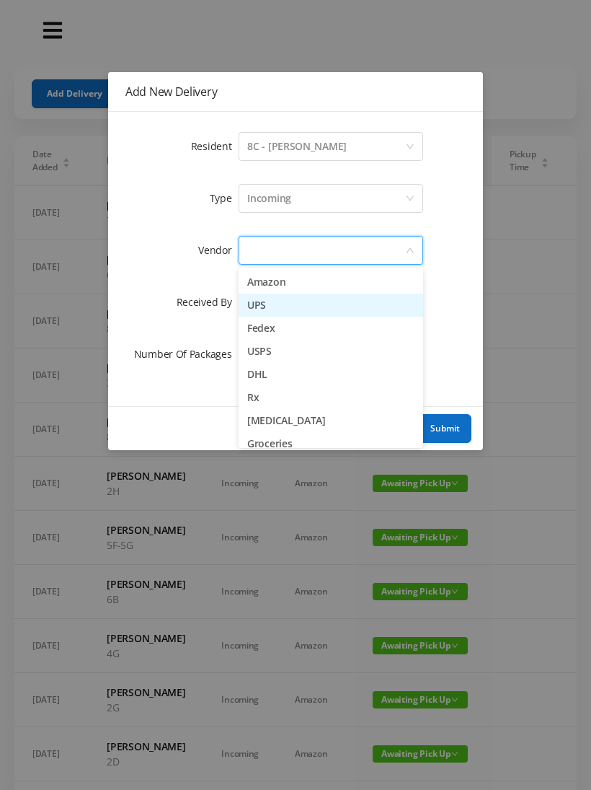
click at [328, 313] on li "UPS" at bounding box center [331, 304] width 185 height 23
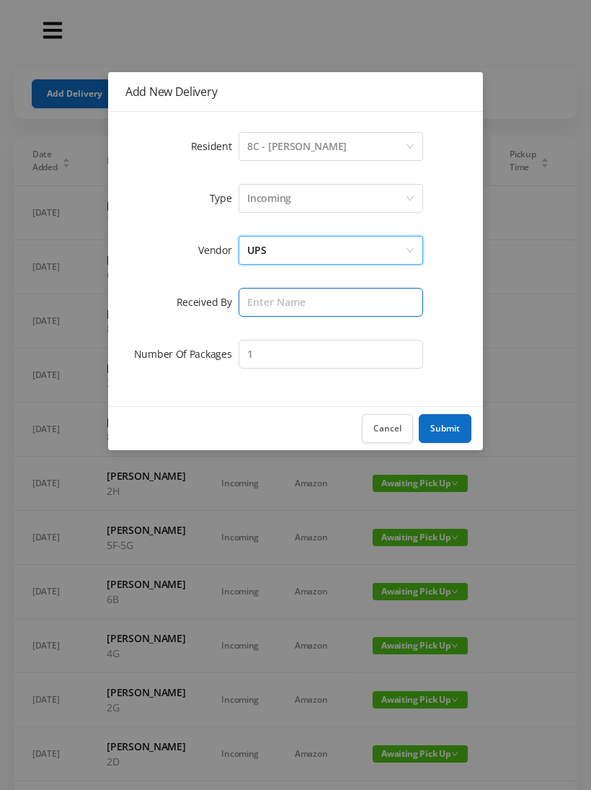
click at [366, 302] on input "text" at bounding box center [331, 302] width 185 height 29
type input "Victor"
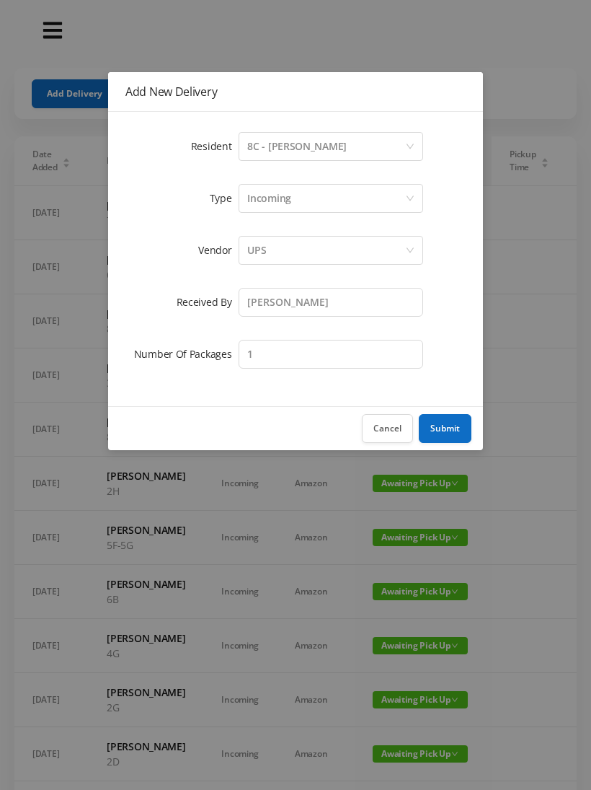
click at [441, 415] on button "Submit" at bounding box center [445, 428] width 53 height 29
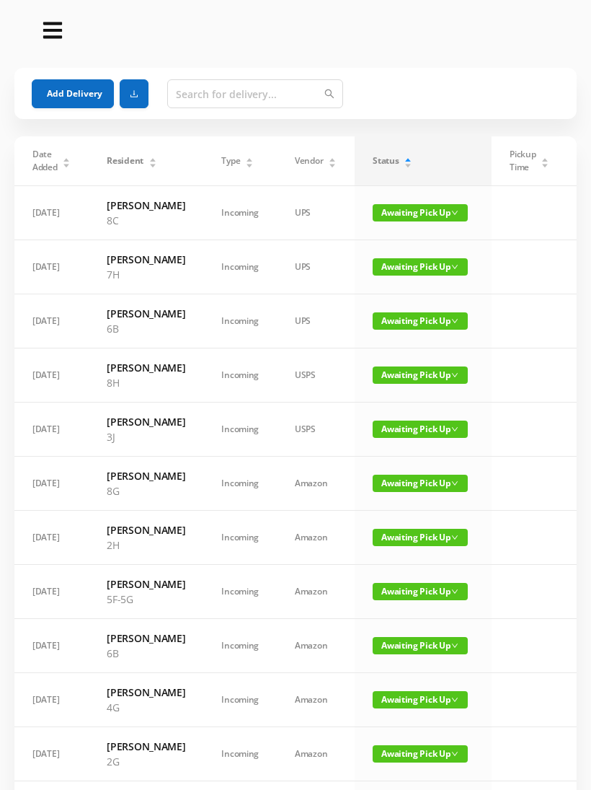
click at [53, 88] on button "Add Delivery" at bounding box center [73, 93] width 82 height 29
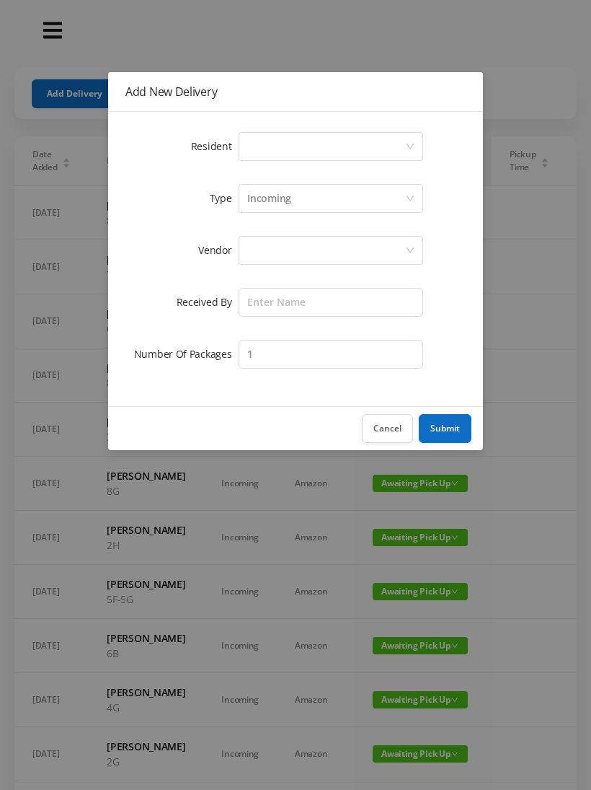
click at [400, 147] on div "Select a person" at bounding box center [326, 146] width 158 height 27
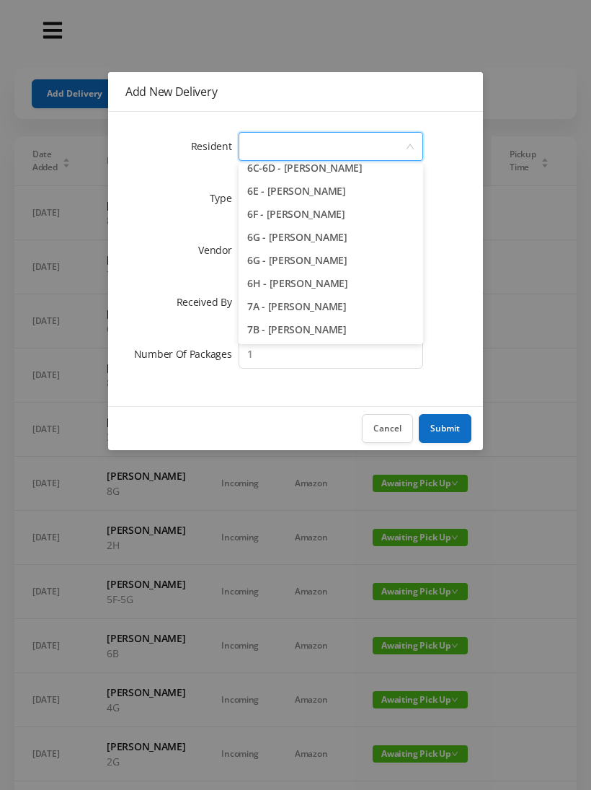
scroll to position [1534, 0]
click at [331, 309] on li "7A - Jason Boehm" at bounding box center [331, 304] width 185 height 23
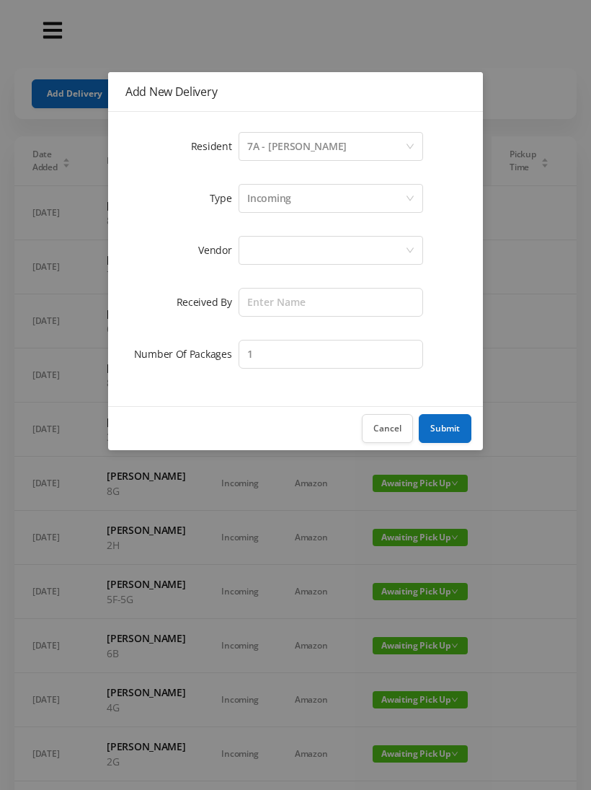
click at [356, 245] on div at bounding box center [326, 249] width 158 height 27
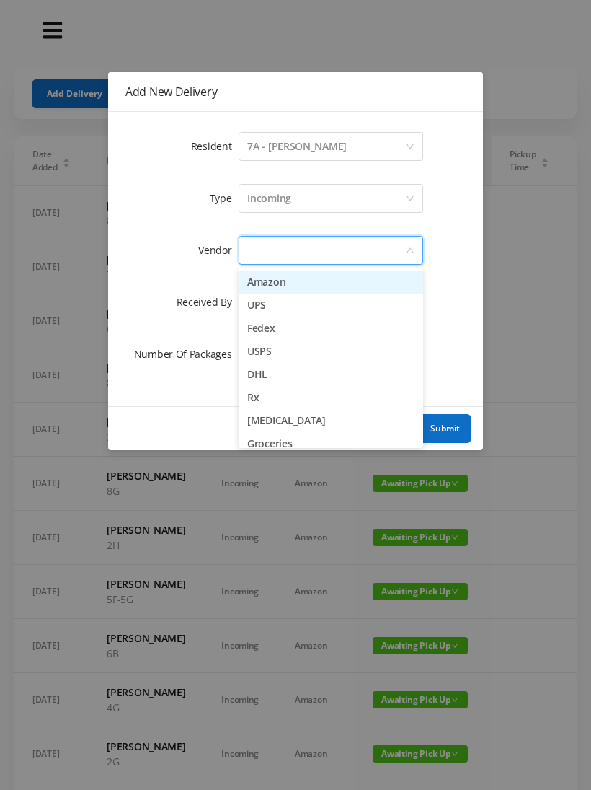
click at [276, 309] on li "UPS" at bounding box center [331, 304] width 185 height 23
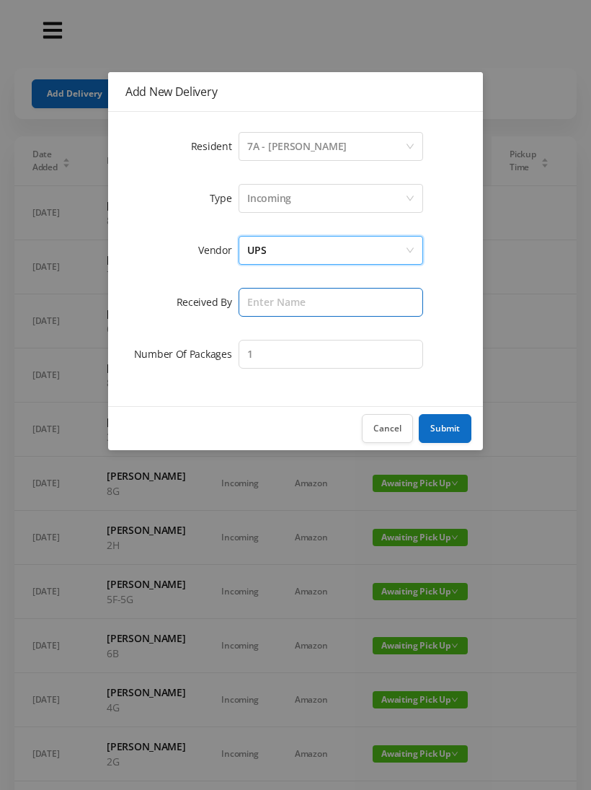
click at [342, 304] on input "text" at bounding box center [331, 302] width 185 height 29
type input "Victor"
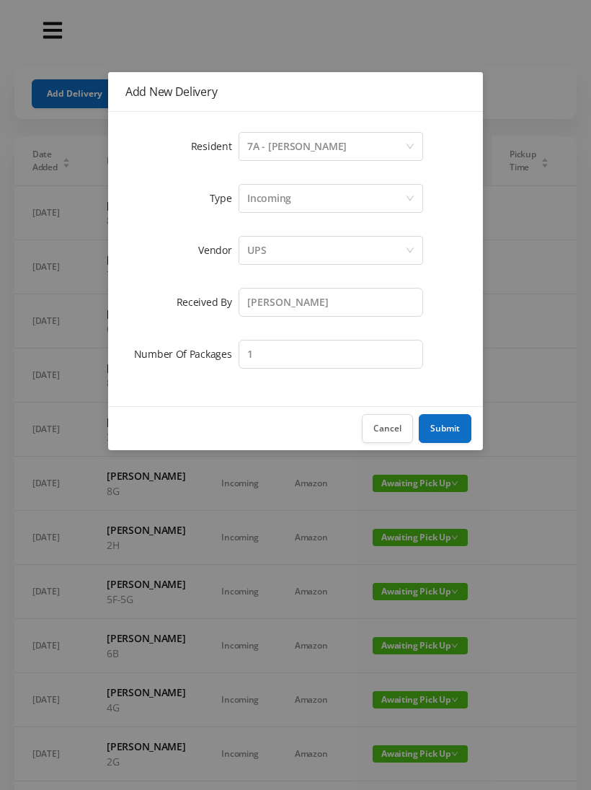
click at [451, 436] on button "Submit" at bounding box center [445, 428] width 53 height 29
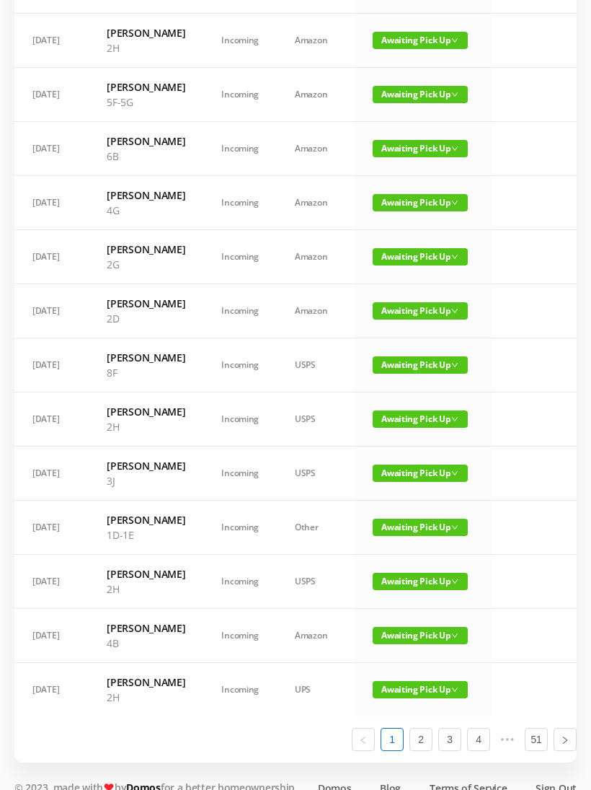
scroll to position [562, 0]
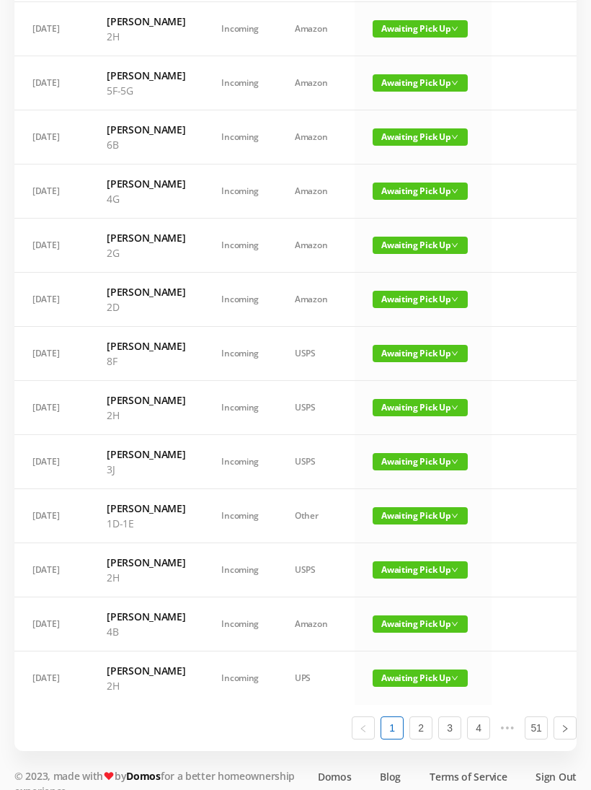
click at [421, 92] on span "Awaiting Pick Up" at bounding box center [420, 82] width 95 height 17
click at [404, 235] on link "Picked Up" at bounding box center [408, 240] width 94 height 23
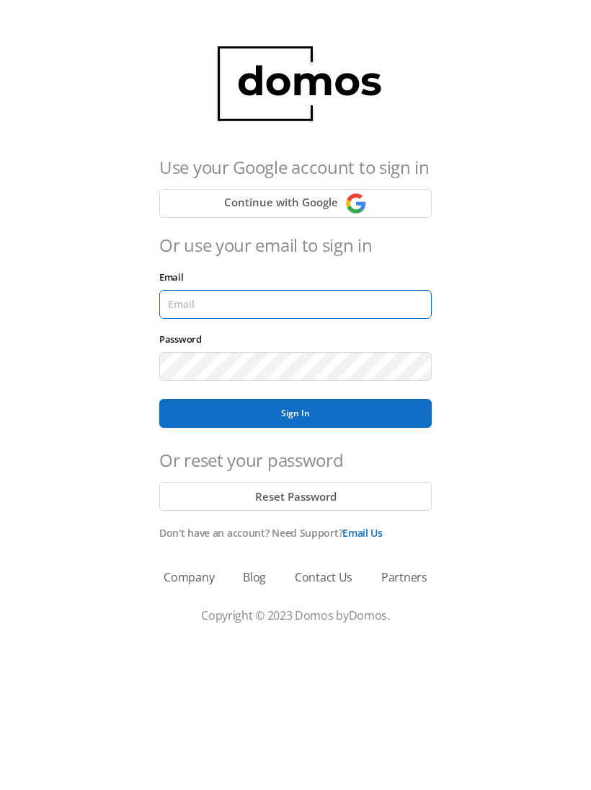
click at [367, 298] on input "Email" at bounding box center [295, 304] width 273 height 29
type input "lobby130eightavenue@gmail.com"
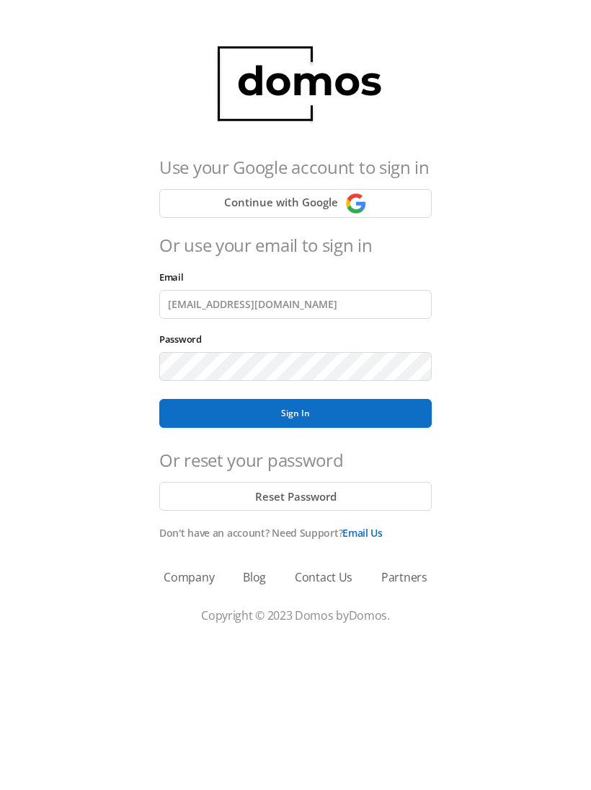
click at [296, 413] on button "Sign In" at bounding box center [295, 413] width 273 height 29
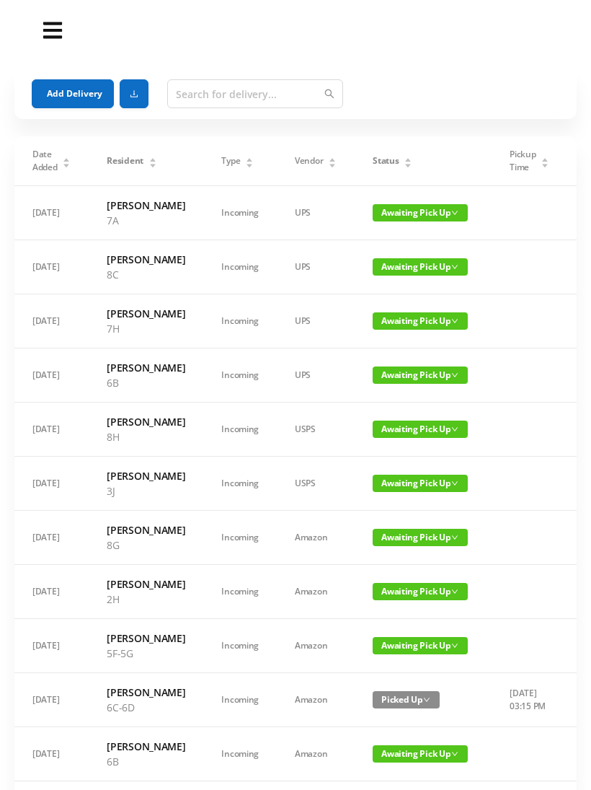
click at [404, 162] on icon "icon: caret-down" at bounding box center [408, 166] width 8 height 8
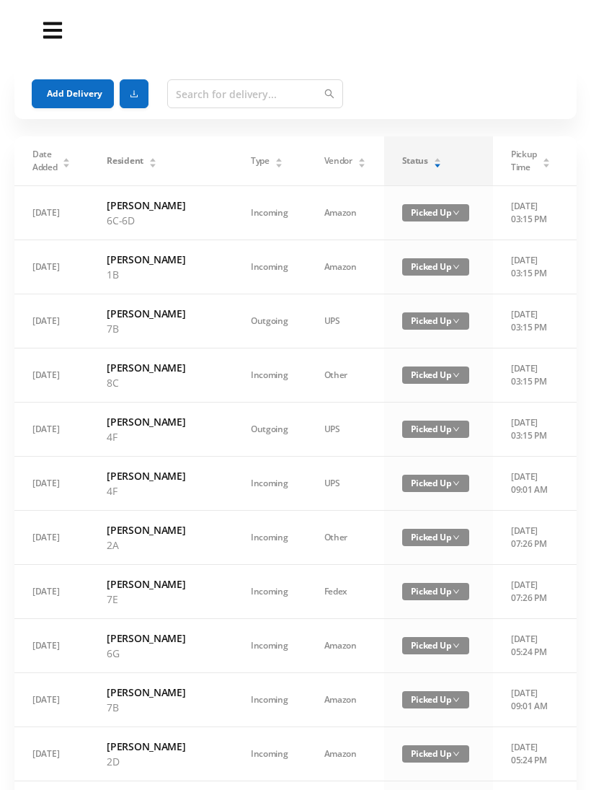
click at [402, 154] on div "Status" at bounding box center [422, 160] width 40 height 13
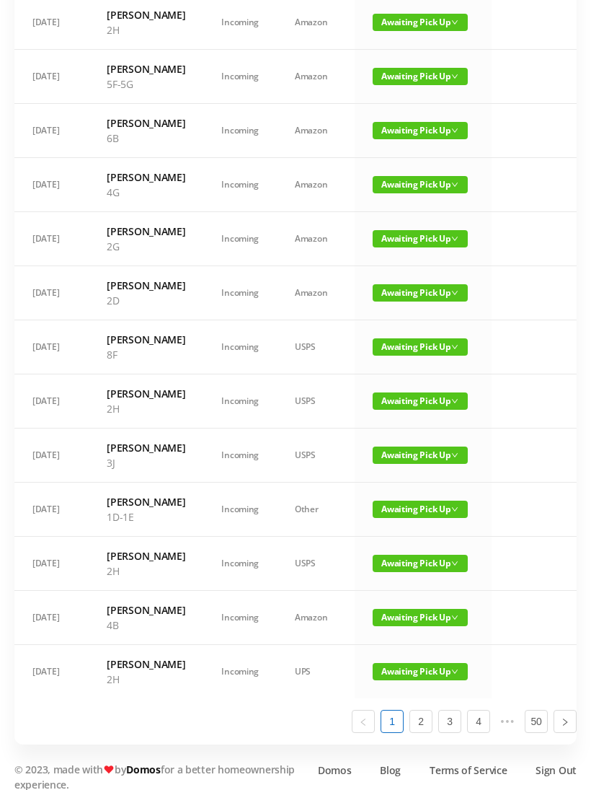
scroll to position [567, 0]
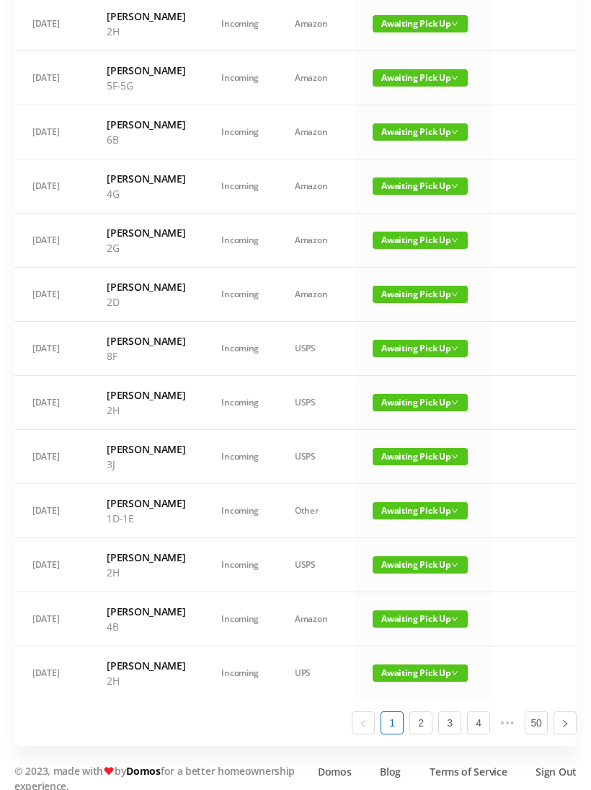
click at [422, 87] on span "Awaiting Pick Up" at bounding box center [420, 77] width 95 height 17
click at [403, 228] on link "Picked Up" at bounding box center [408, 235] width 94 height 23
click at [417, 195] on span "Awaiting Pick Up" at bounding box center [420, 185] width 95 height 17
click at [399, 340] on link "Picked Up" at bounding box center [408, 343] width 94 height 23
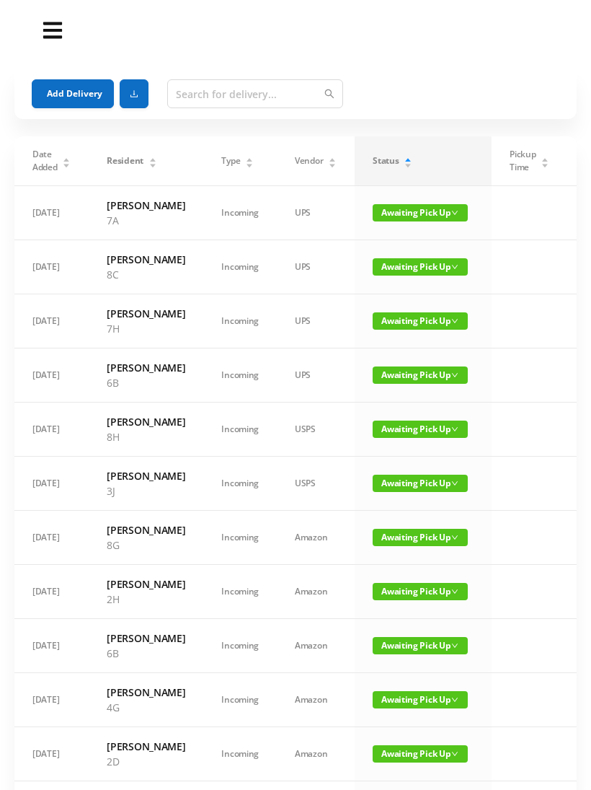
click at [415, 330] on span "Awaiting Pick Up" at bounding box center [420, 320] width 95 height 17
click at [407, 405] on link "Picked Up" at bounding box center [408, 409] width 94 height 23
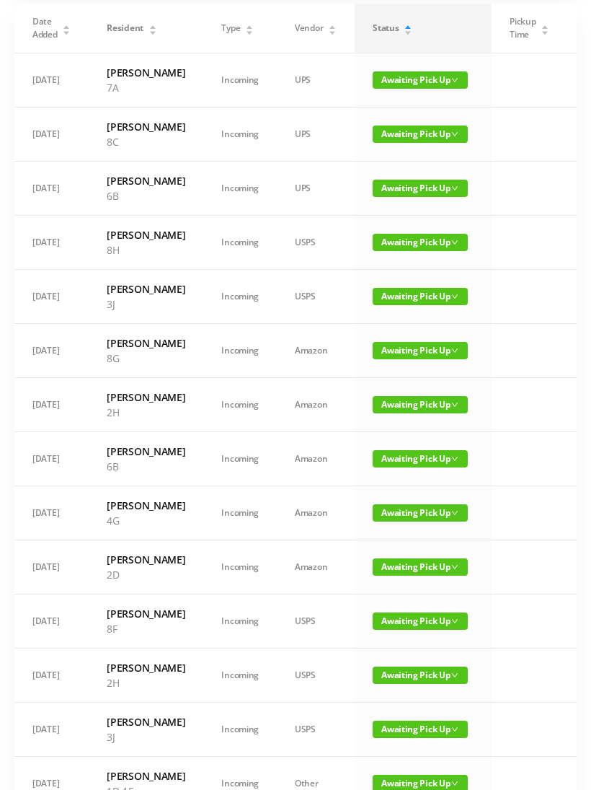
scroll to position [133, 0]
click at [415, 413] on span "Awaiting Pick Up" at bounding box center [420, 404] width 95 height 17
click at [397, 540] on link "Picked Up" at bounding box center [408, 538] width 94 height 23
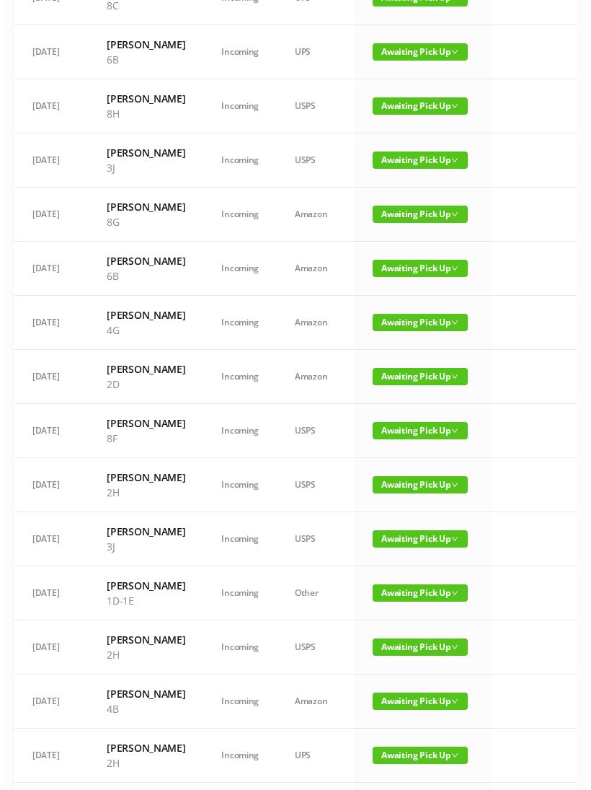
scroll to position [273, 0]
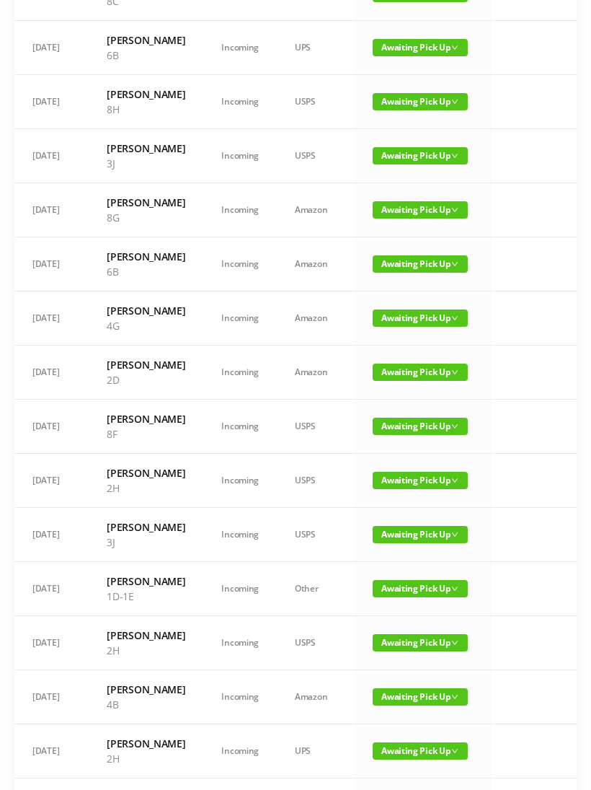
click at [420, 489] on span "Awaiting Pick Up" at bounding box center [420, 480] width 95 height 17
click at [410, 645] on link "Picked Up" at bounding box center [408, 644] width 94 height 23
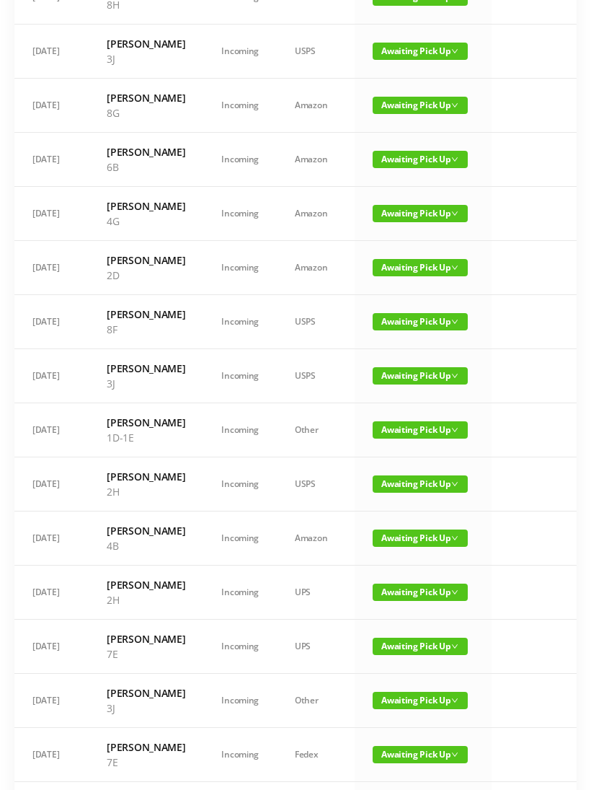
scroll to position [378, 0]
click at [423, 492] on span "Awaiting Pick Up" at bounding box center [420, 483] width 95 height 17
click at [404, 665] on link "Picked Up" at bounding box center [408, 663] width 94 height 23
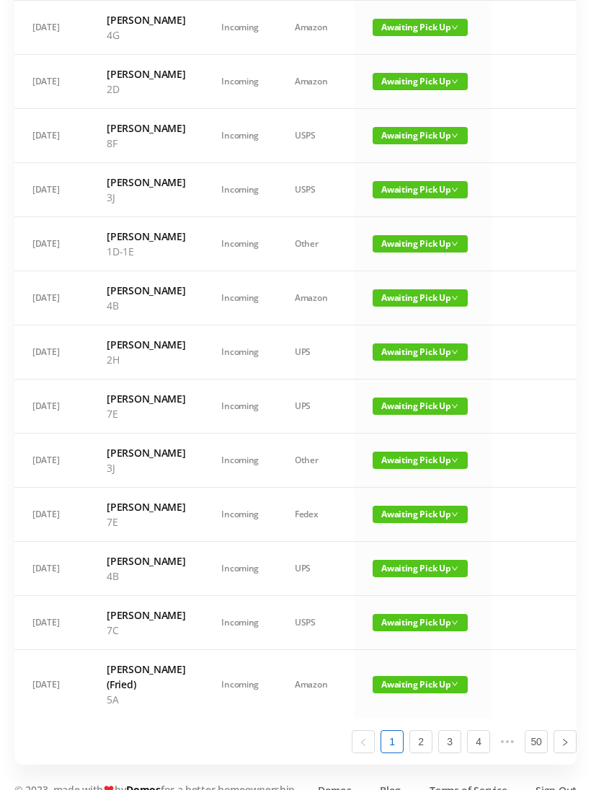
scroll to position [562, 0]
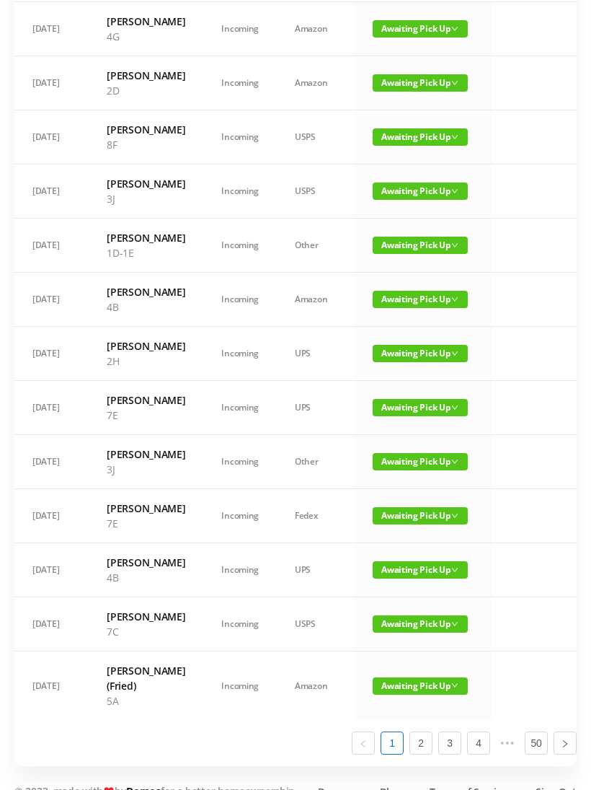
click at [423, 362] on span "Awaiting Pick Up" at bounding box center [420, 353] width 95 height 17
click at [410, 549] on link "Picked Up" at bounding box center [408, 547] width 94 height 23
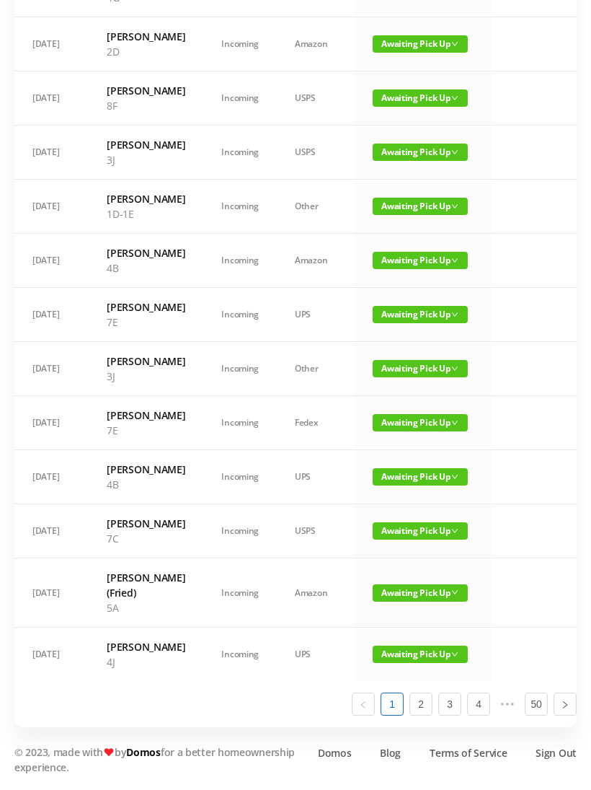
scroll to position [756, 0]
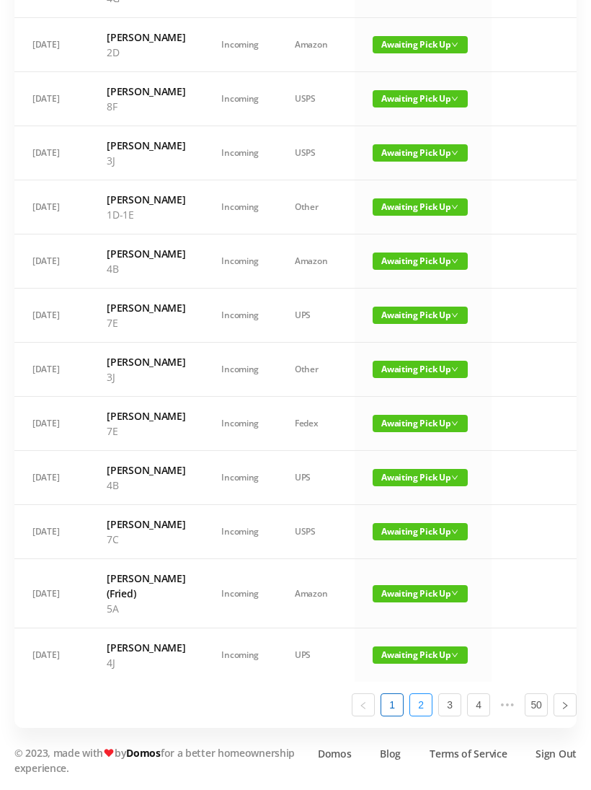
click at [430, 715] on link "2" at bounding box center [421, 705] width 22 height 22
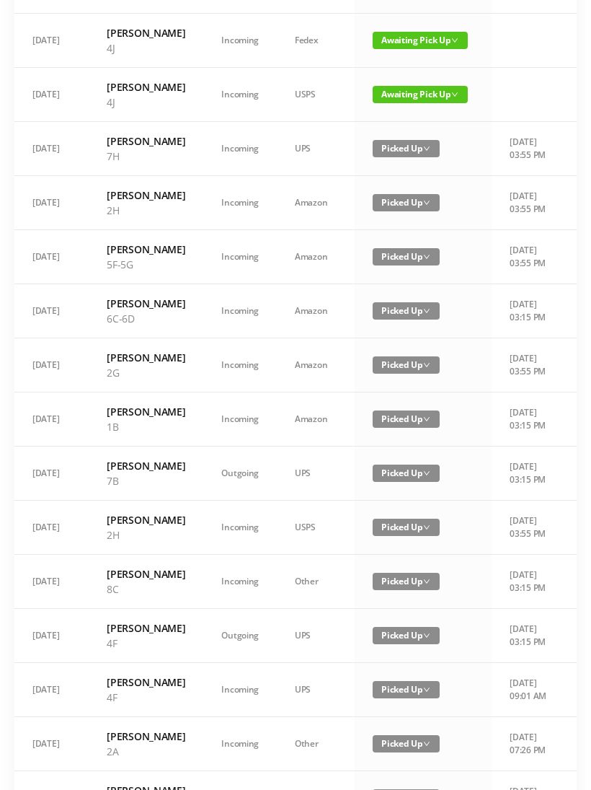
scroll to position [0, 0]
